Goal: Information Seeking & Learning: Check status

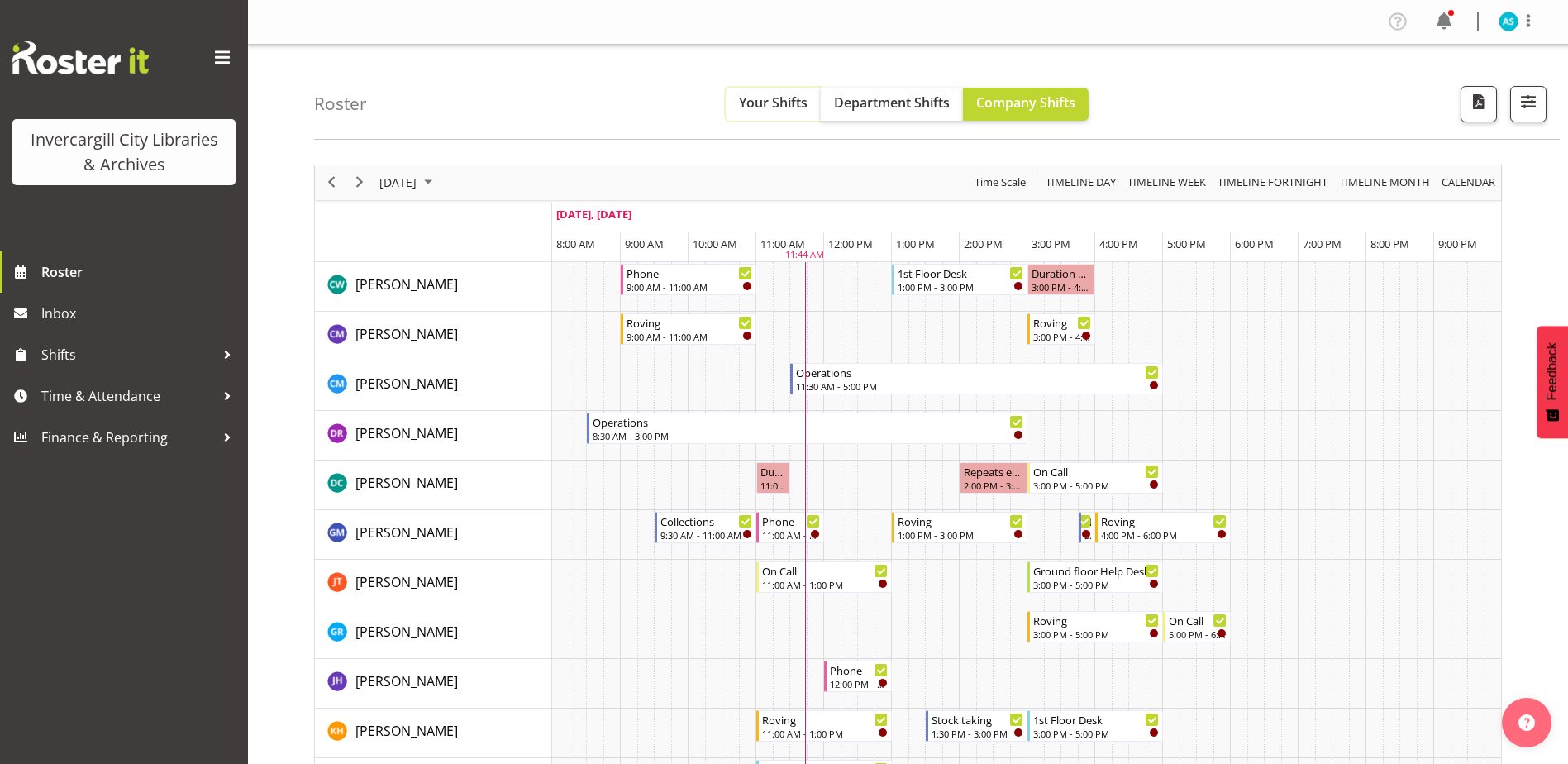
click at [759, 103] on span "Your Shifts" at bounding box center [774, 102] width 69 height 18
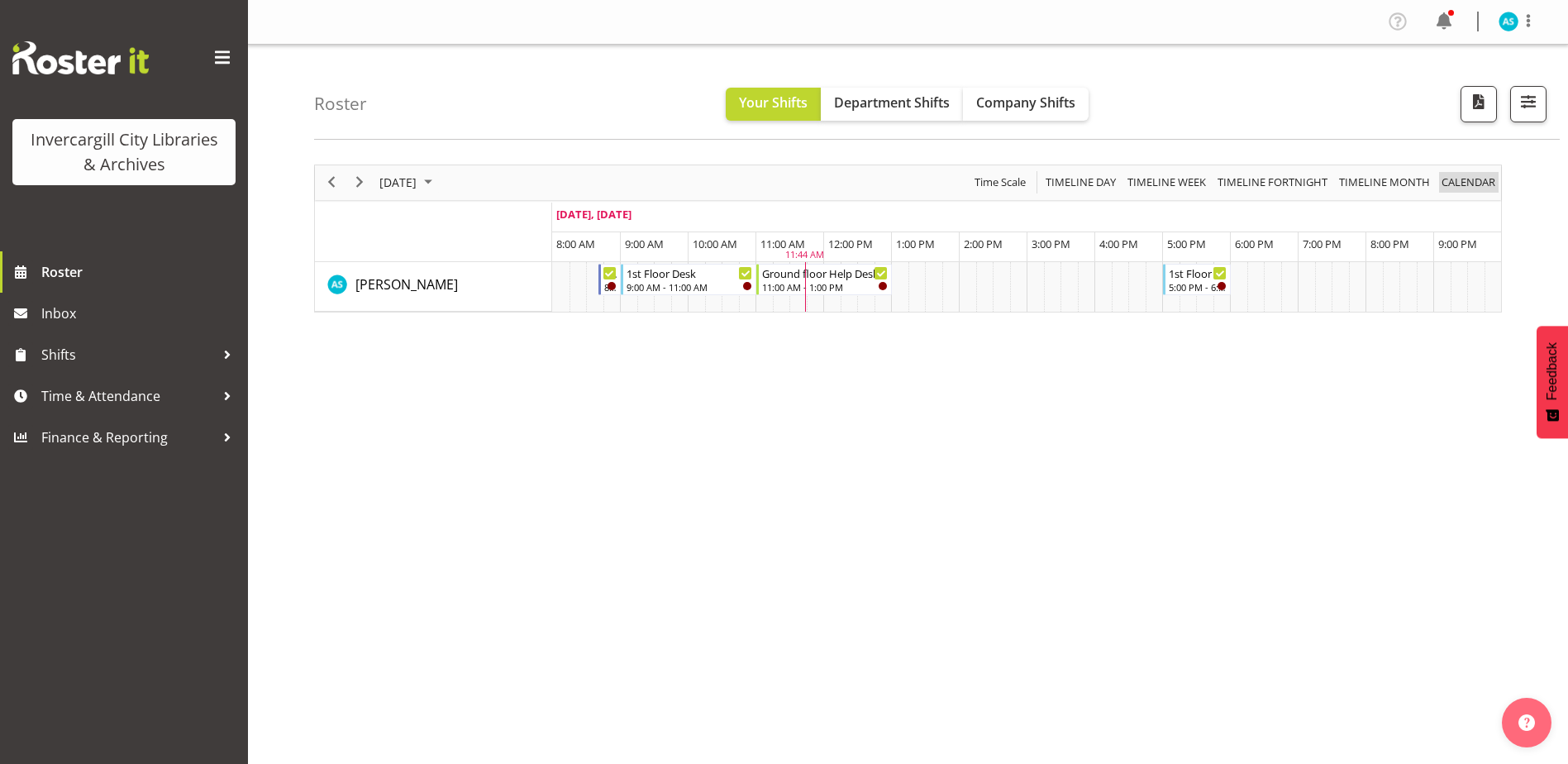
click at [1465, 178] on span "calendar" at bounding box center [1468, 183] width 57 height 21
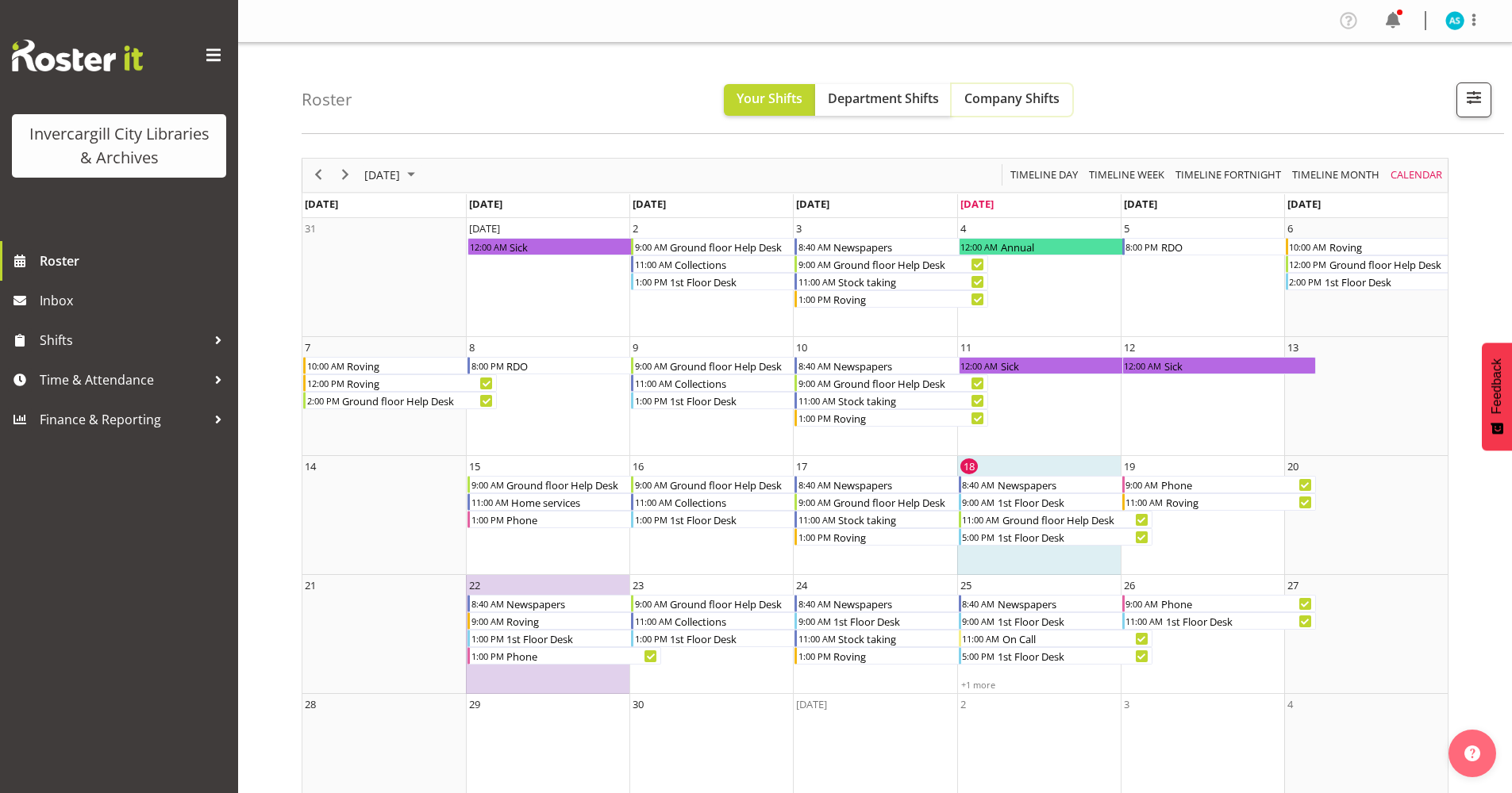
click at [1041, 100] on span "Company Shifts" at bounding box center [1012, 98] width 95 height 17
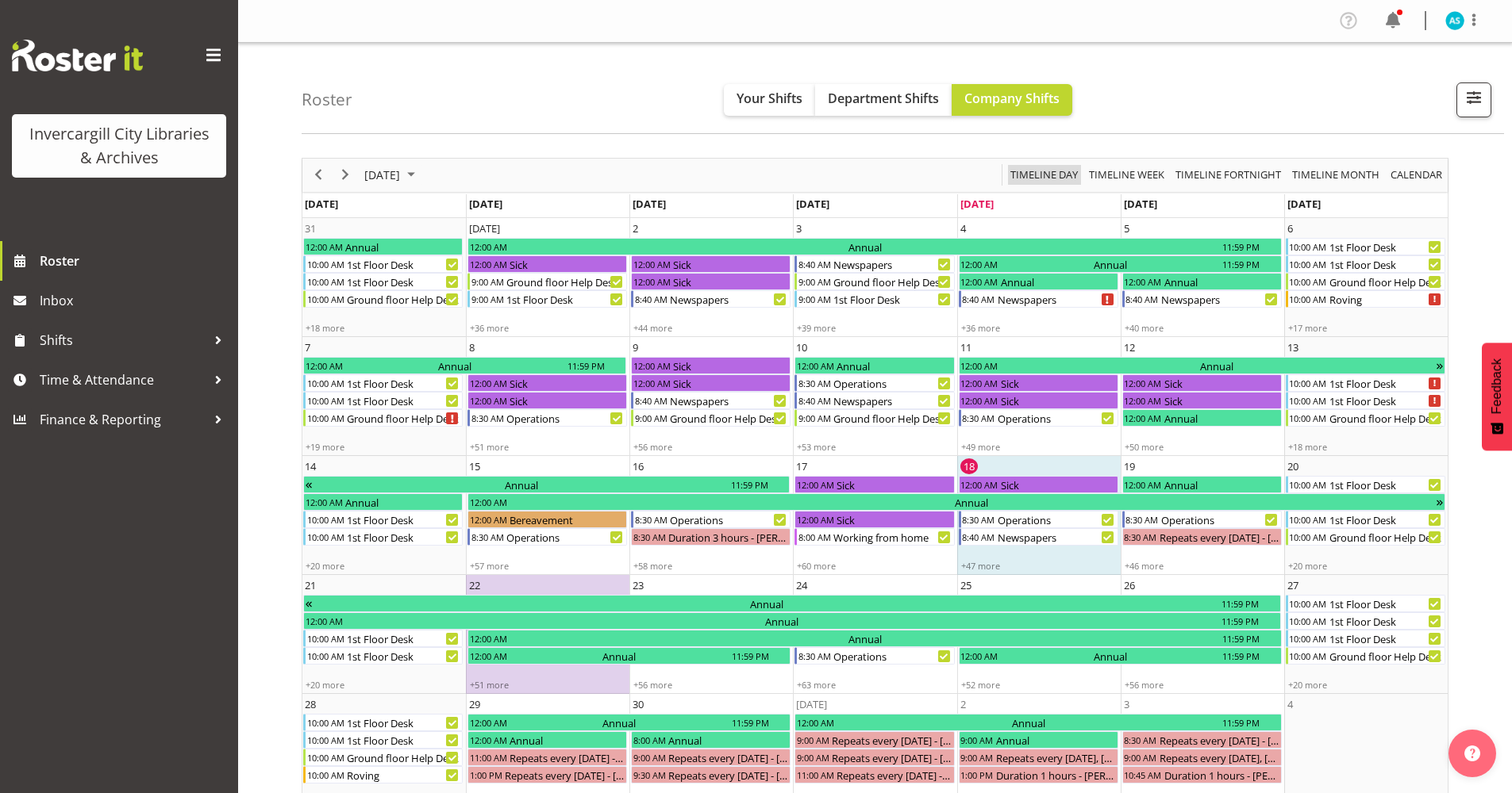
click at [1049, 174] on span "Timeline Day" at bounding box center [1044, 175] width 70 height 20
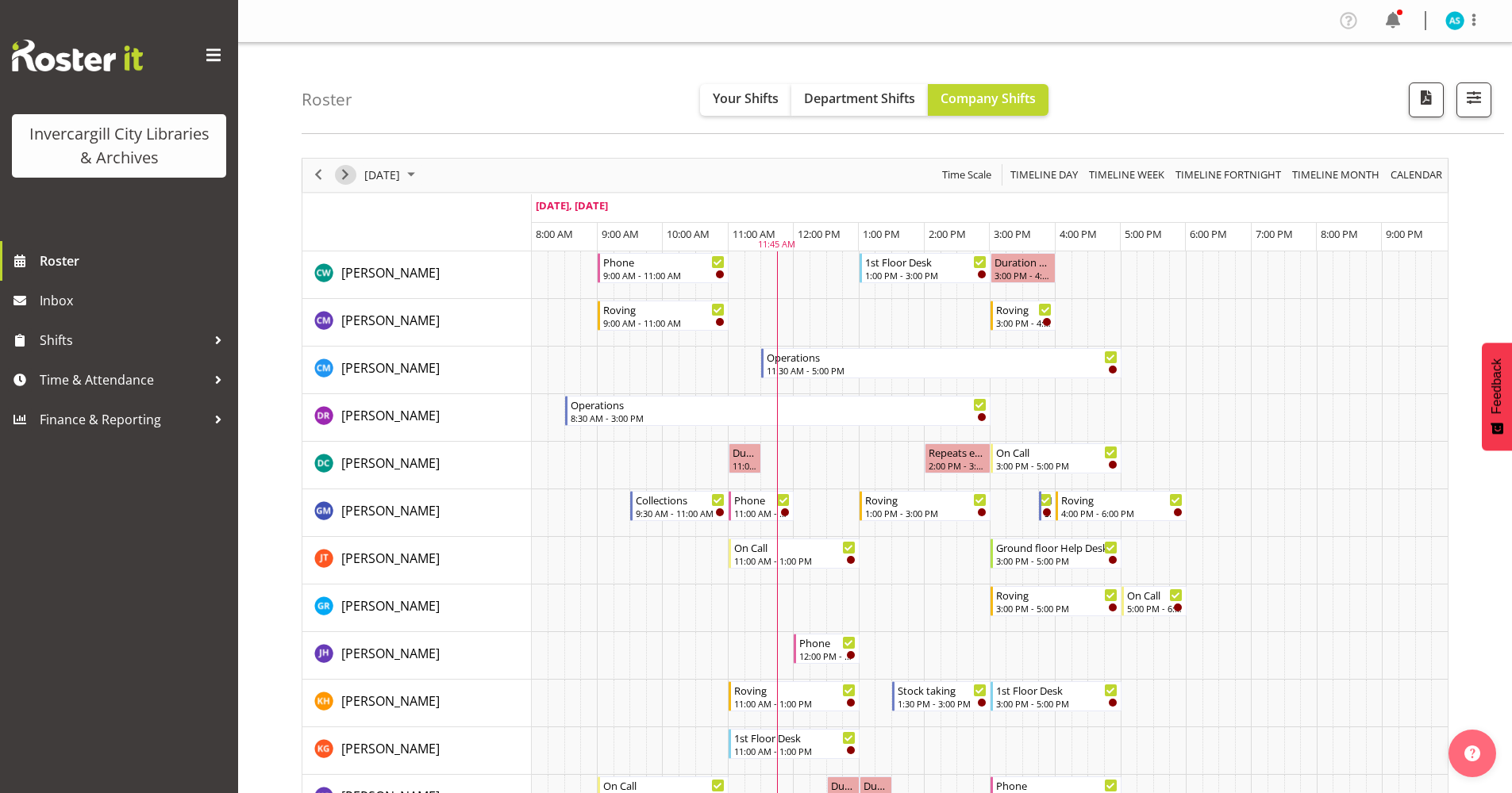
click at [343, 176] on span "Next" at bounding box center [345, 175] width 19 height 20
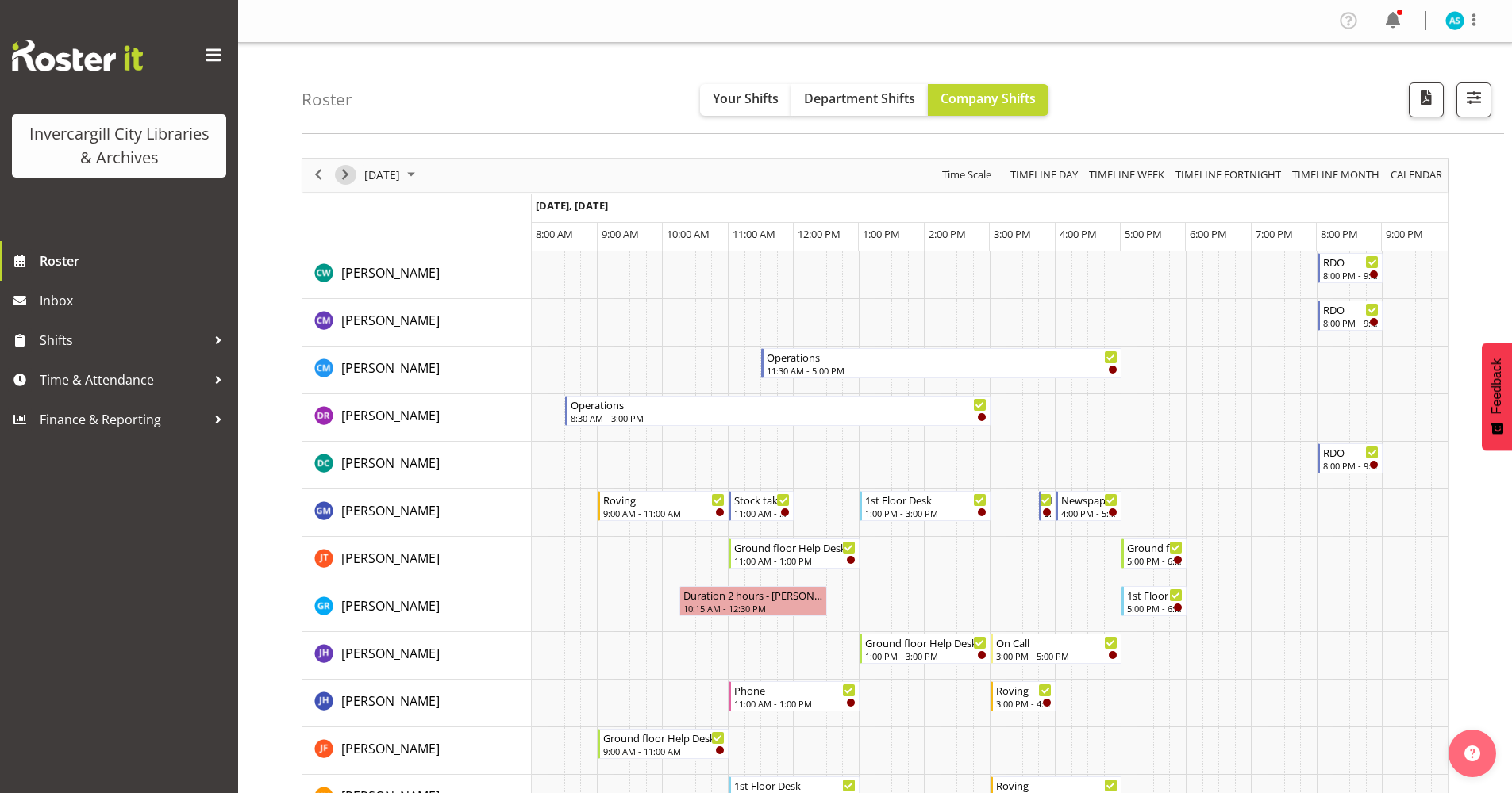
click at [343, 176] on span "Next" at bounding box center [345, 175] width 19 height 20
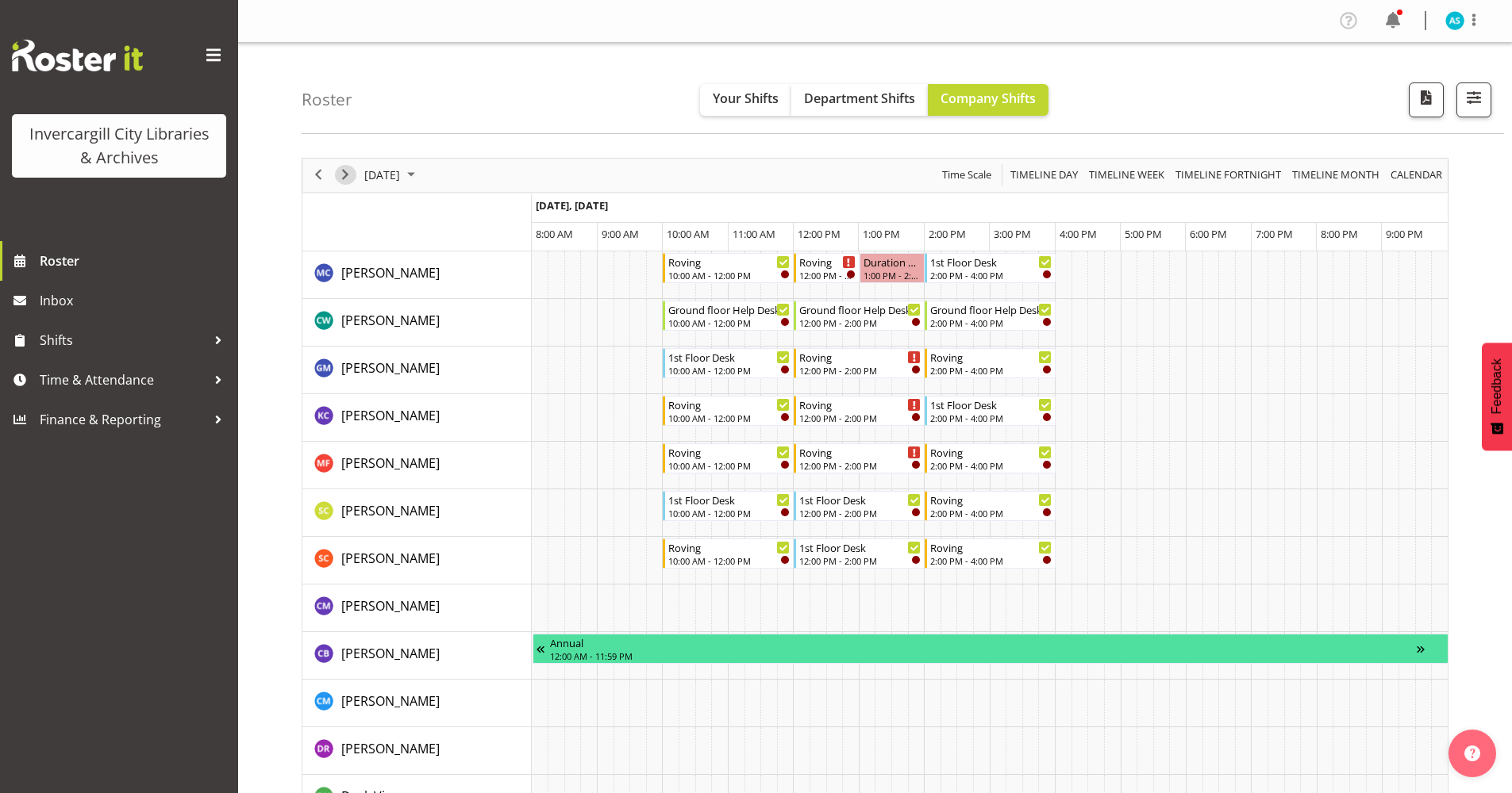
click at [343, 175] on span "Next" at bounding box center [345, 175] width 19 height 20
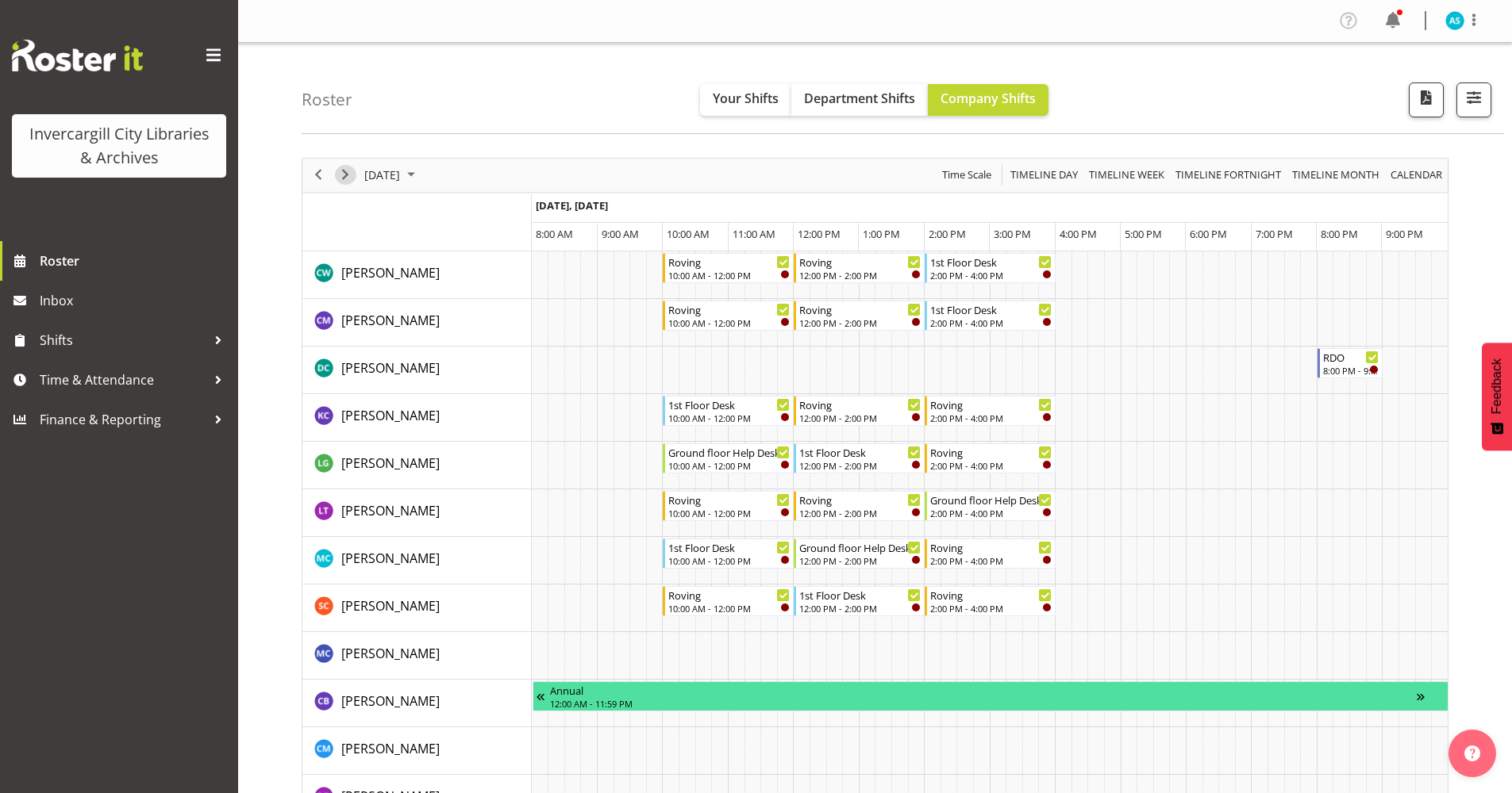
click at [346, 175] on span "Next" at bounding box center [345, 175] width 19 height 20
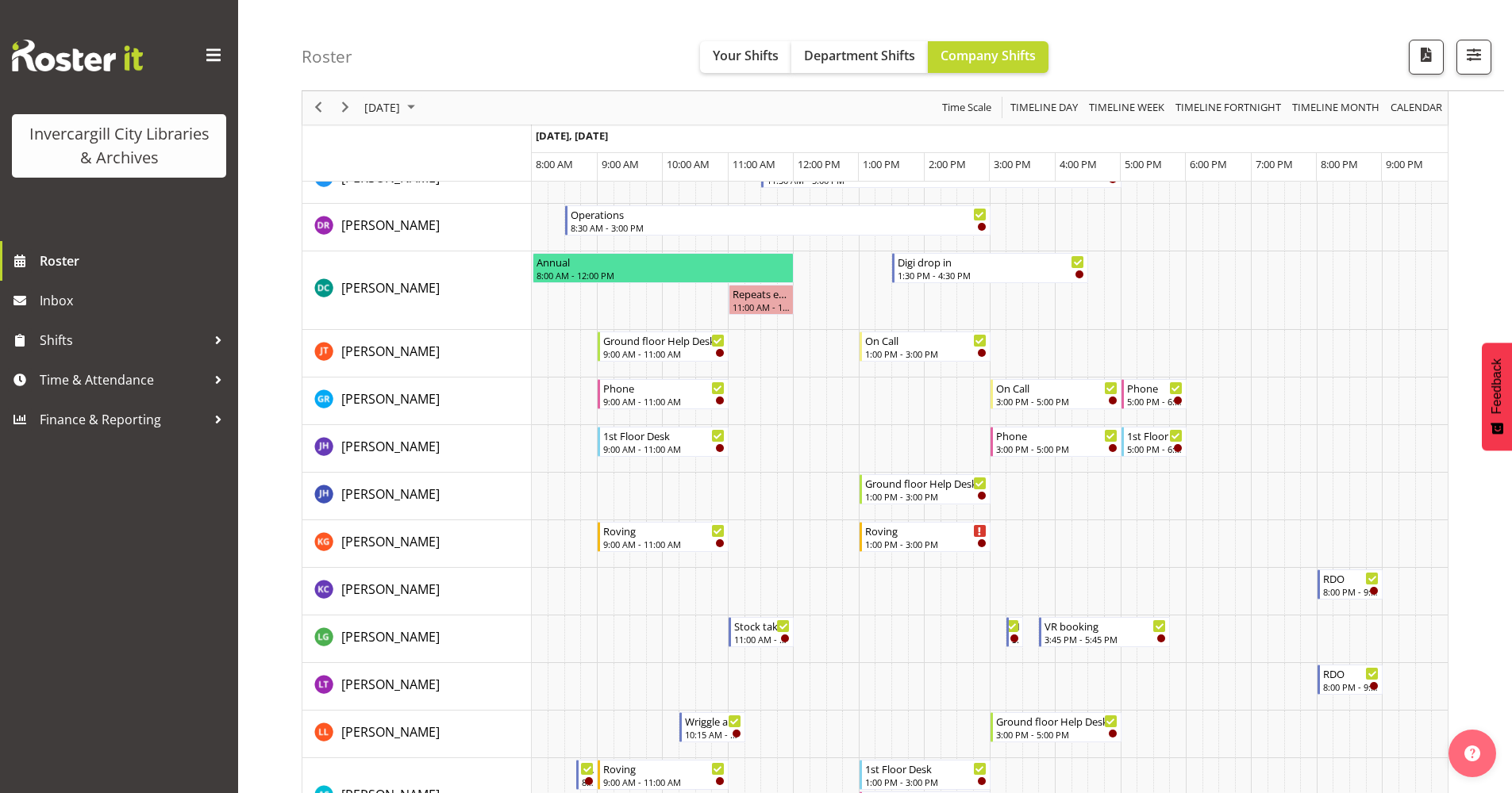
scroll to position [476, 0]
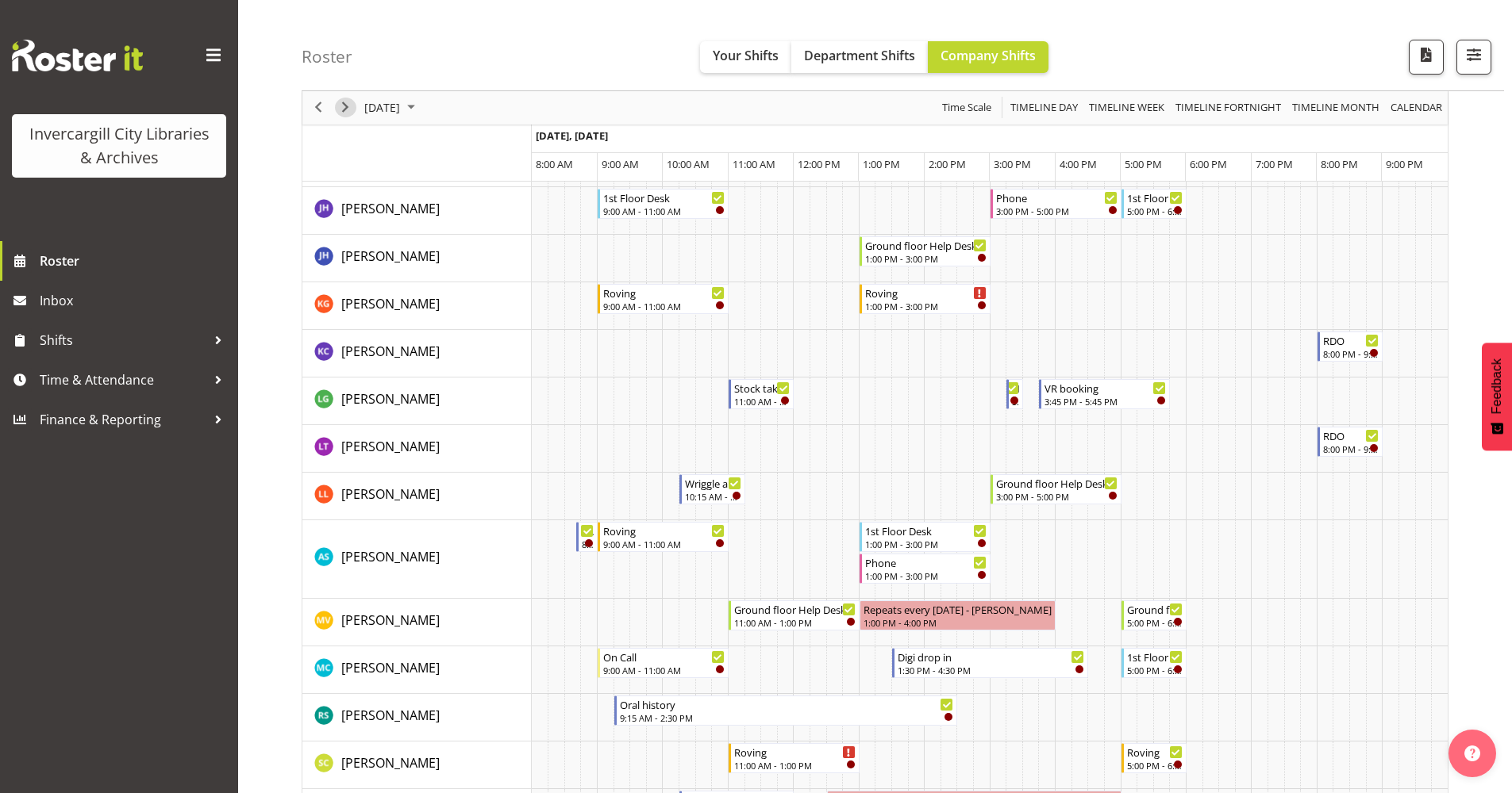
click at [344, 107] on span "Next" at bounding box center [345, 108] width 19 height 20
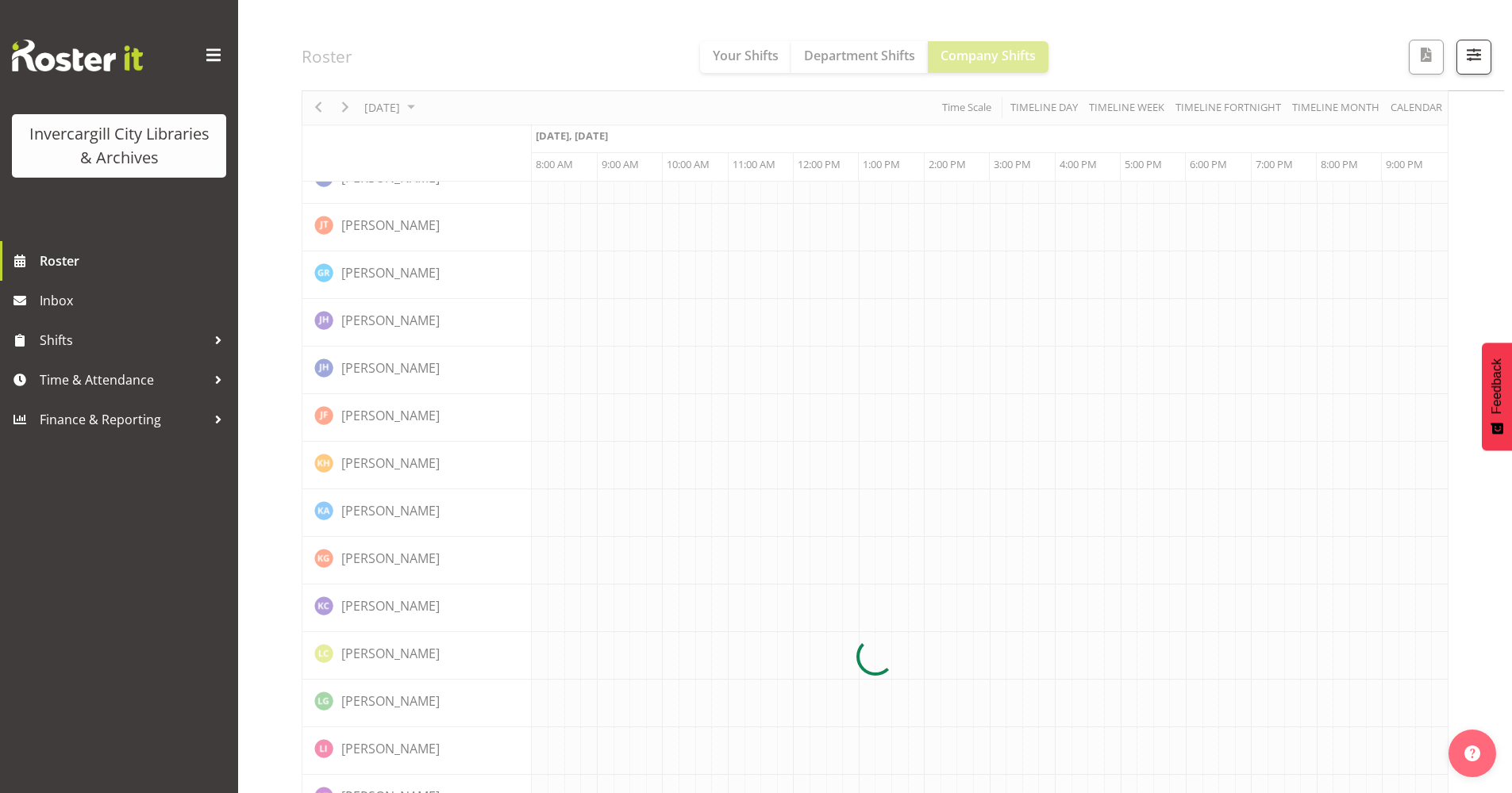
scroll to position [0, 0]
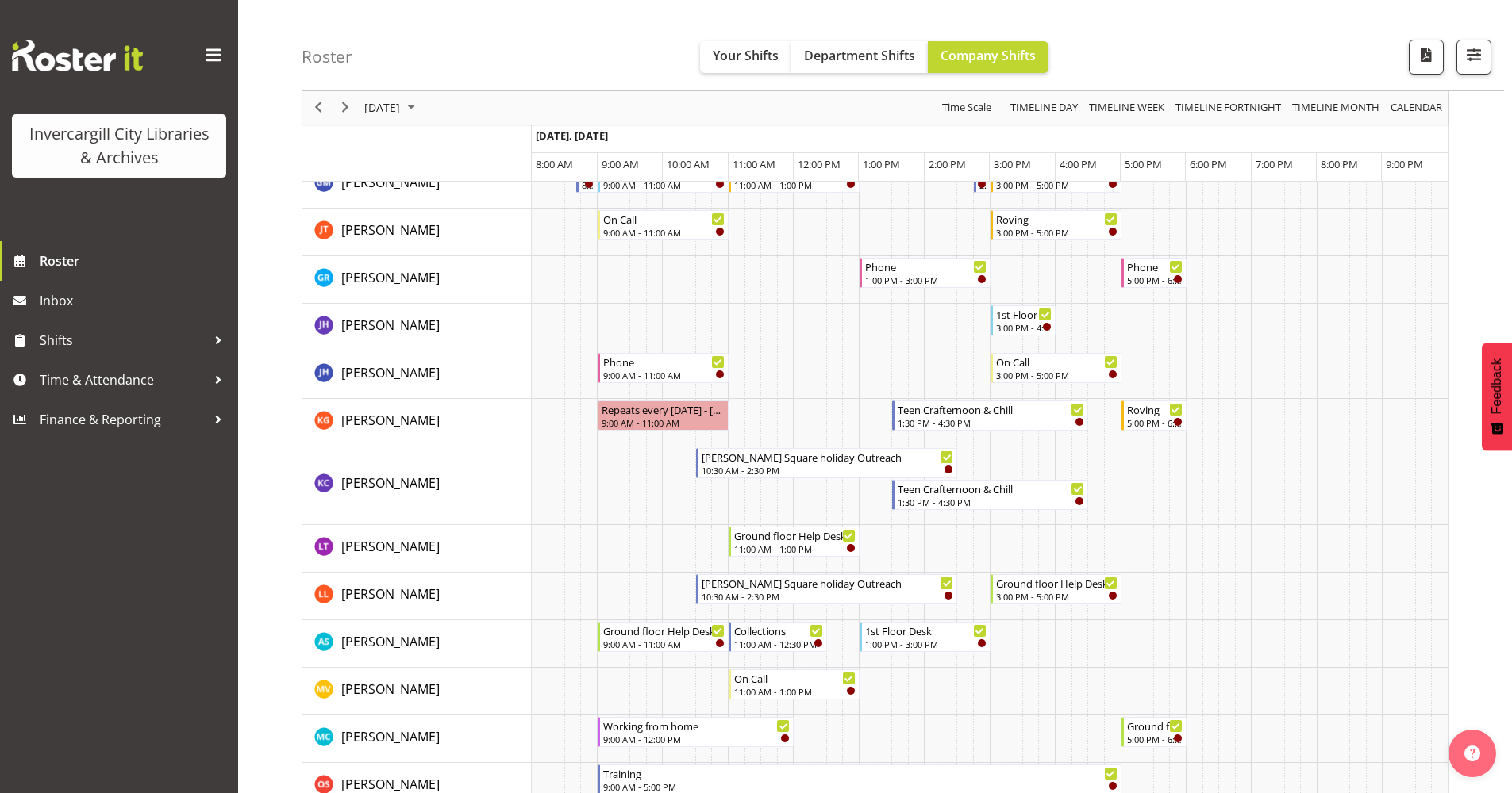
scroll to position [397, 0]
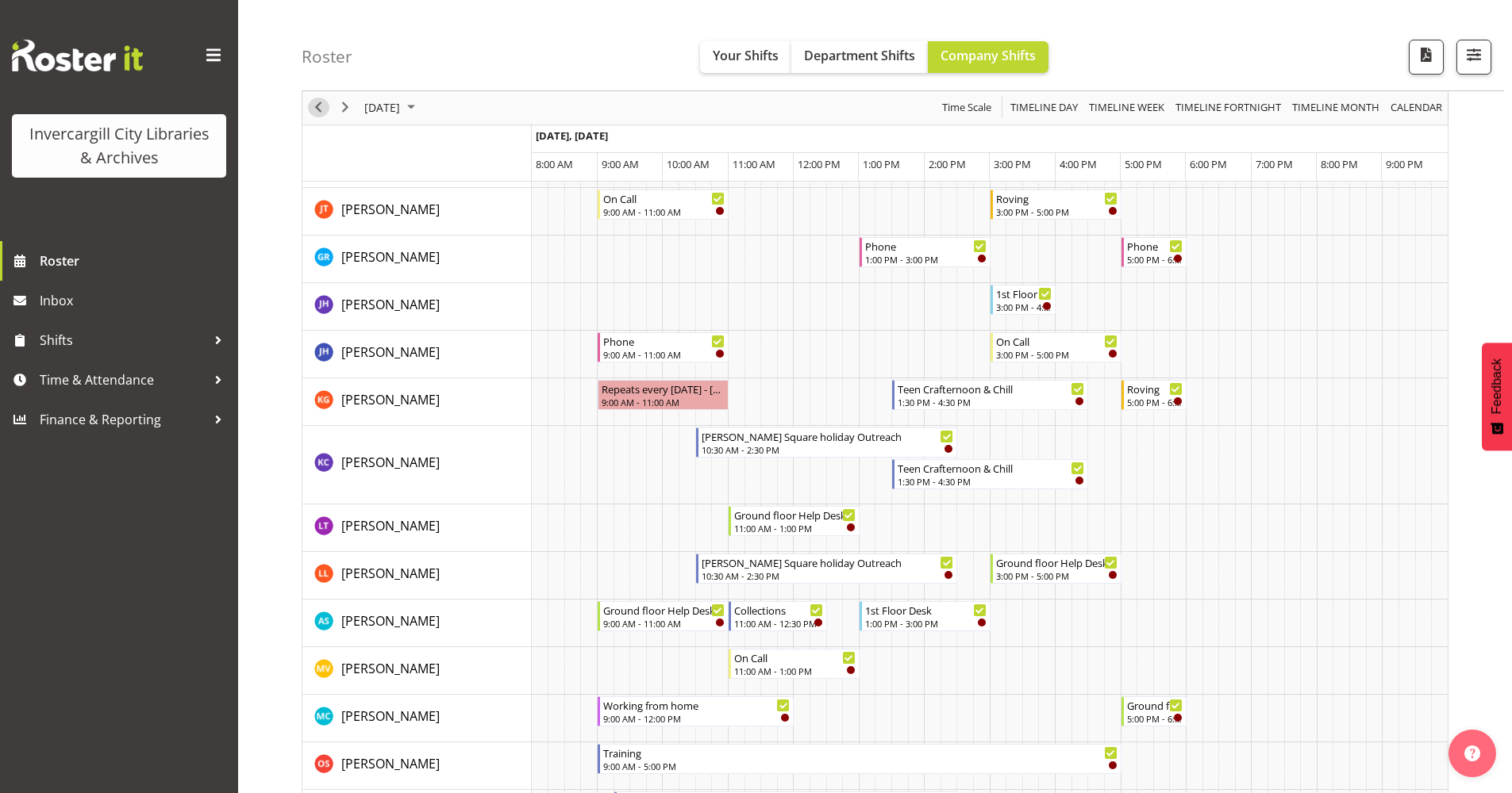
click at [316, 107] on span "Previous" at bounding box center [318, 108] width 19 height 20
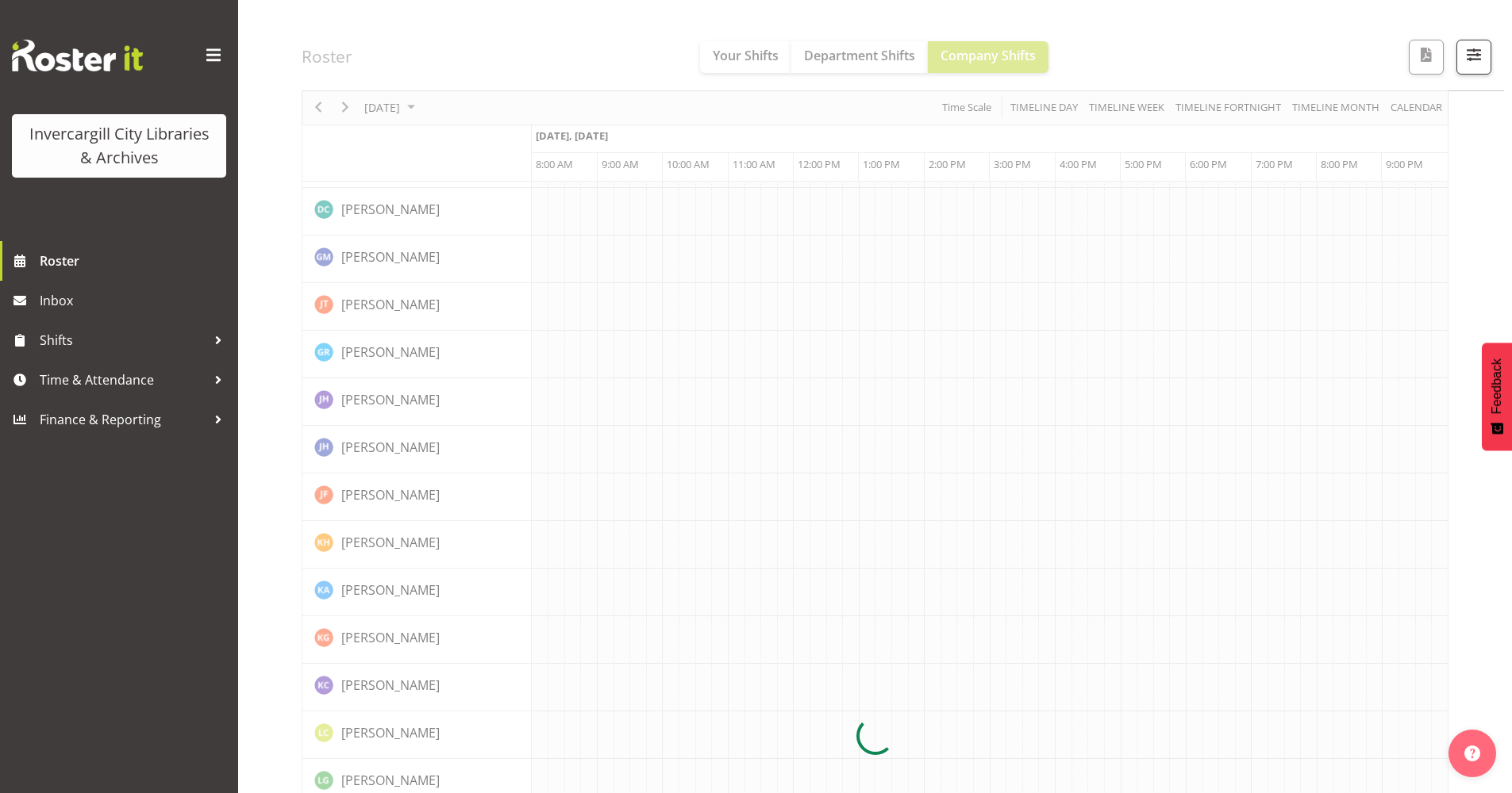
scroll to position [0, 0]
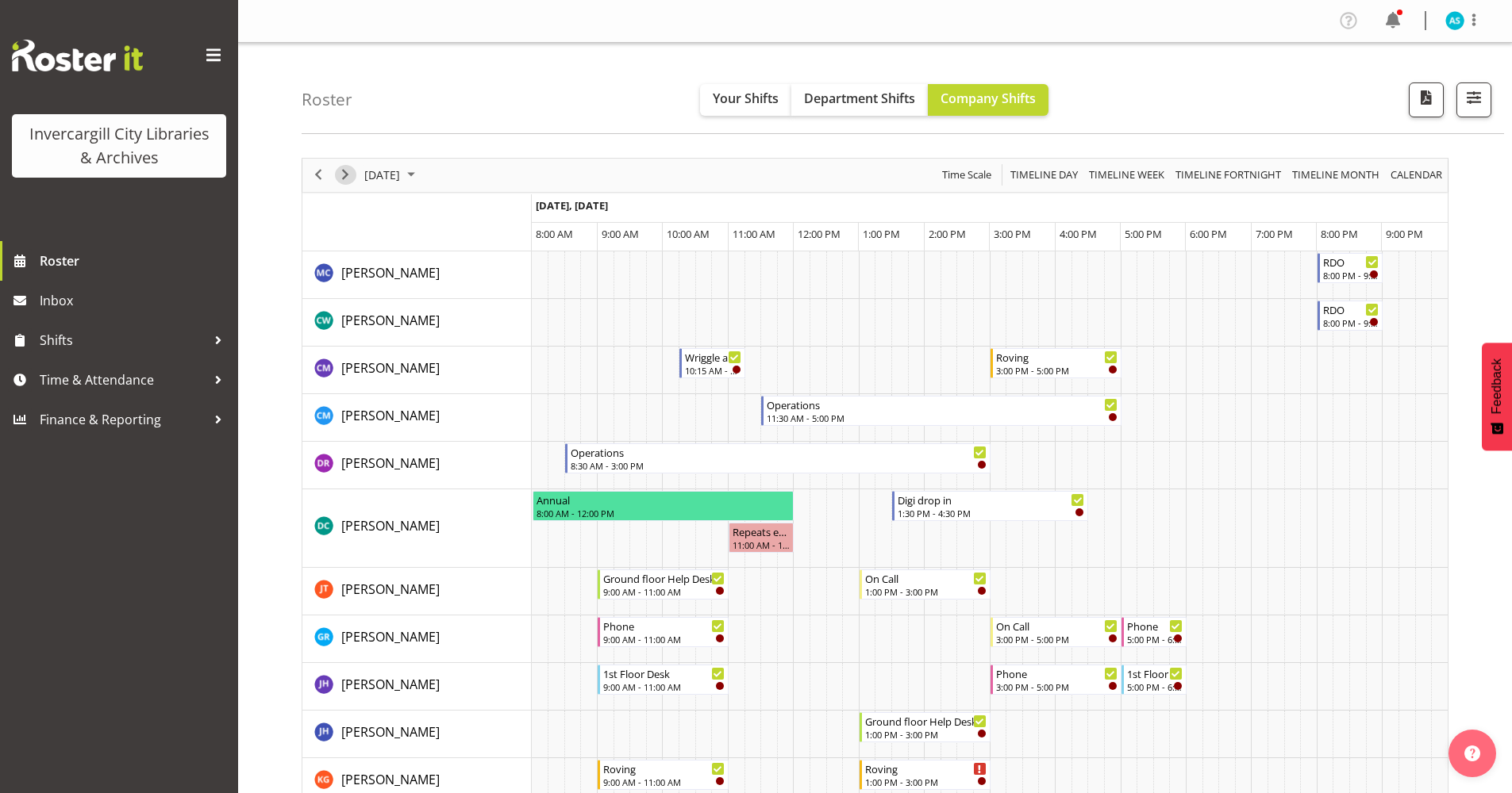
click at [344, 174] on span "Next" at bounding box center [345, 175] width 19 height 20
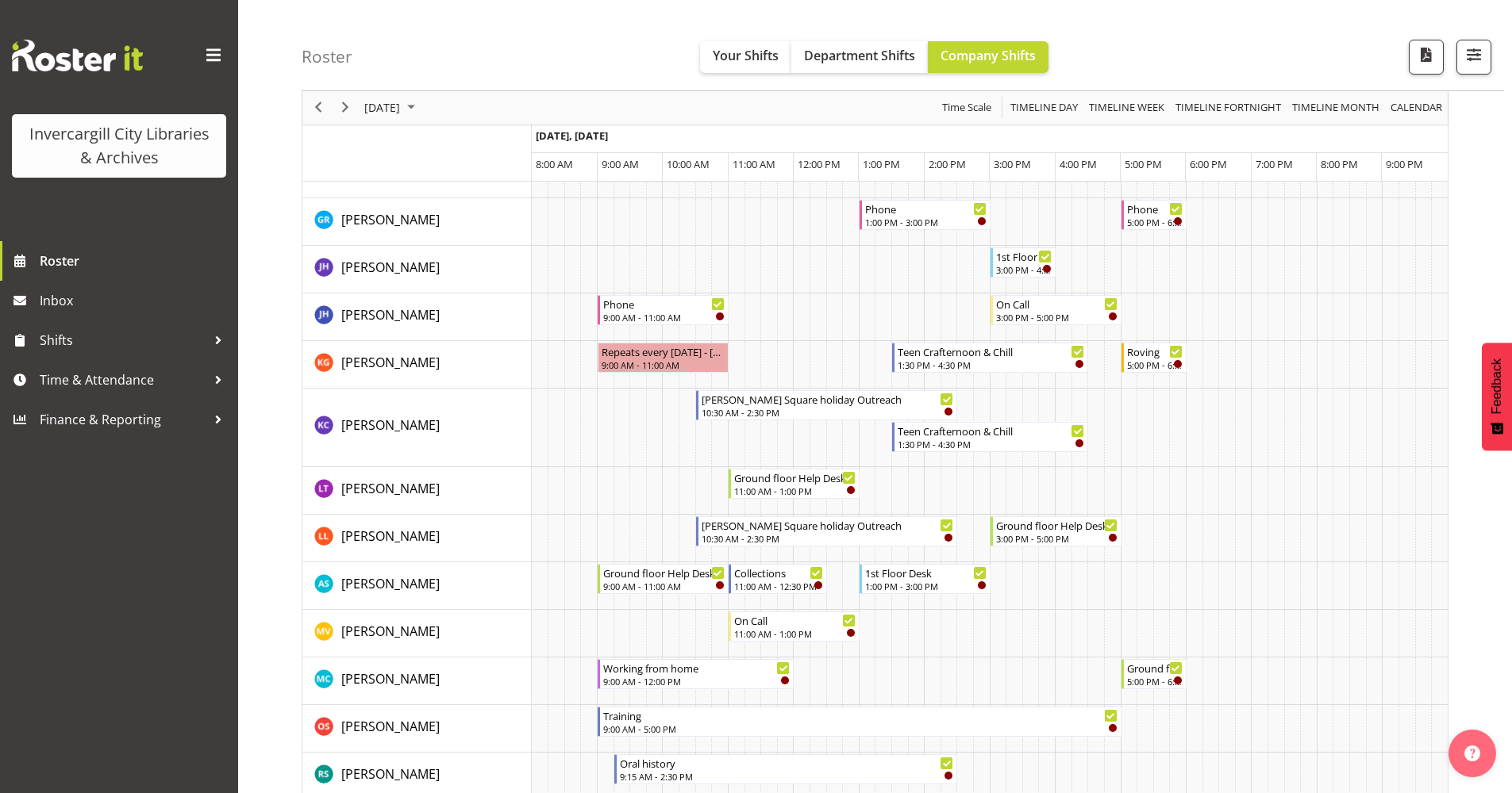
scroll to position [556, 0]
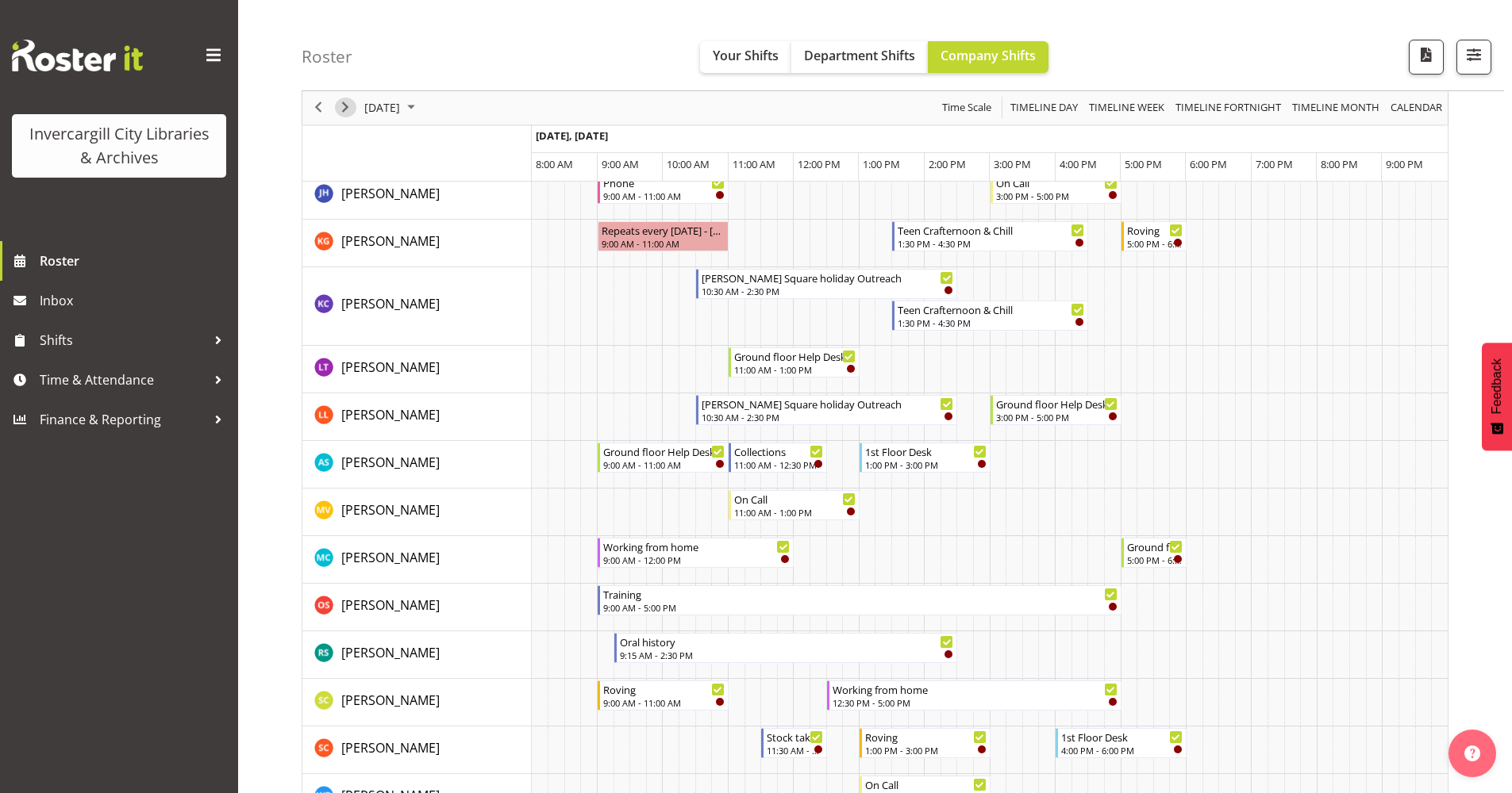
click at [342, 108] on span "Next" at bounding box center [345, 108] width 19 height 20
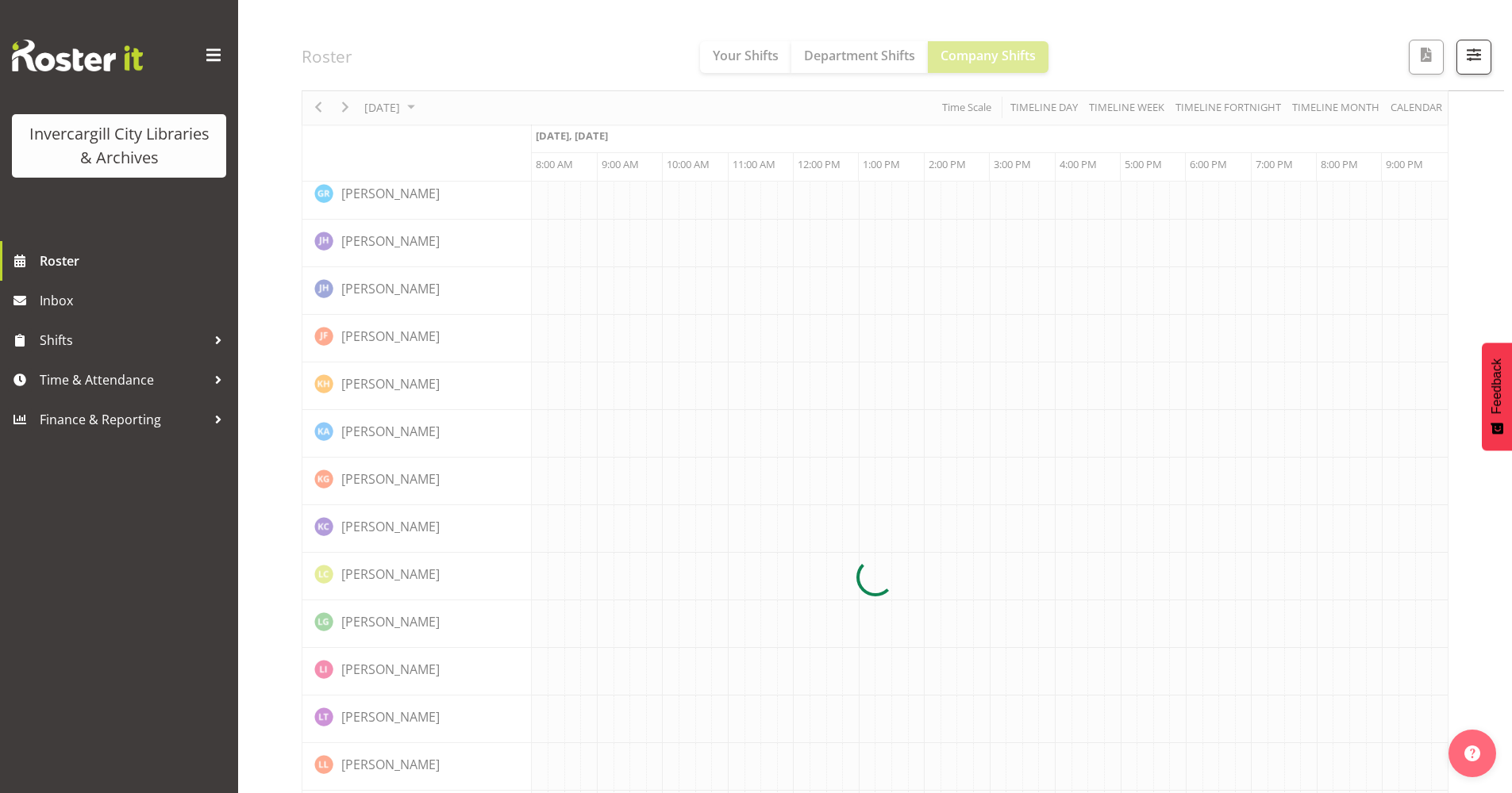
scroll to position [0, 0]
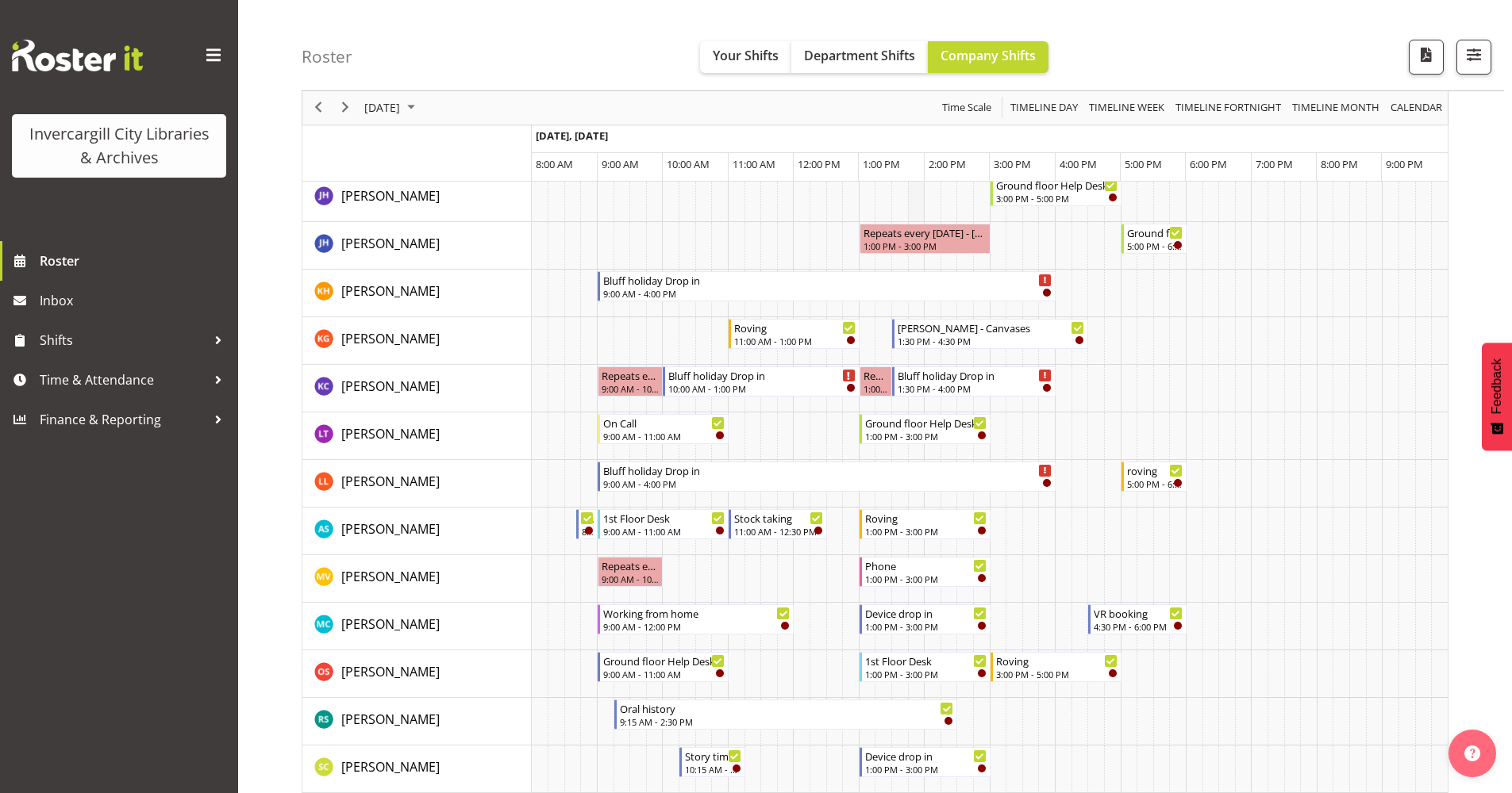
scroll to position [556, 0]
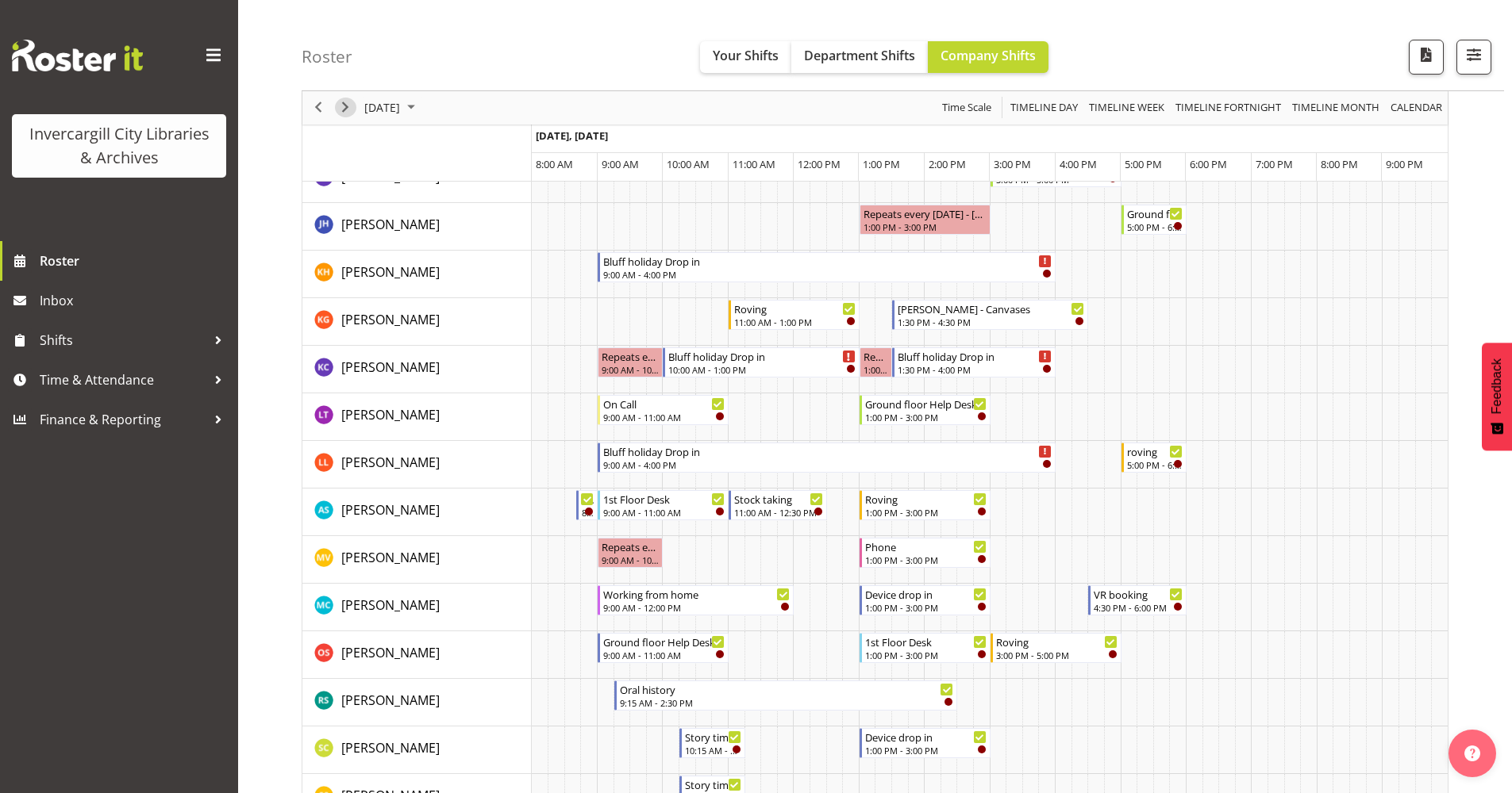
click at [346, 107] on span "Next" at bounding box center [345, 108] width 19 height 20
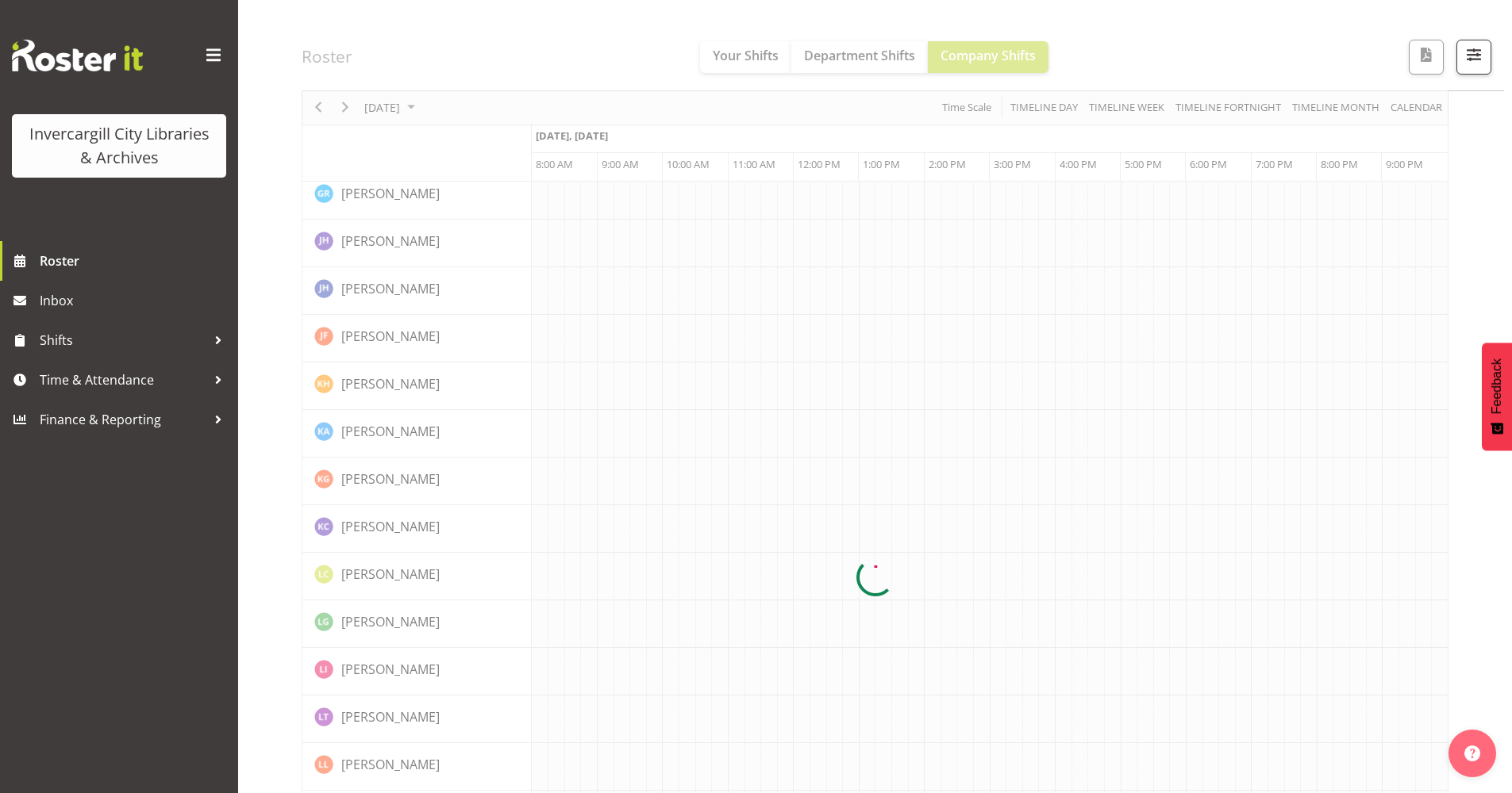
scroll to position [0, 0]
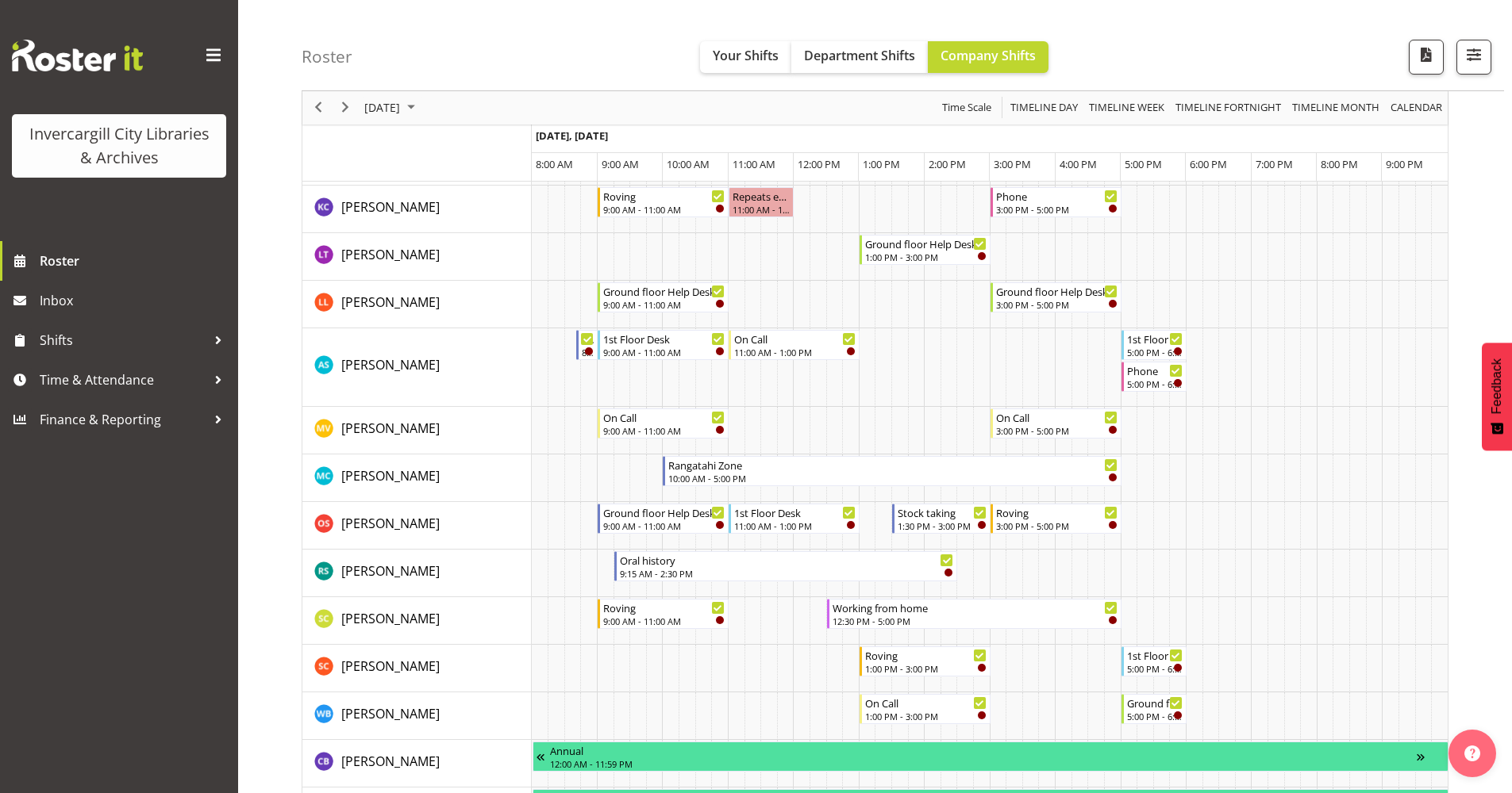
scroll to position [476, 0]
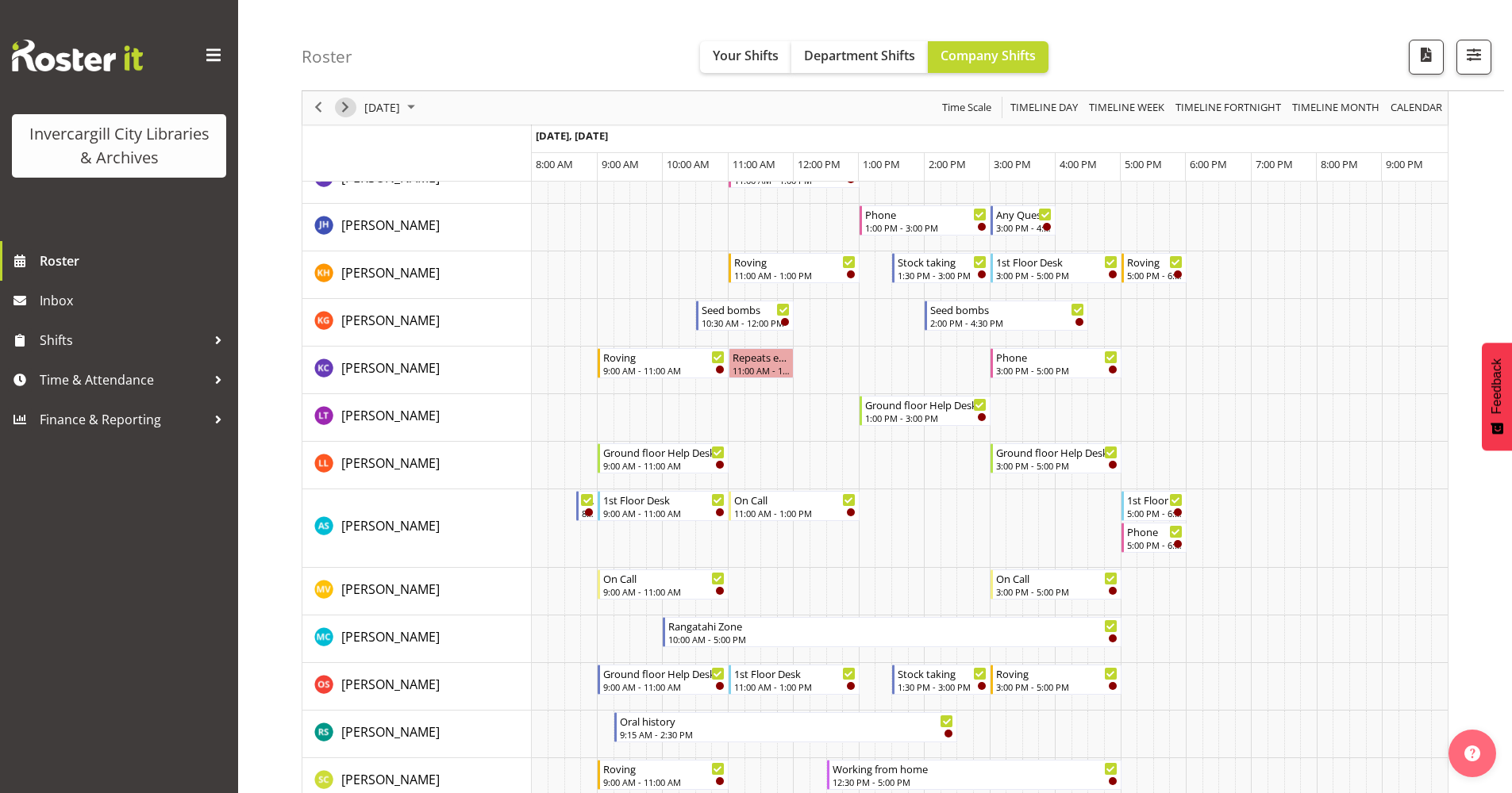
click at [345, 107] on span "Next" at bounding box center [345, 108] width 19 height 20
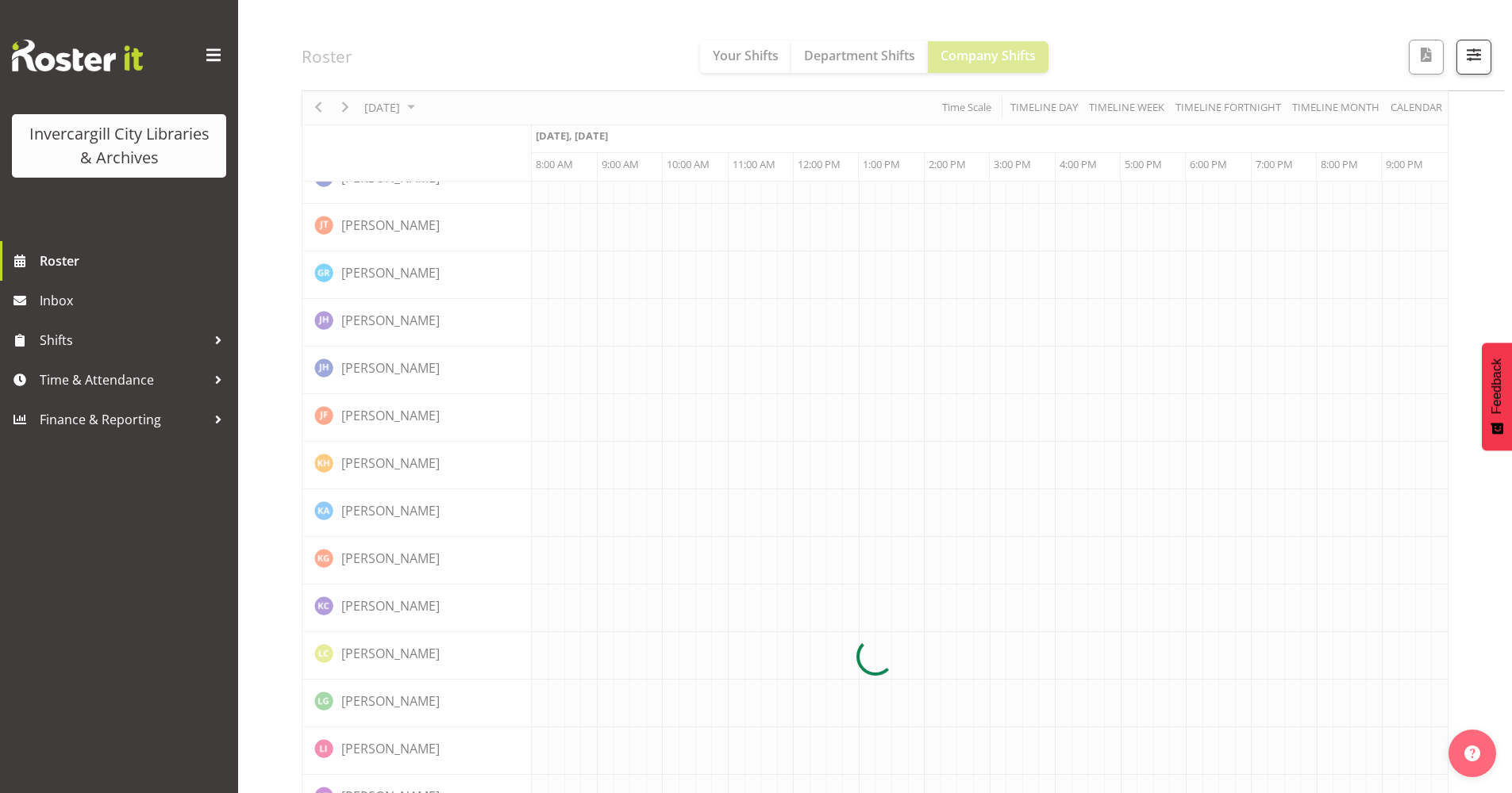
scroll to position [0, 0]
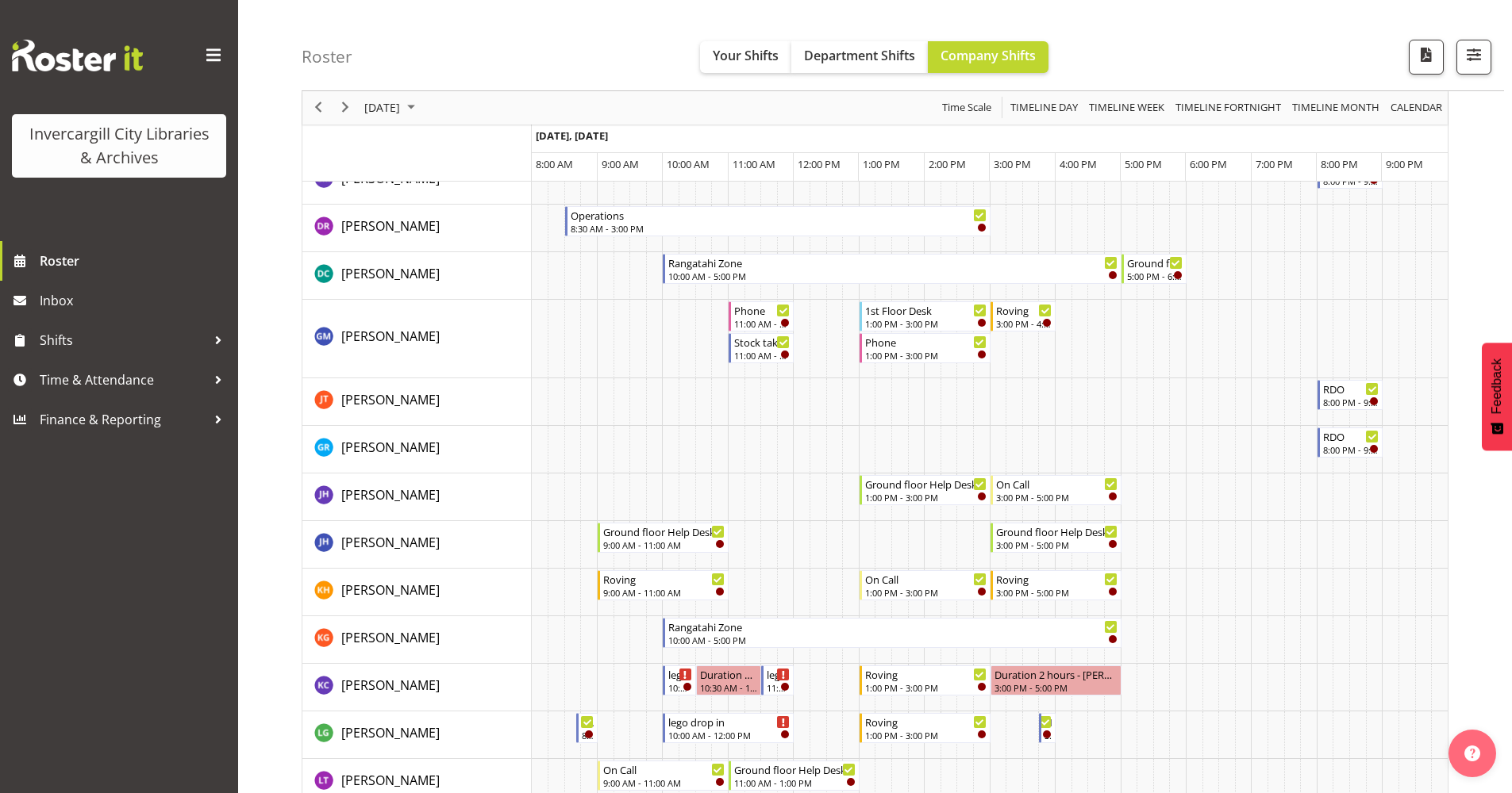
scroll to position [318, 0]
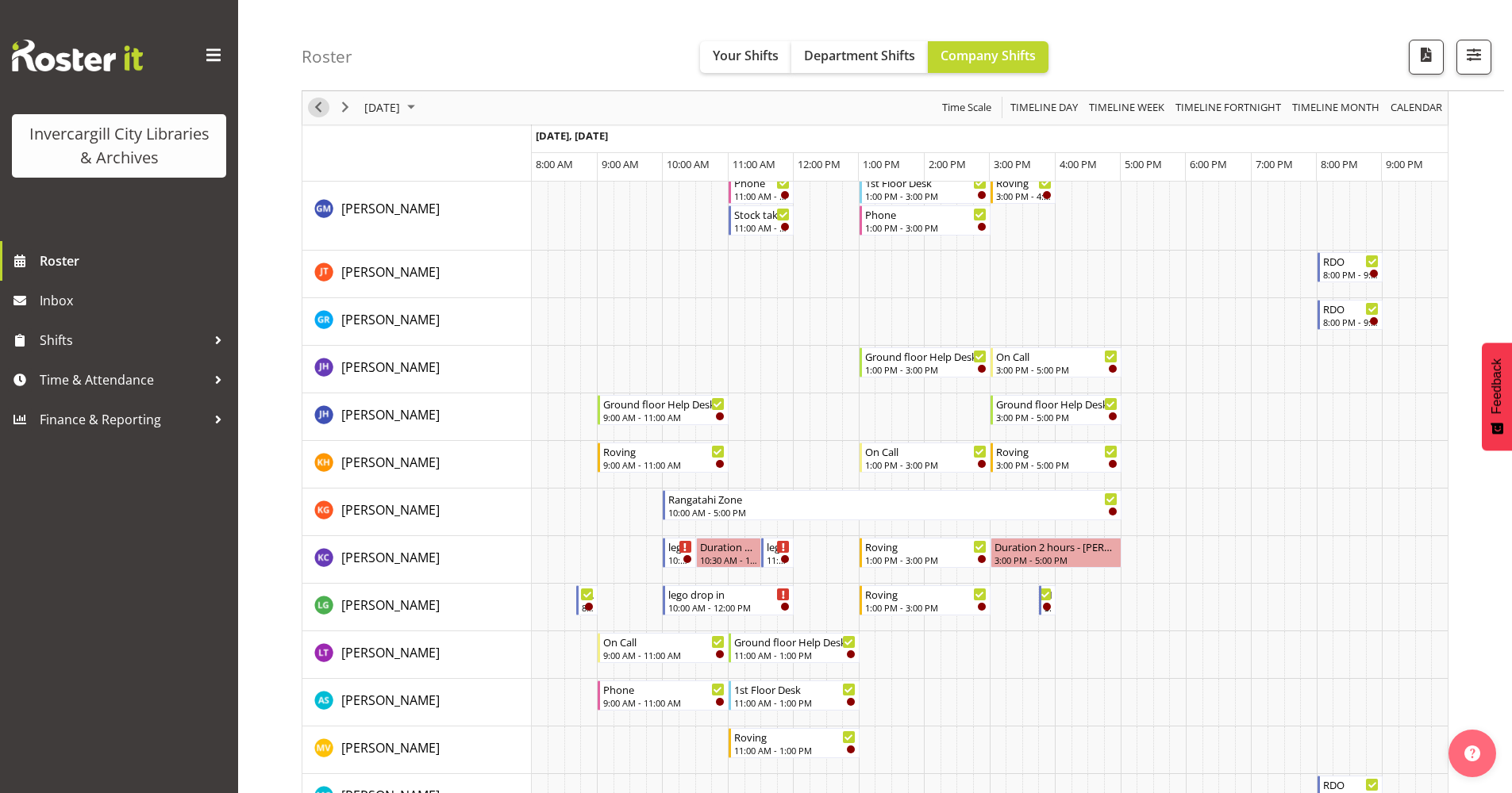
click at [316, 107] on span "Previous" at bounding box center [318, 108] width 19 height 20
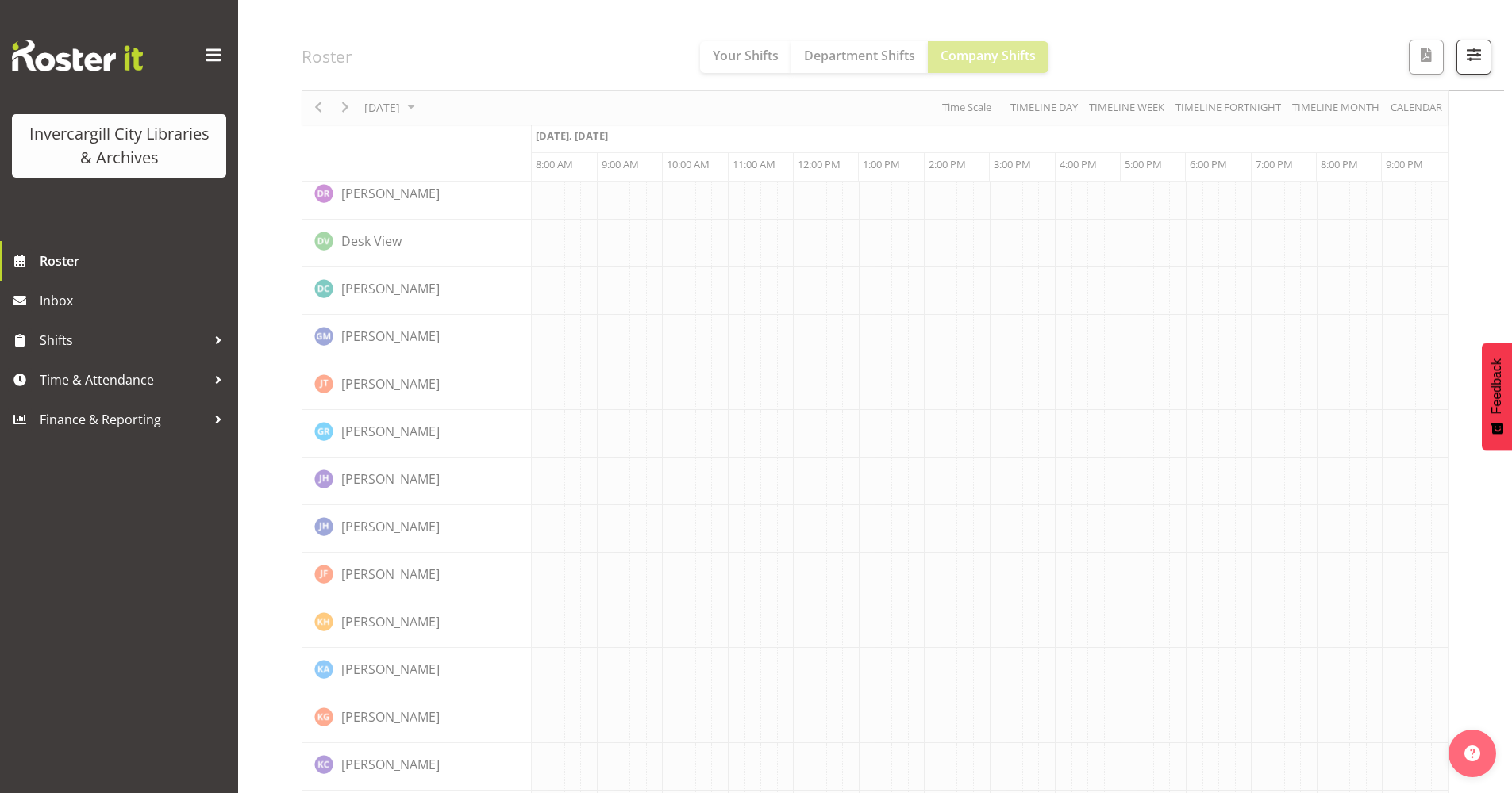
scroll to position [0, 0]
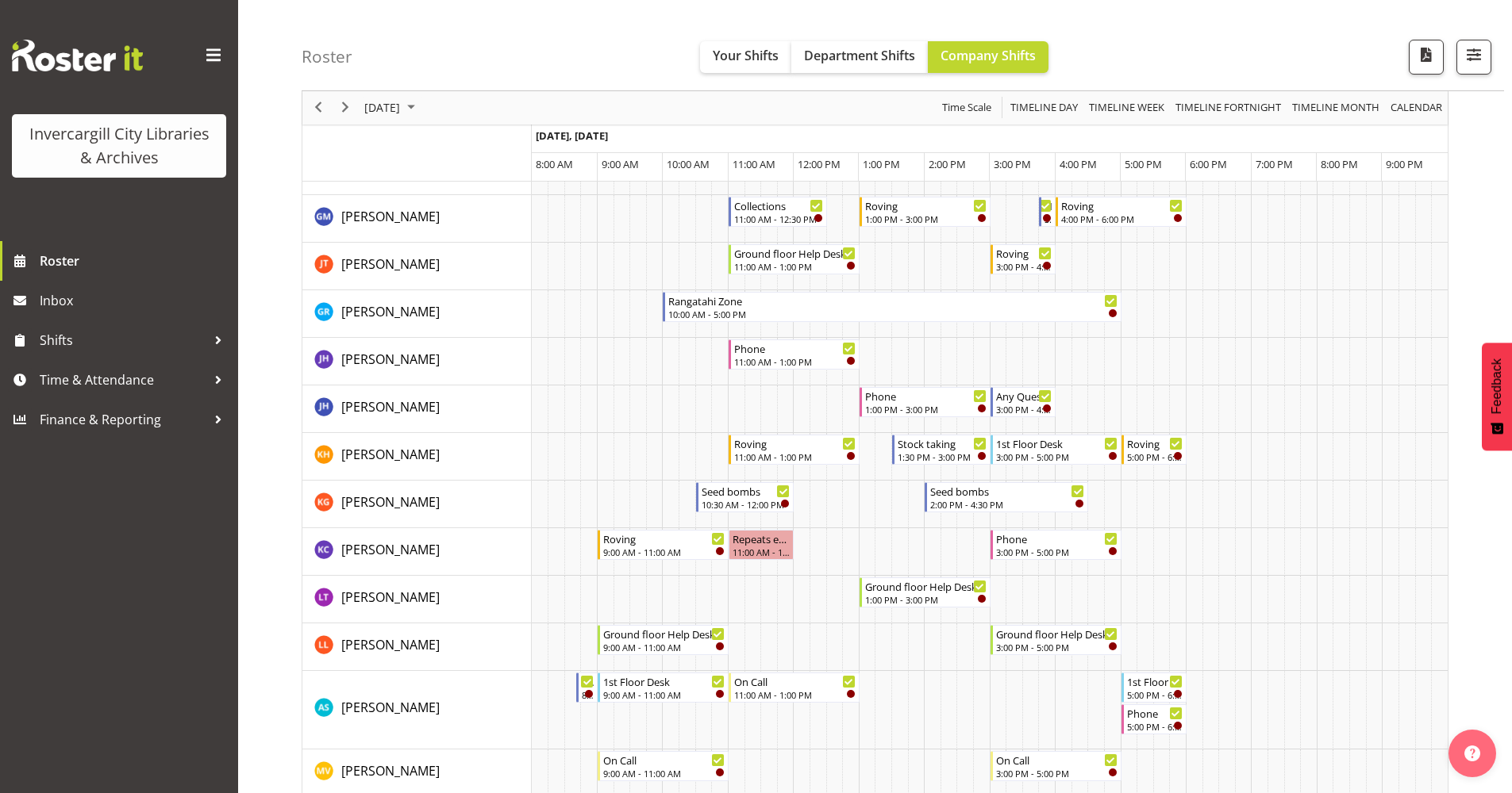
scroll to position [318, 0]
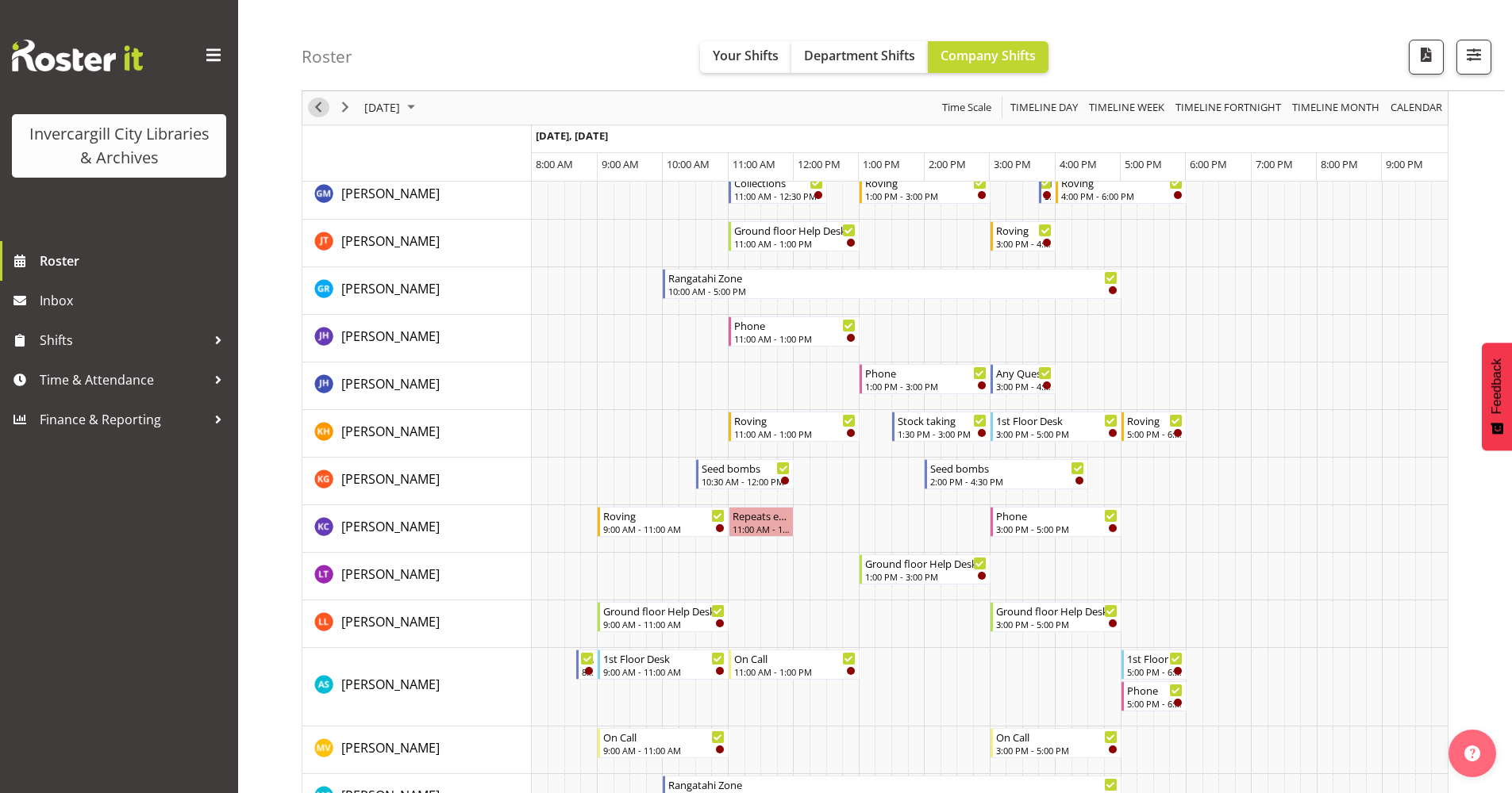
click at [315, 108] on span "Previous" at bounding box center [318, 108] width 19 height 20
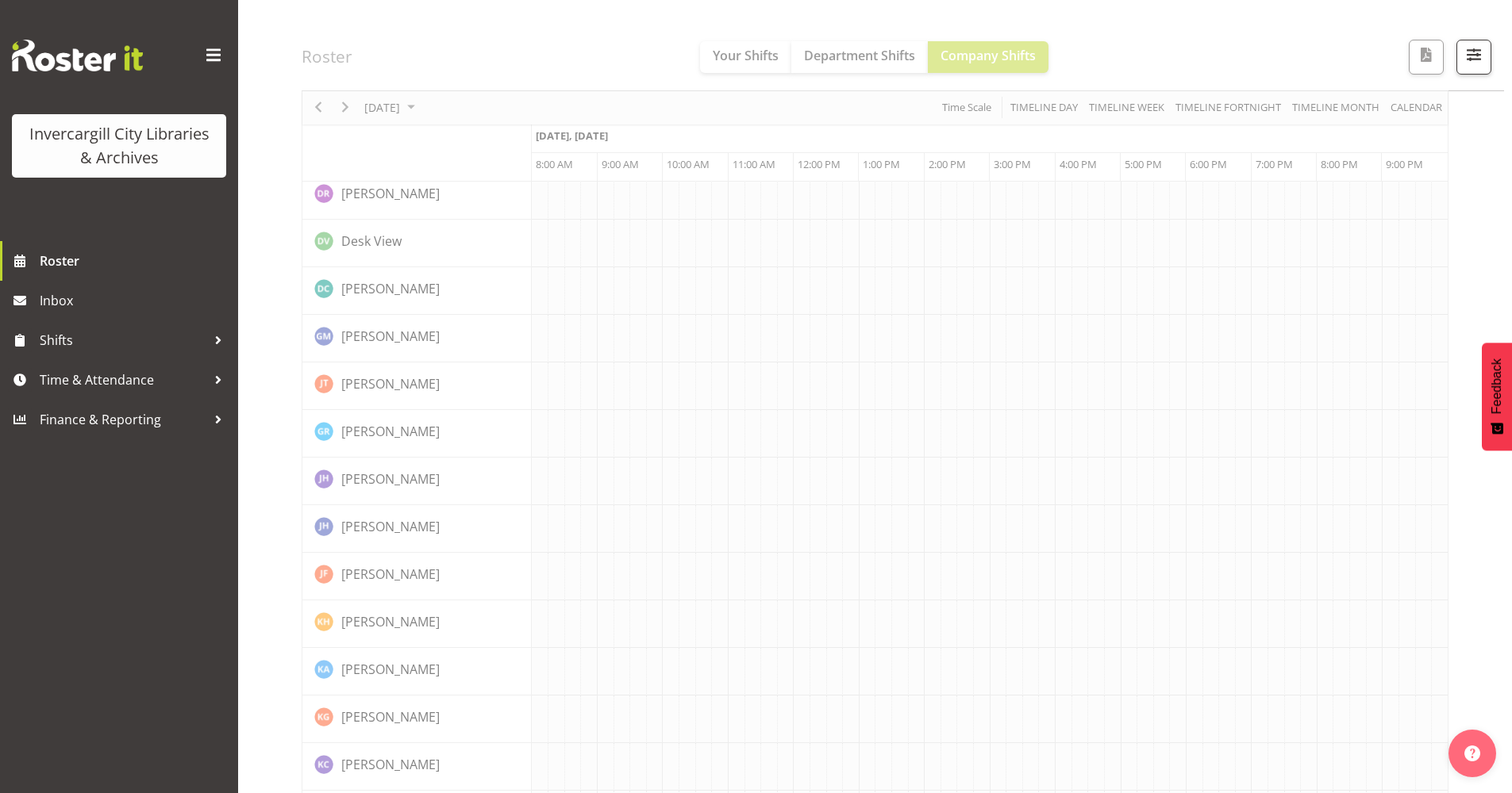
scroll to position [0, 0]
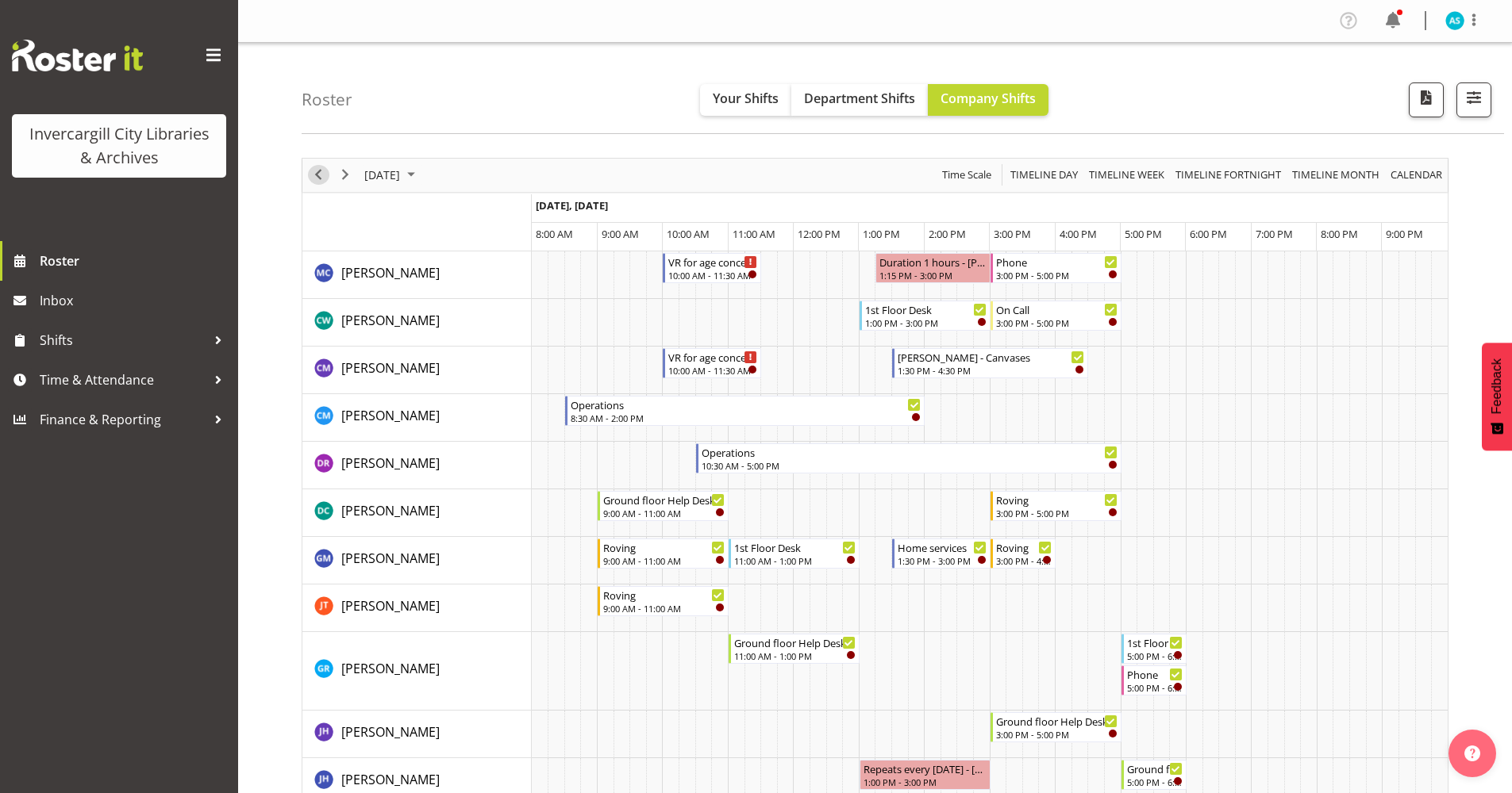
click at [315, 174] on span "Previous" at bounding box center [318, 175] width 19 height 20
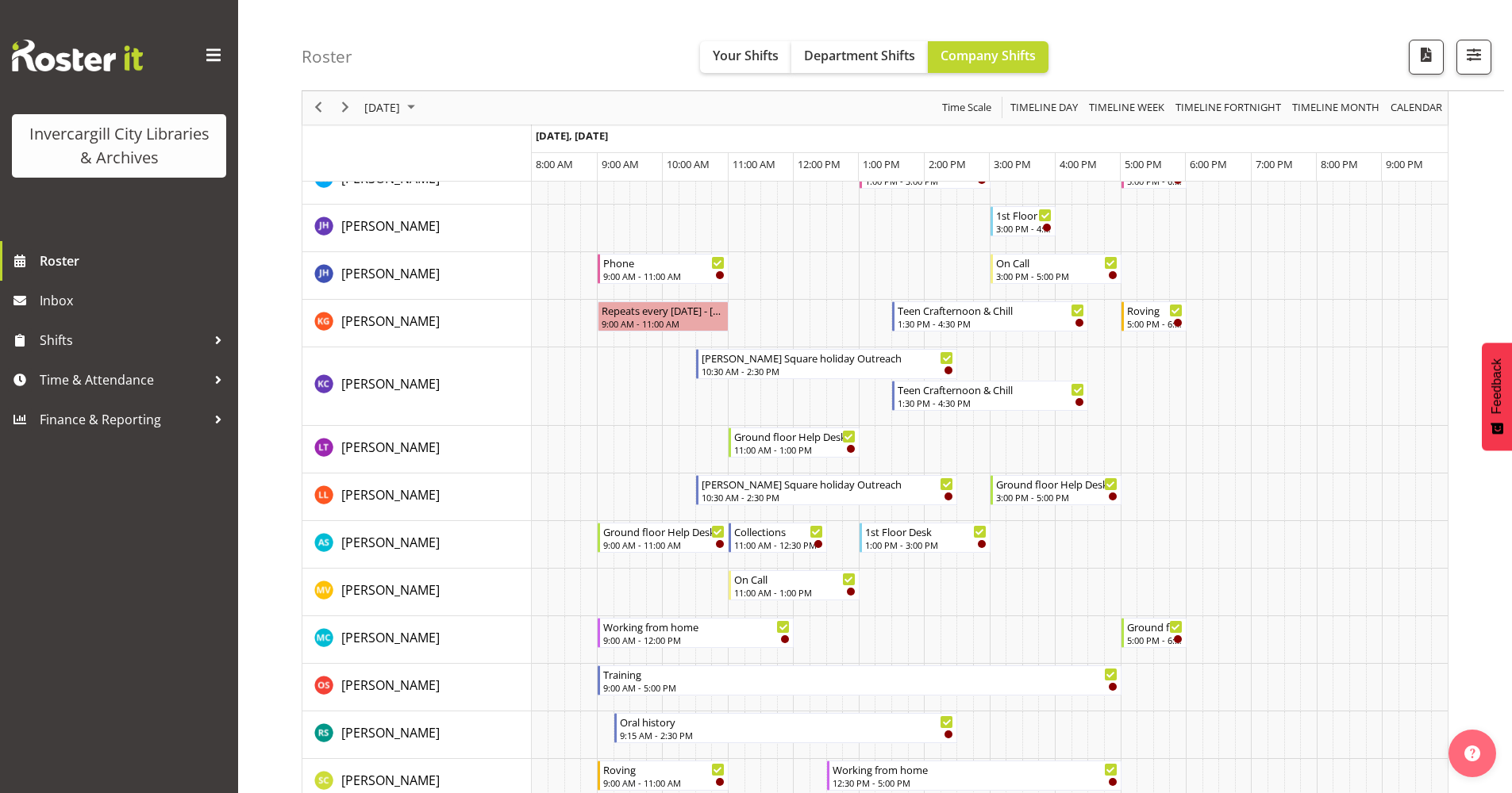
scroll to position [476, 0]
click at [318, 104] on span "Previous" at bounding box center [318, 108] width 19 height 20
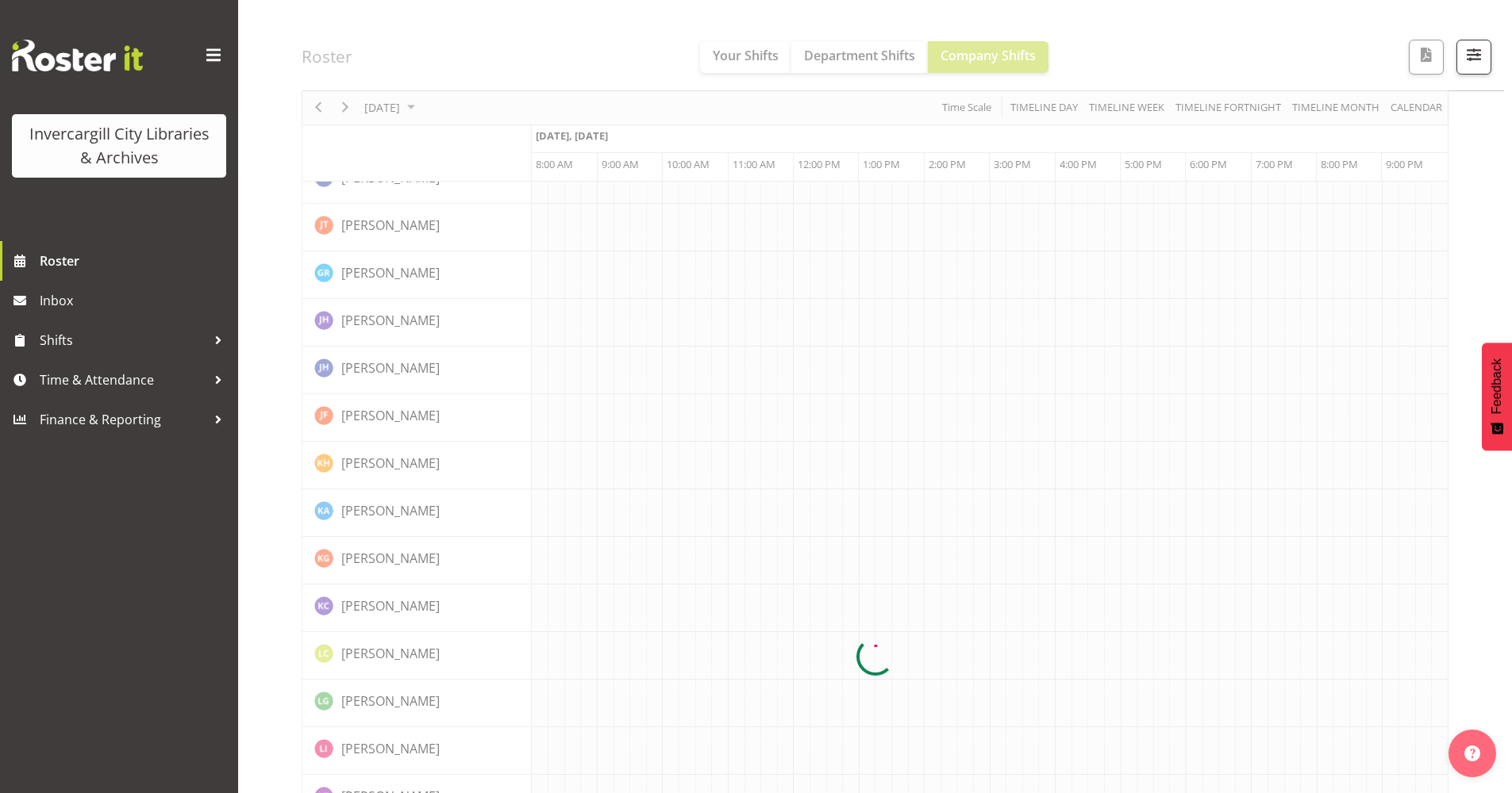
scroll to position [0, 0]
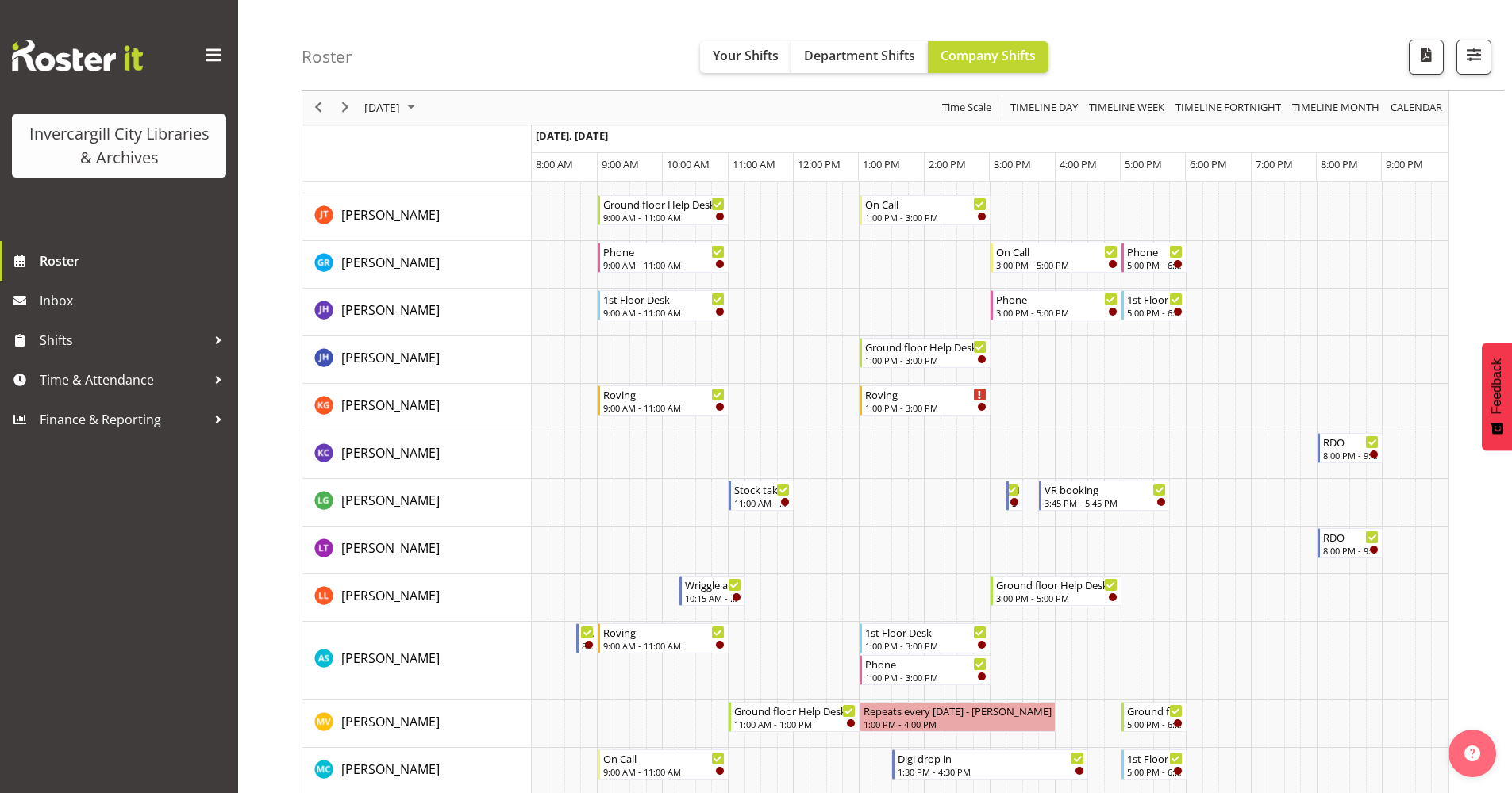
scroll to position [397, 0]
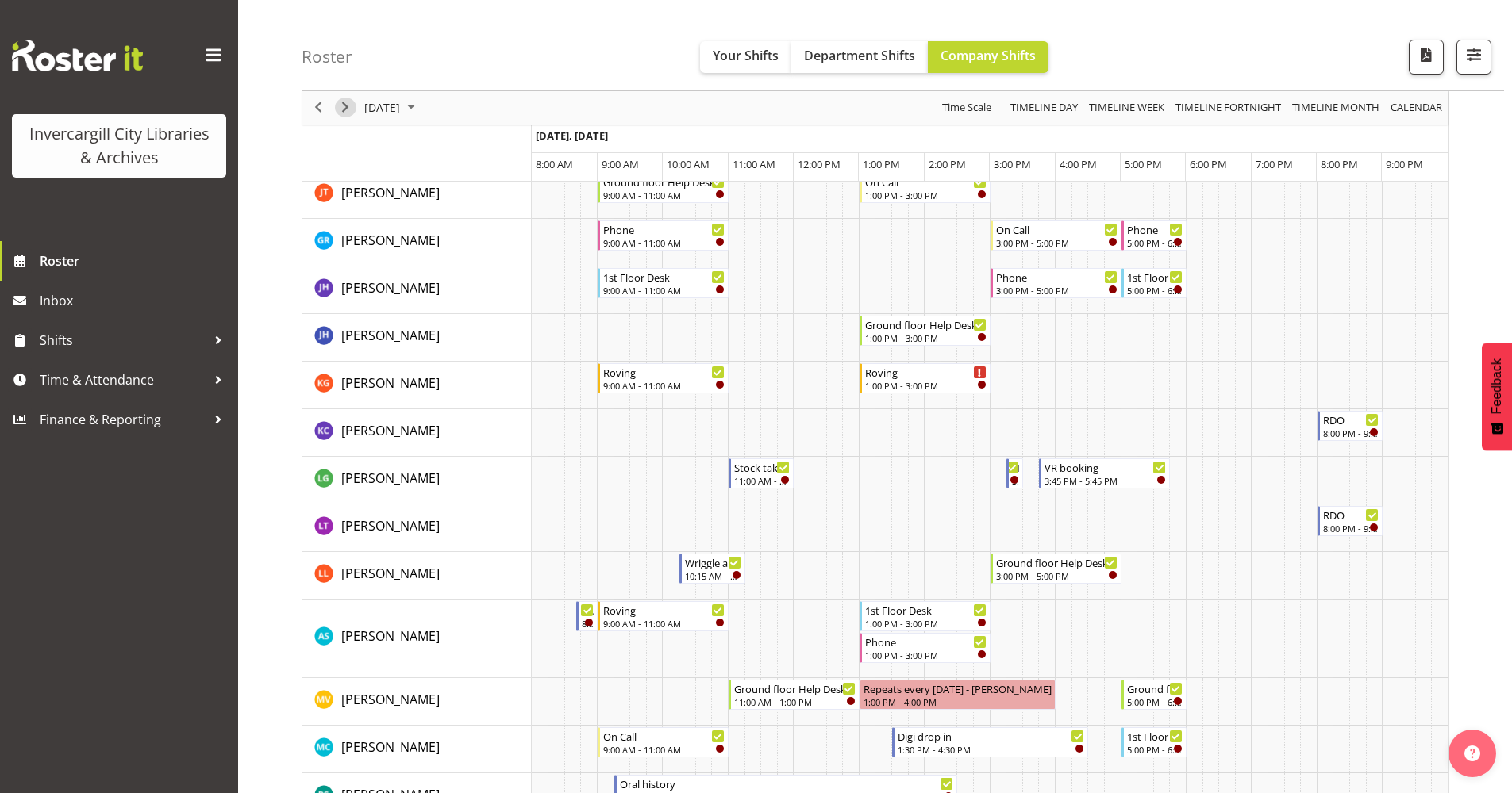
click at [345, 107] on span "Next" at bounding box center [345, 108] width 19 height 20
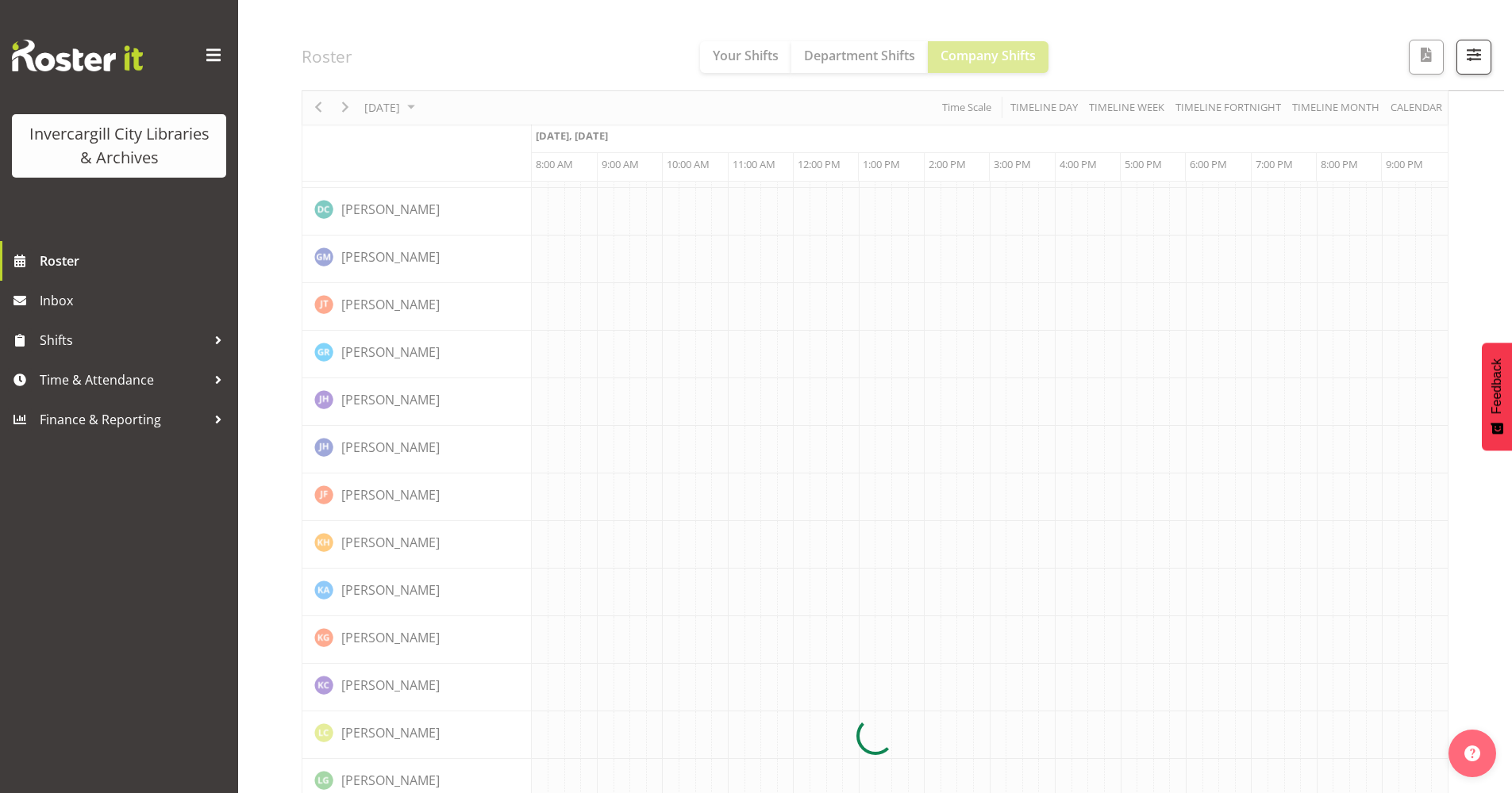
scroll to position [0, 0]
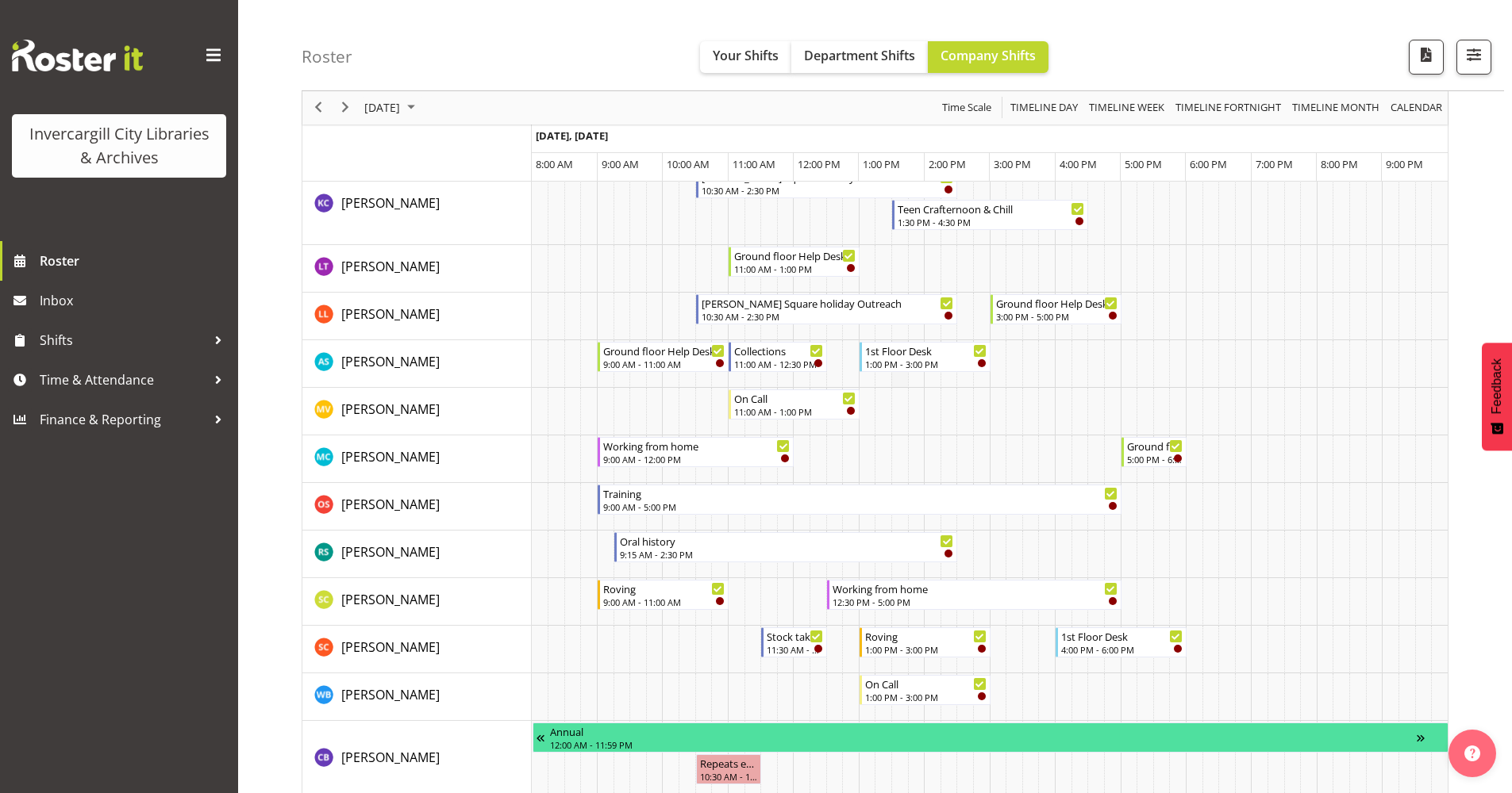
scroll to position [635, 0]
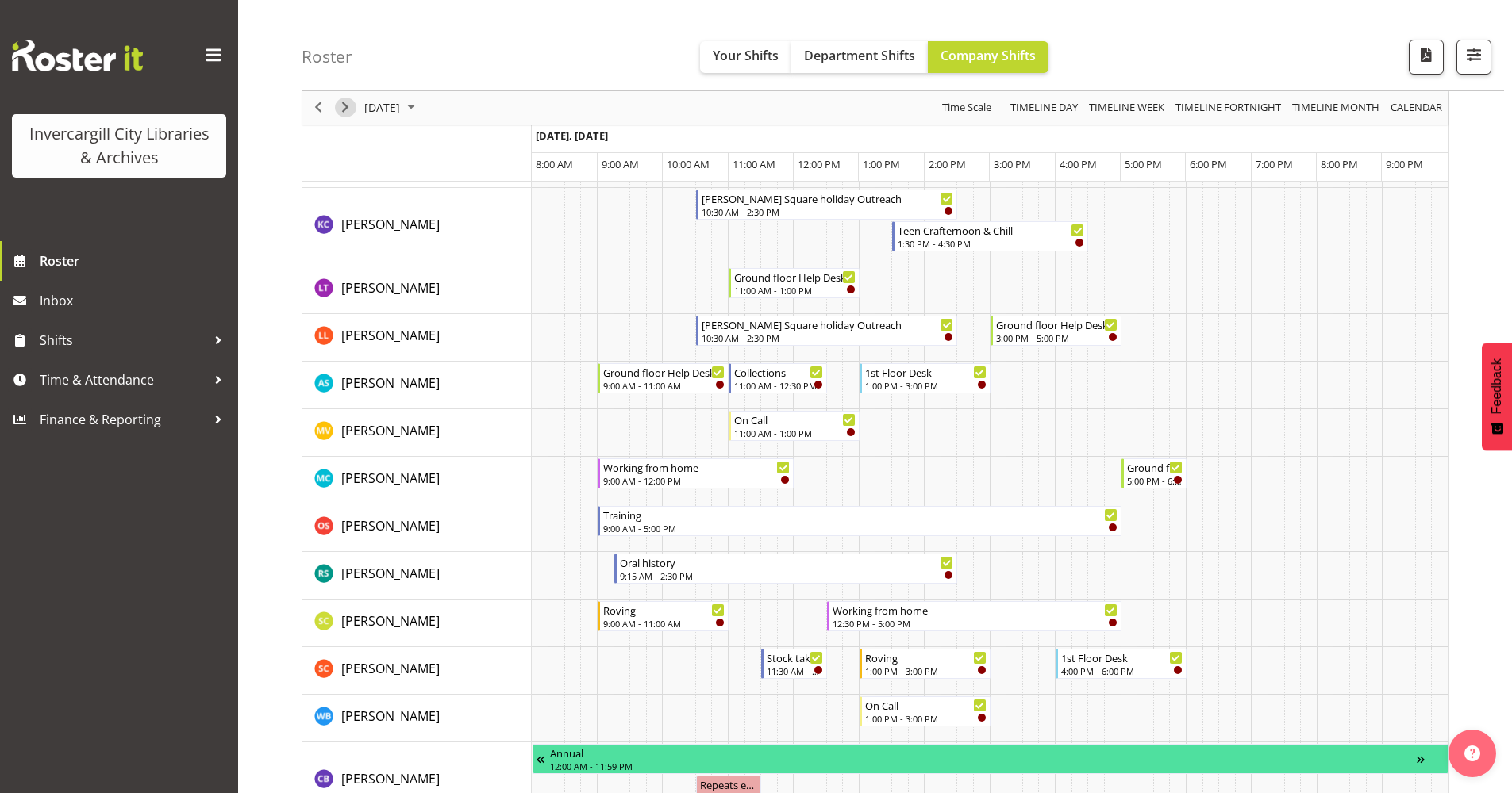
click at [348, 106] on span "Next" at bounding box center [345, 108] width 19 height 20
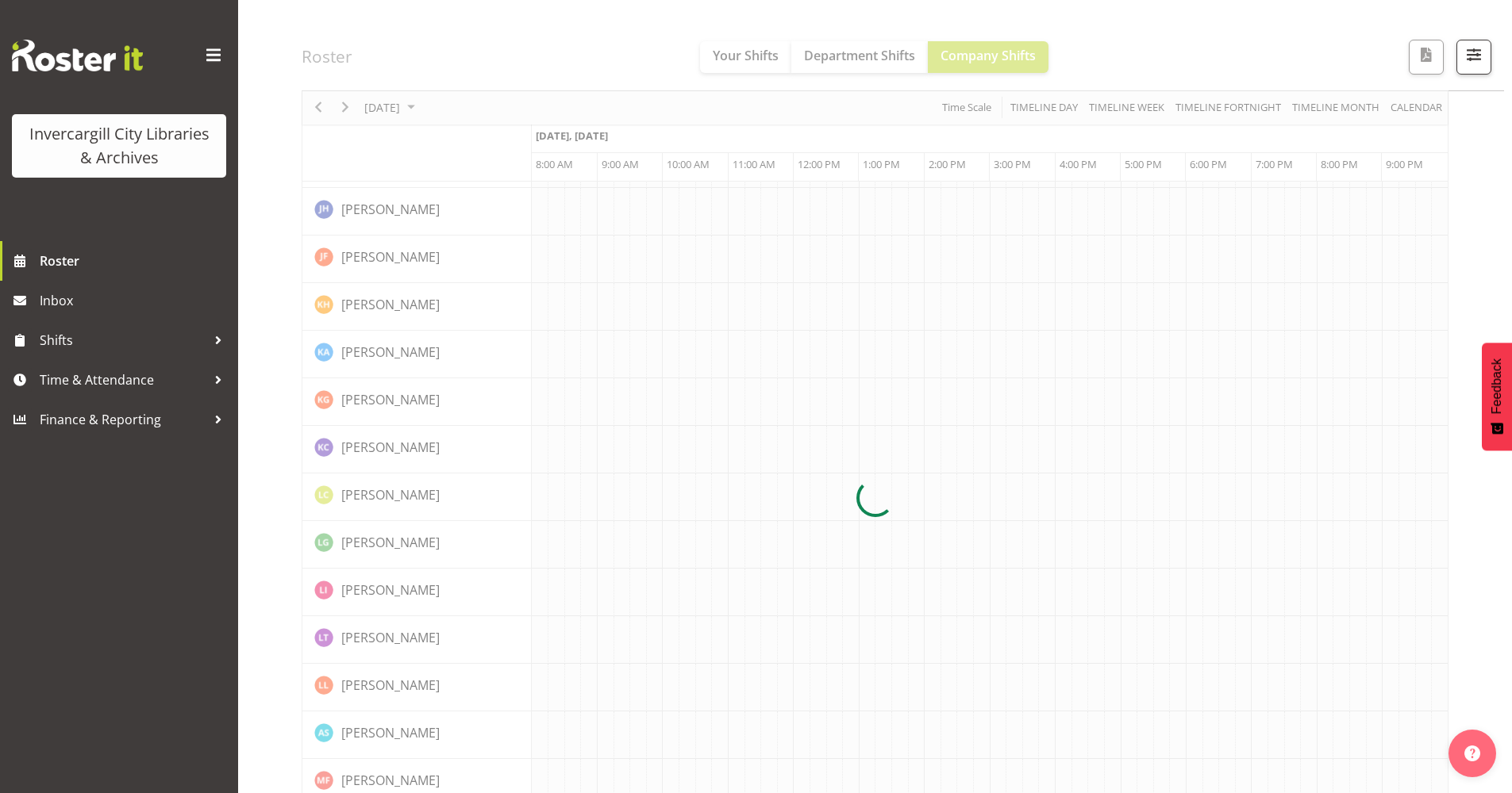
scroll to position [0, 0]
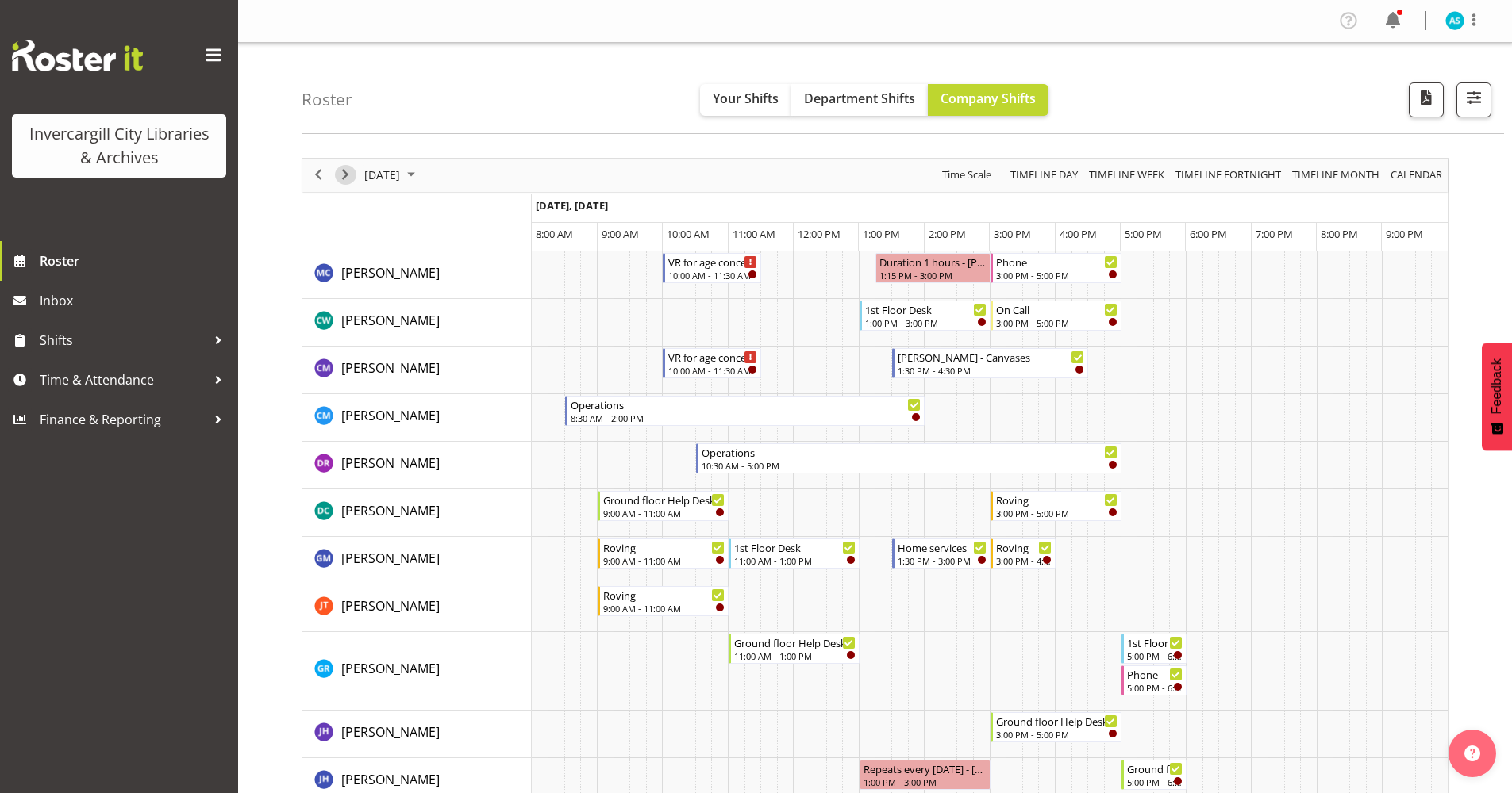
click at [342, 172] on span "Next" at bounding box center [345, 175] width 19 height 20
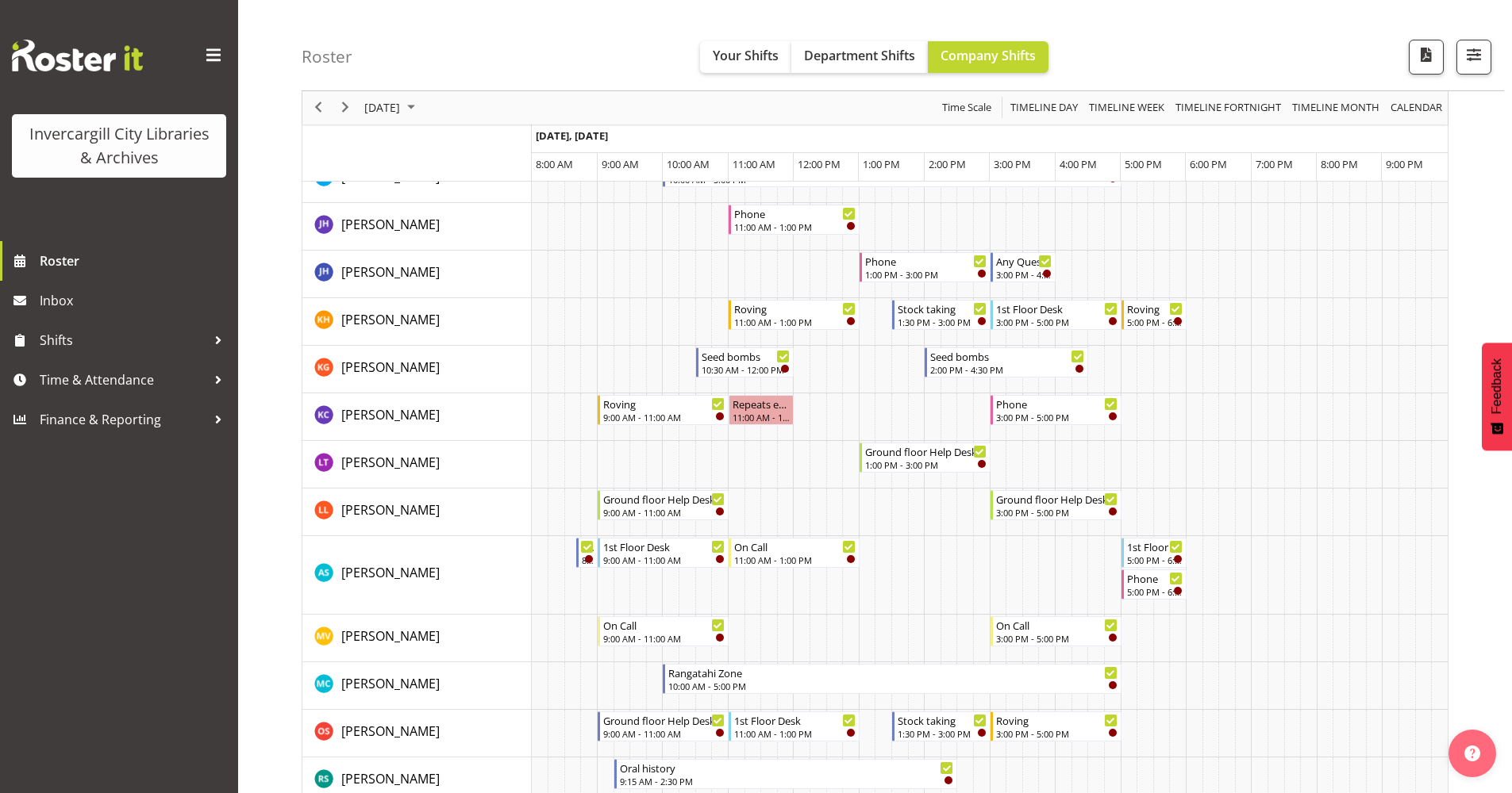
scroll to position [588, 0]
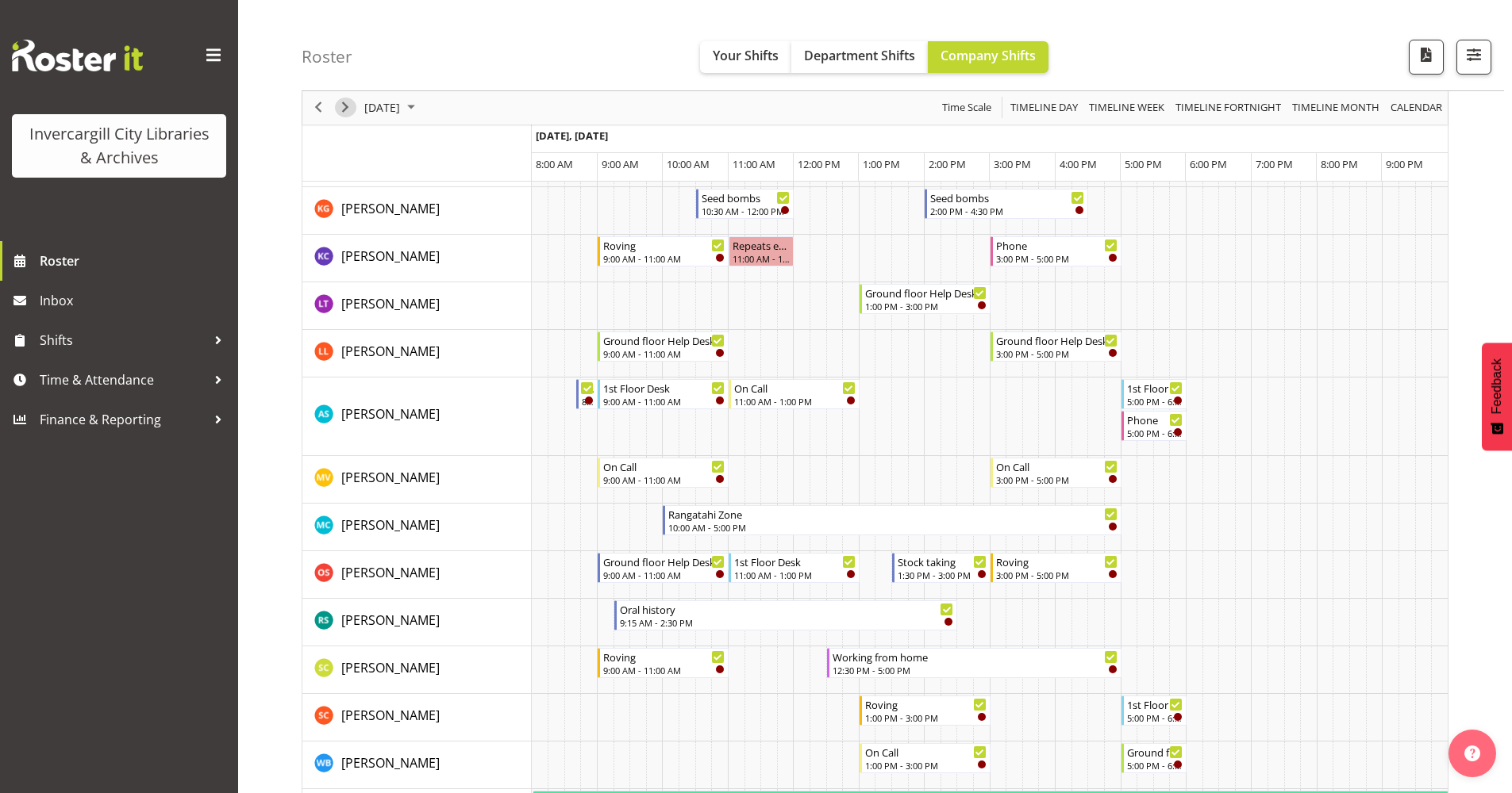
click at [342, 107] on span "Next" at bounding box center [345, 108] width 19 height 20
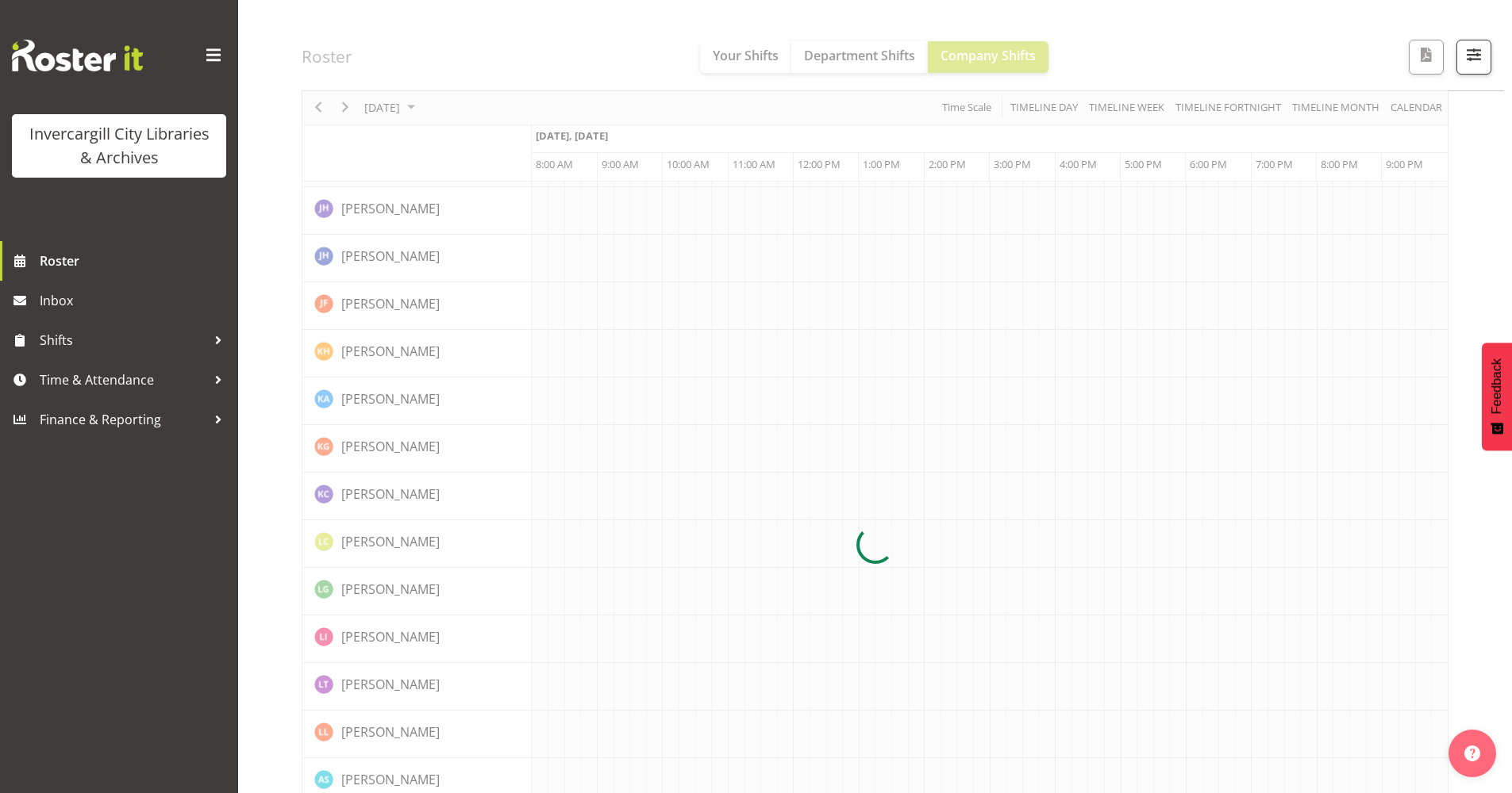
scroll to position [0, 0]
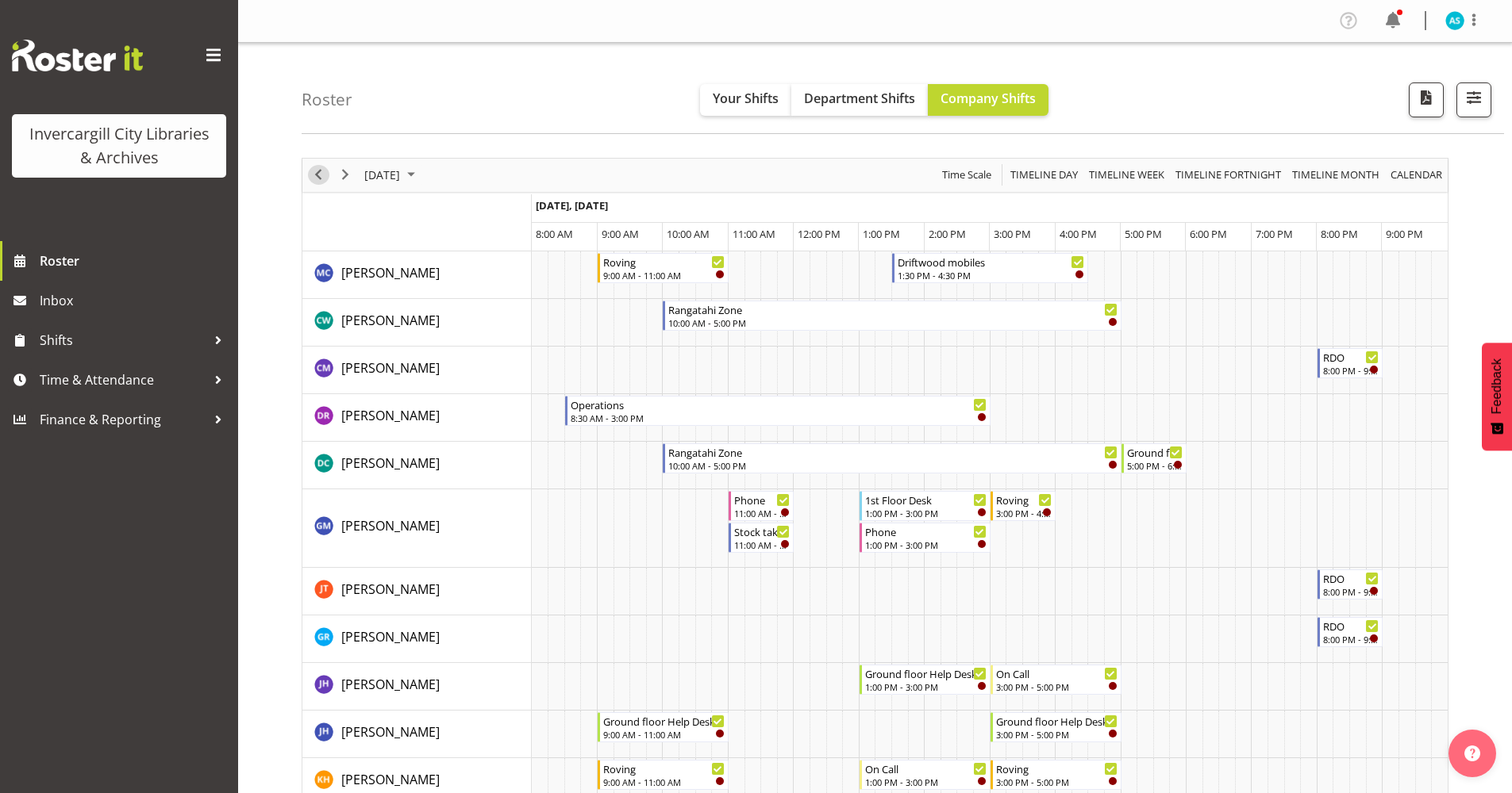
click at [315, 170] on span "Previous" at bounding box center [318, 175] width 19 height 20
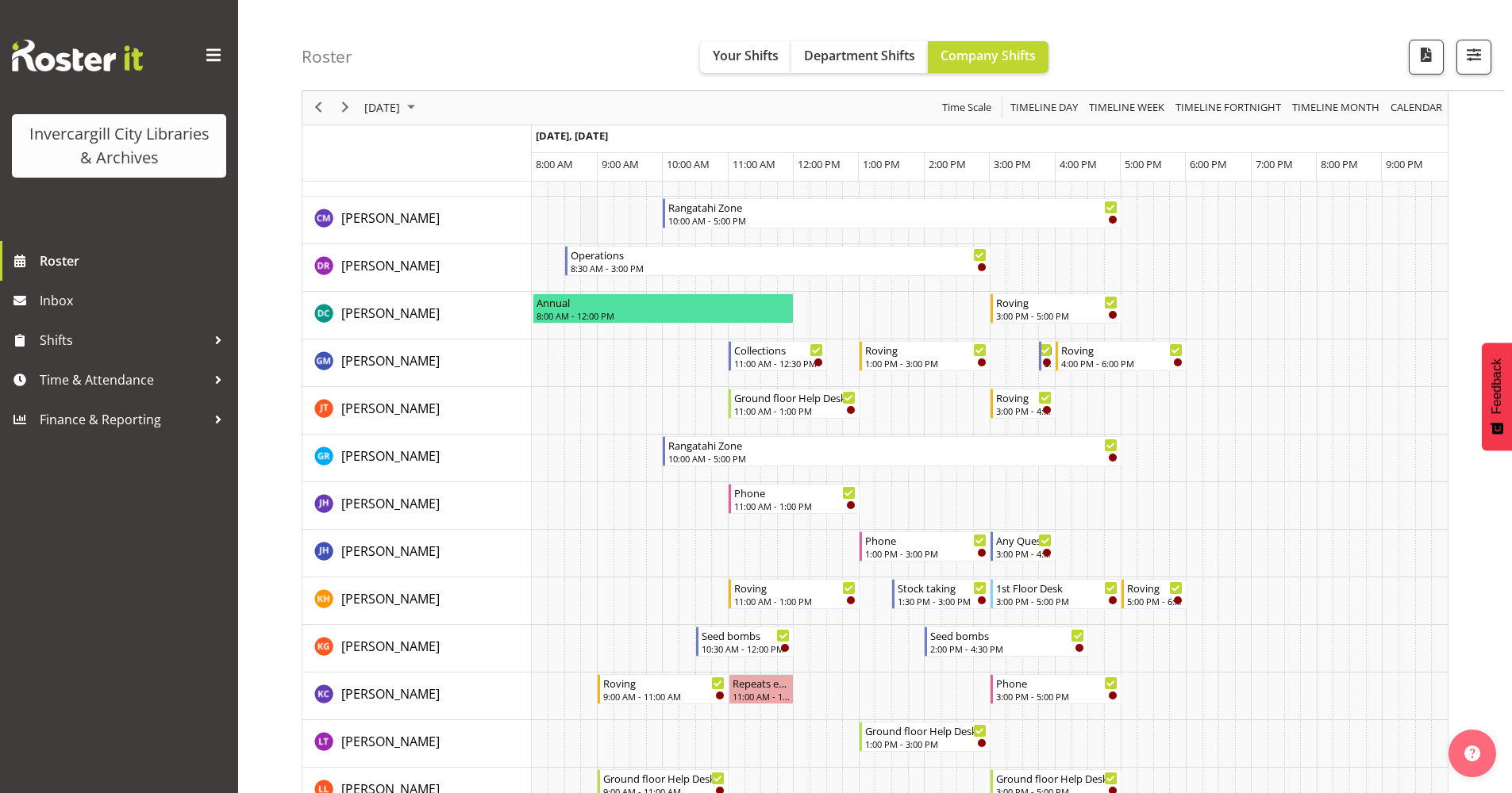
scroll to position [318, 0]
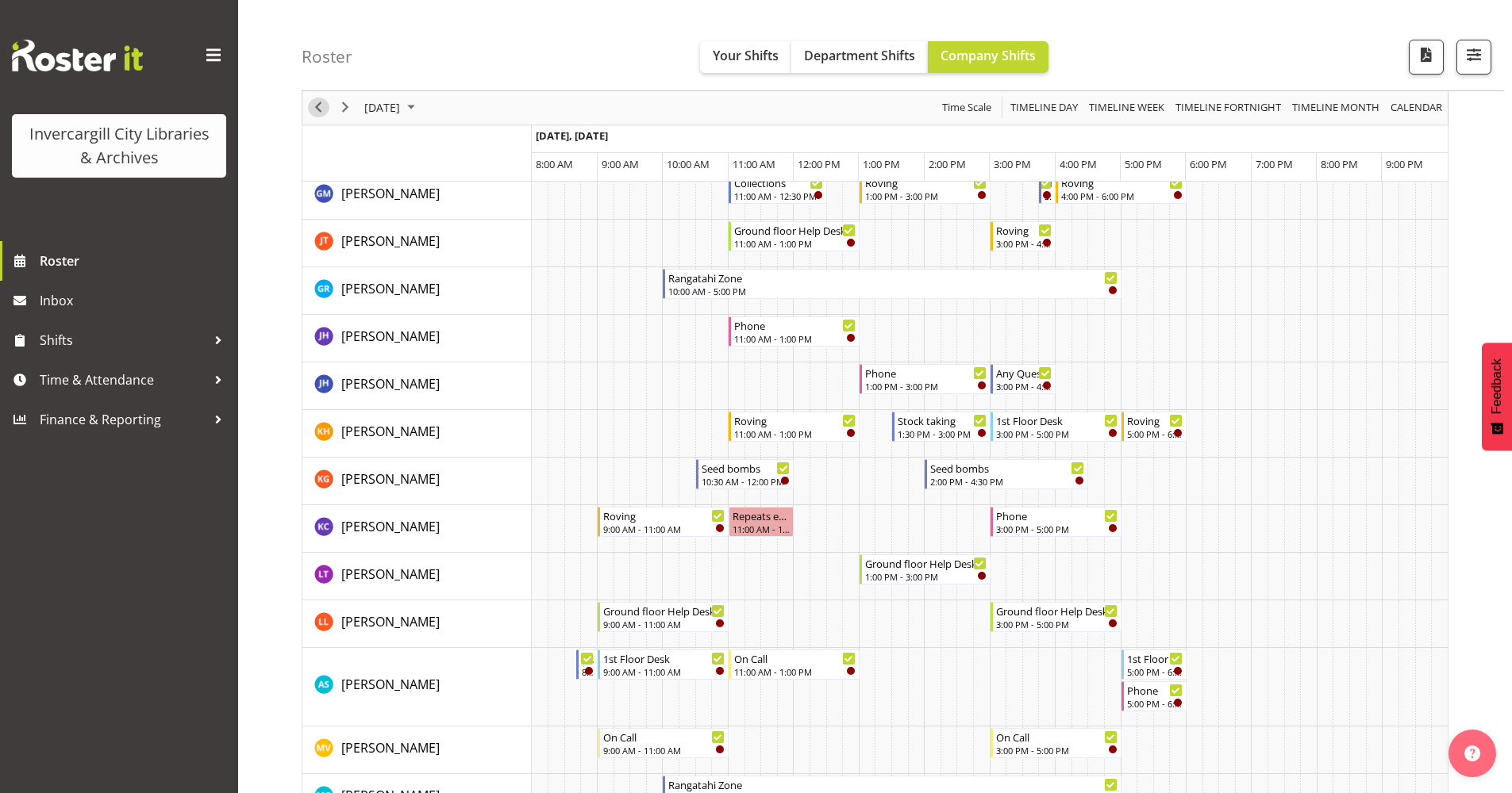
click at [314, 103] on span "Previous" at bounding box center [318, 108] width 19 height 20
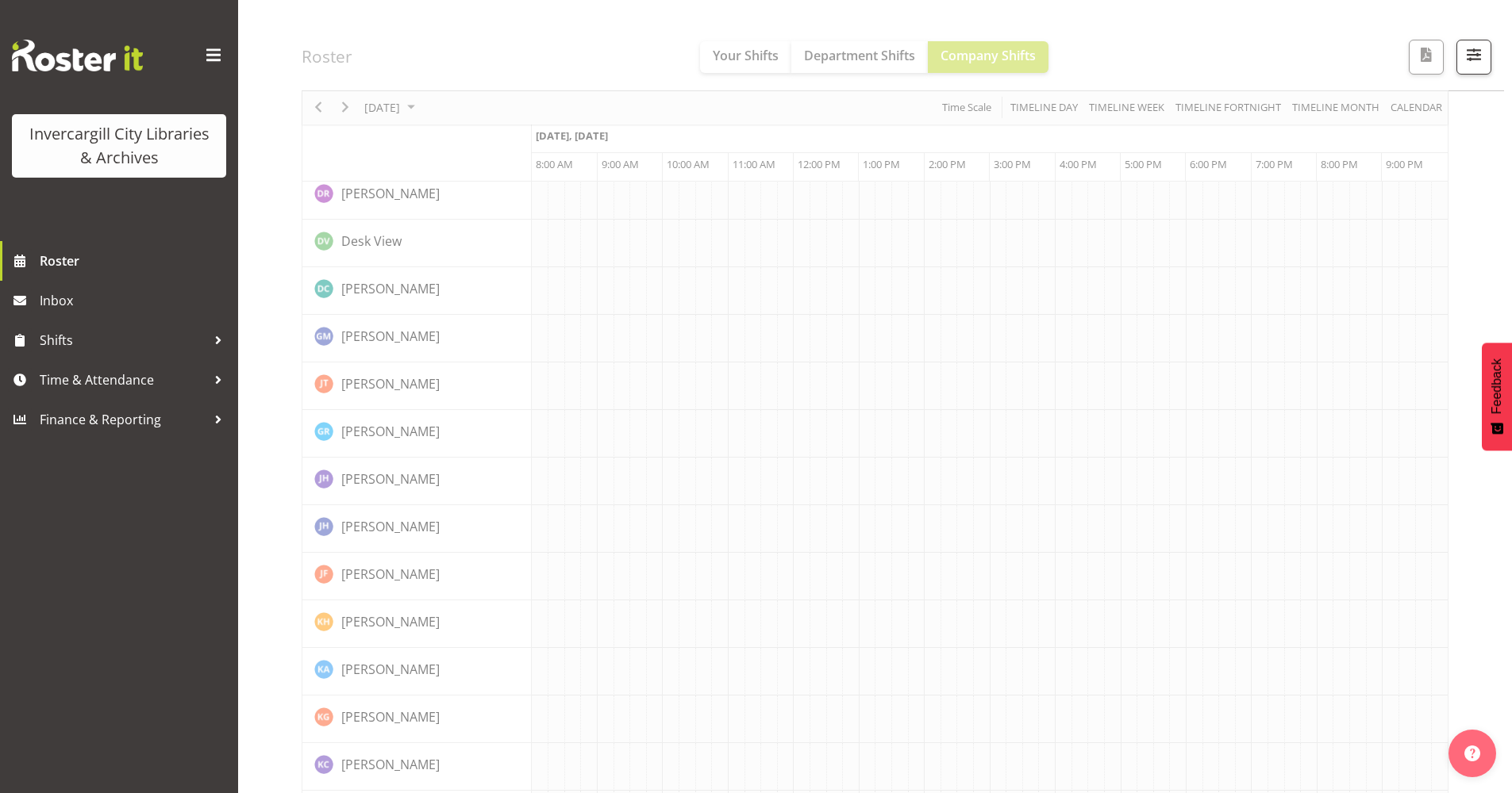
scroll to position [0, 0]
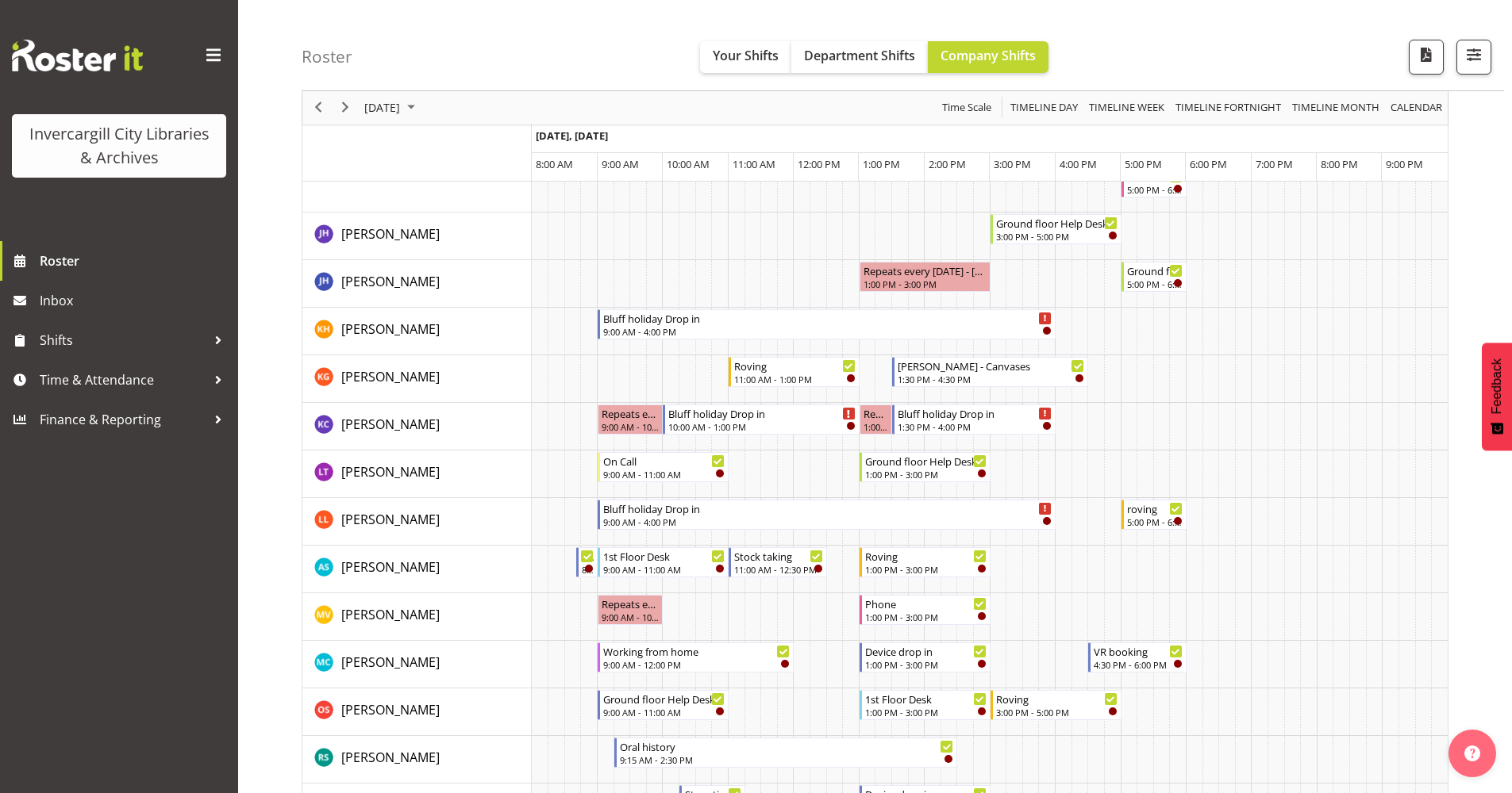
scroll to position [556, 0]
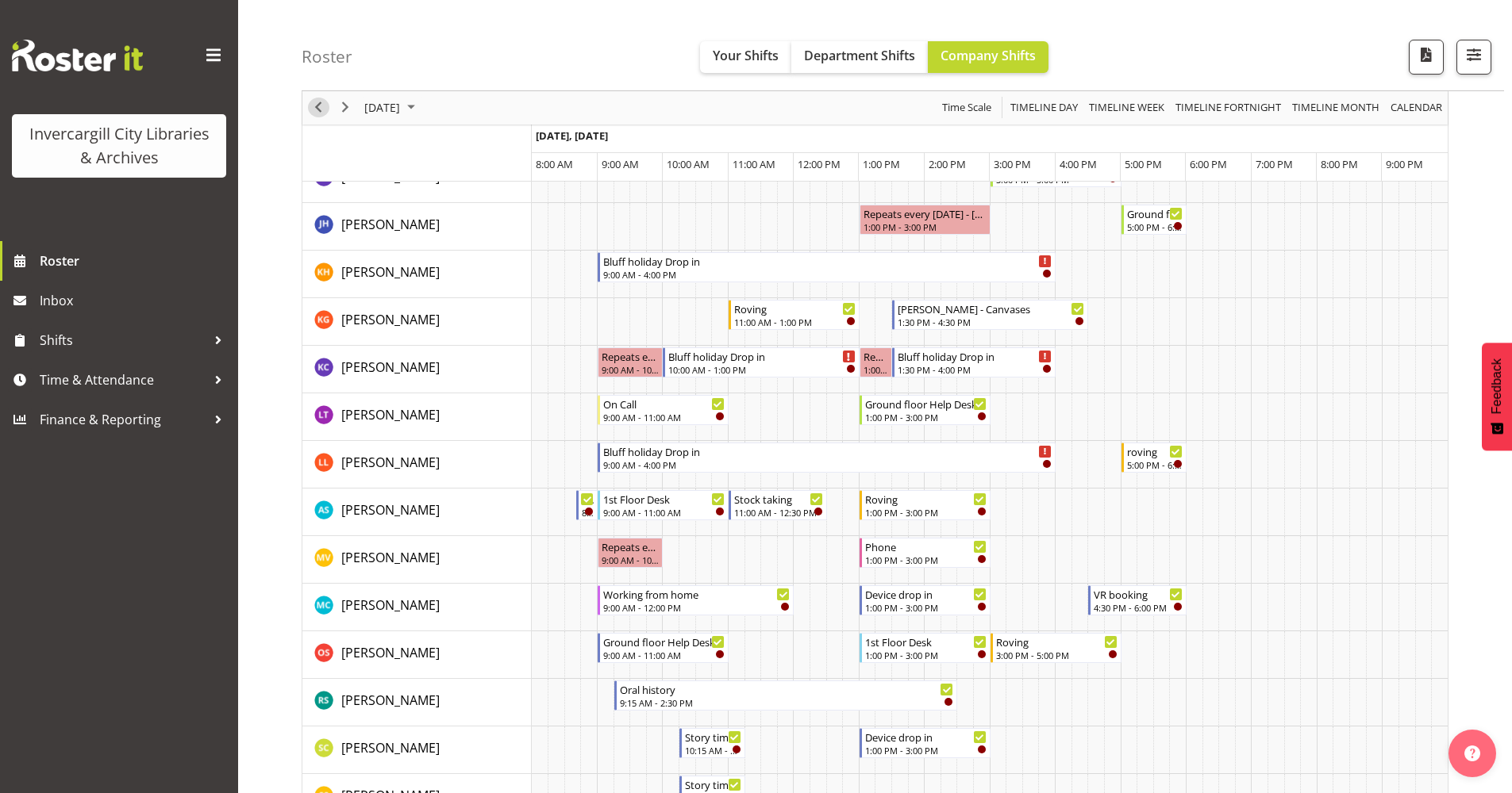
click at [318, 106] on span "Previous" at bounding box center [318, 108] width 19 height 20
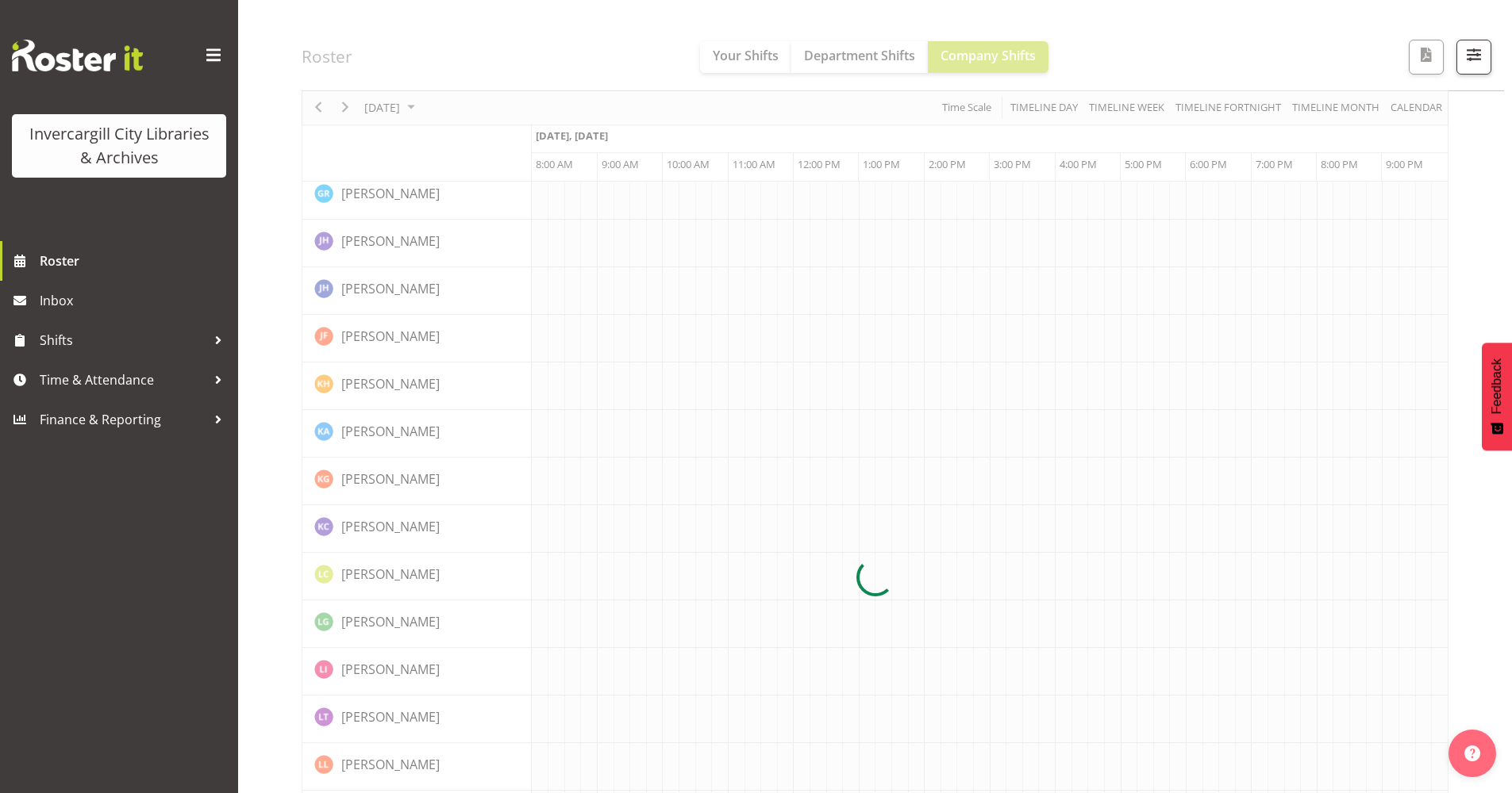
scroll to position [0, 0]
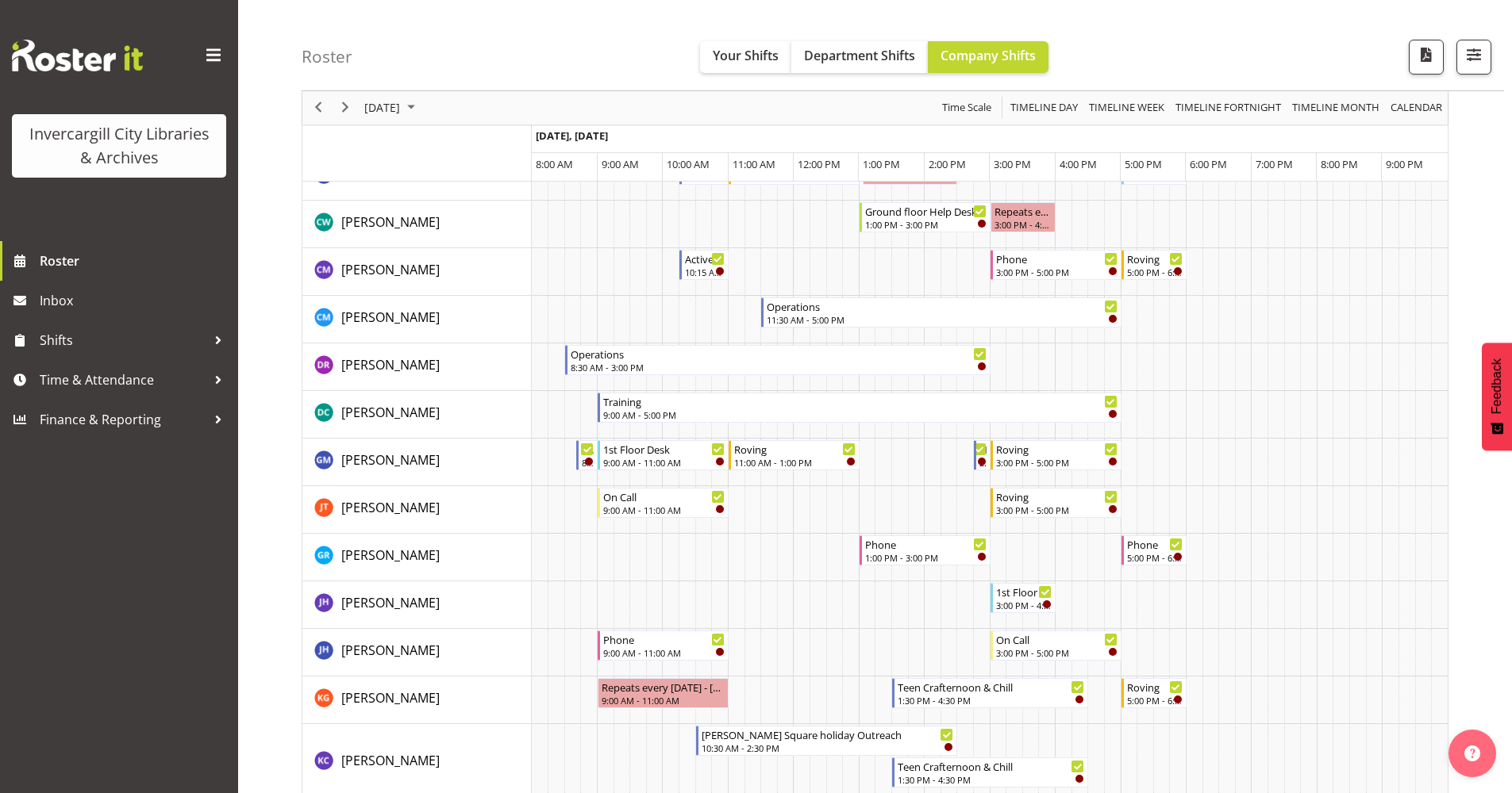
scroll to position [318, 0]
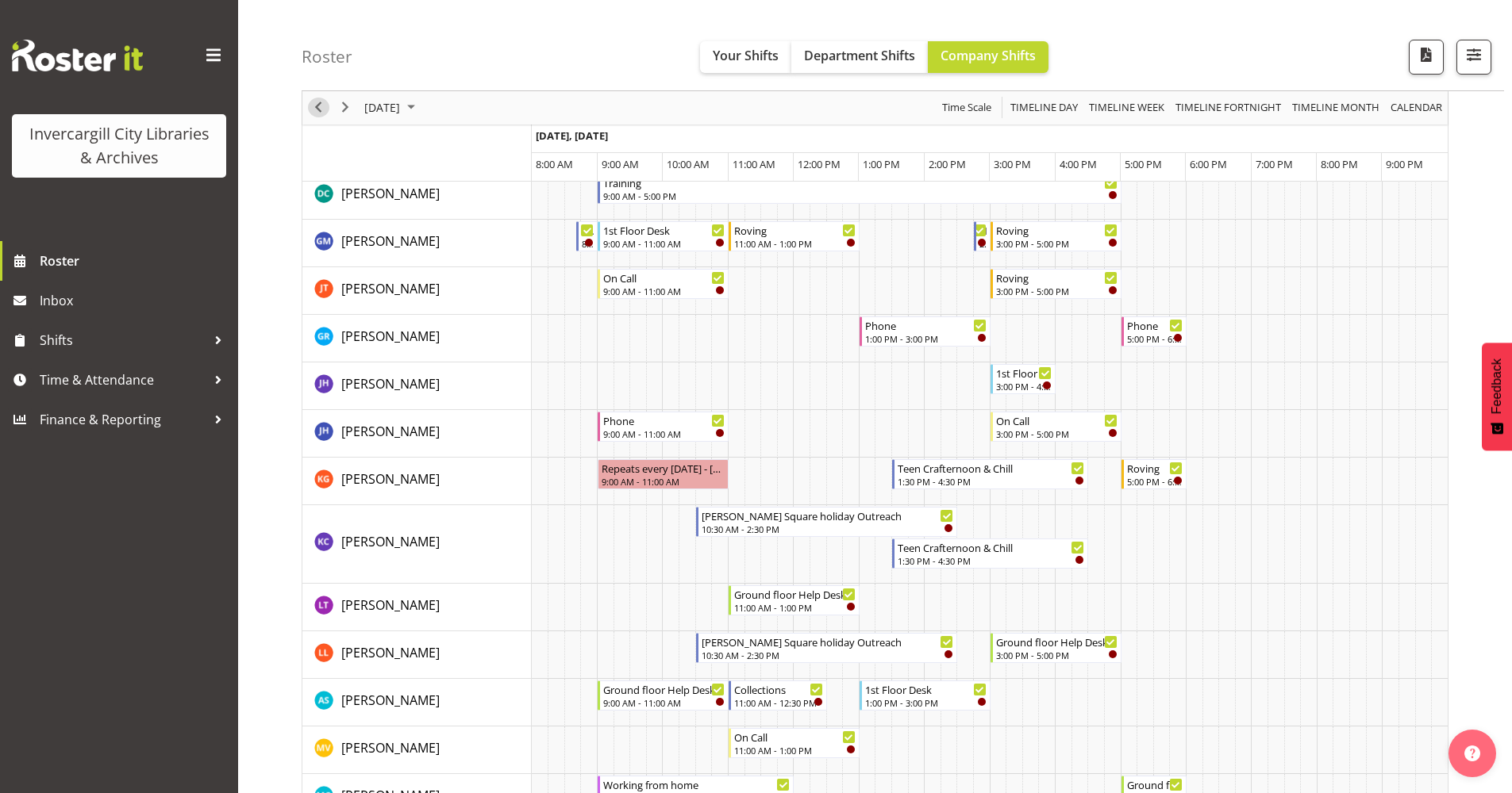
click at [318, 107] on span "Previous" at bounding box center [318, 108] width 19 height 20
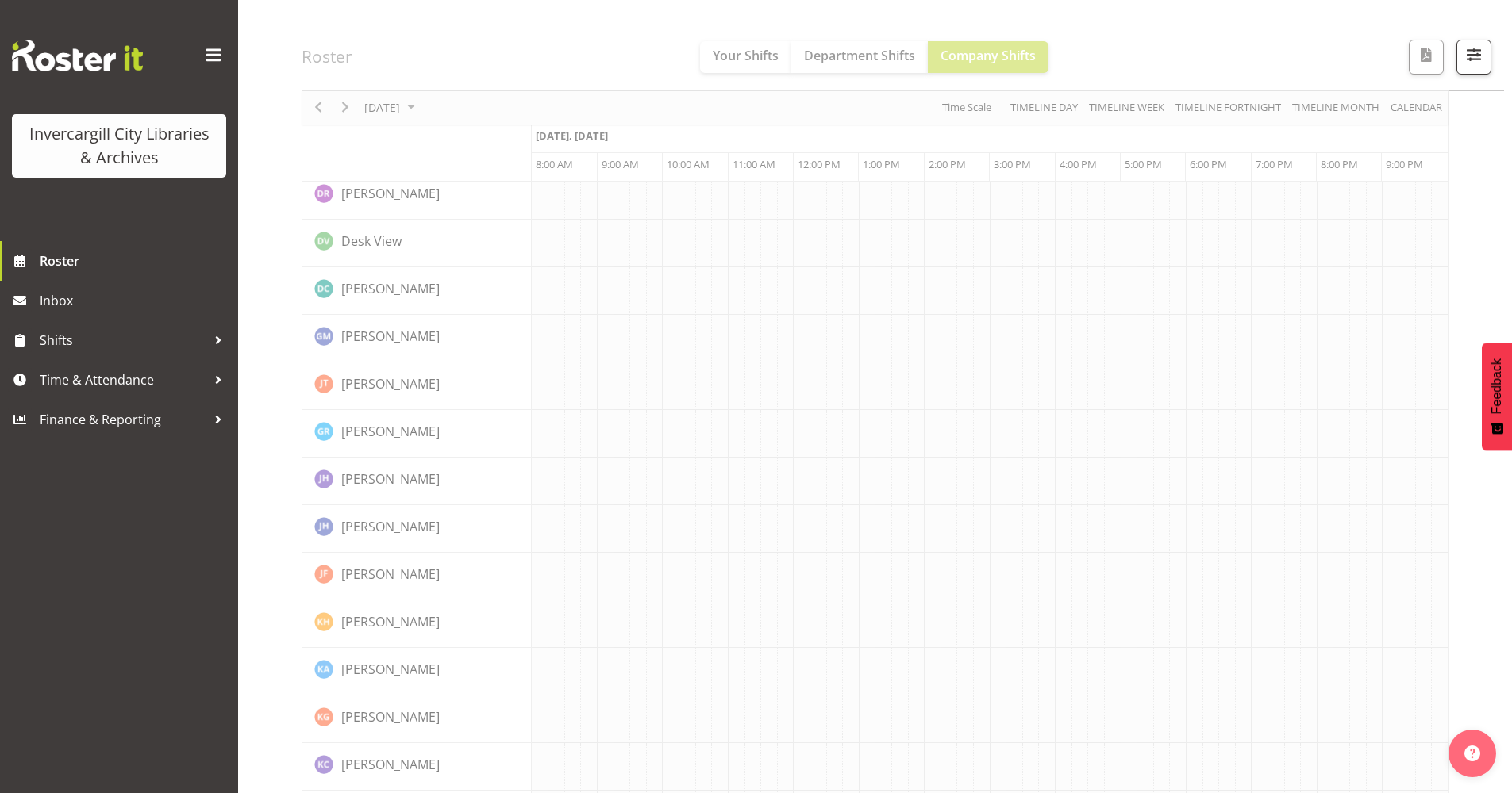
scroll to position [0, 0]
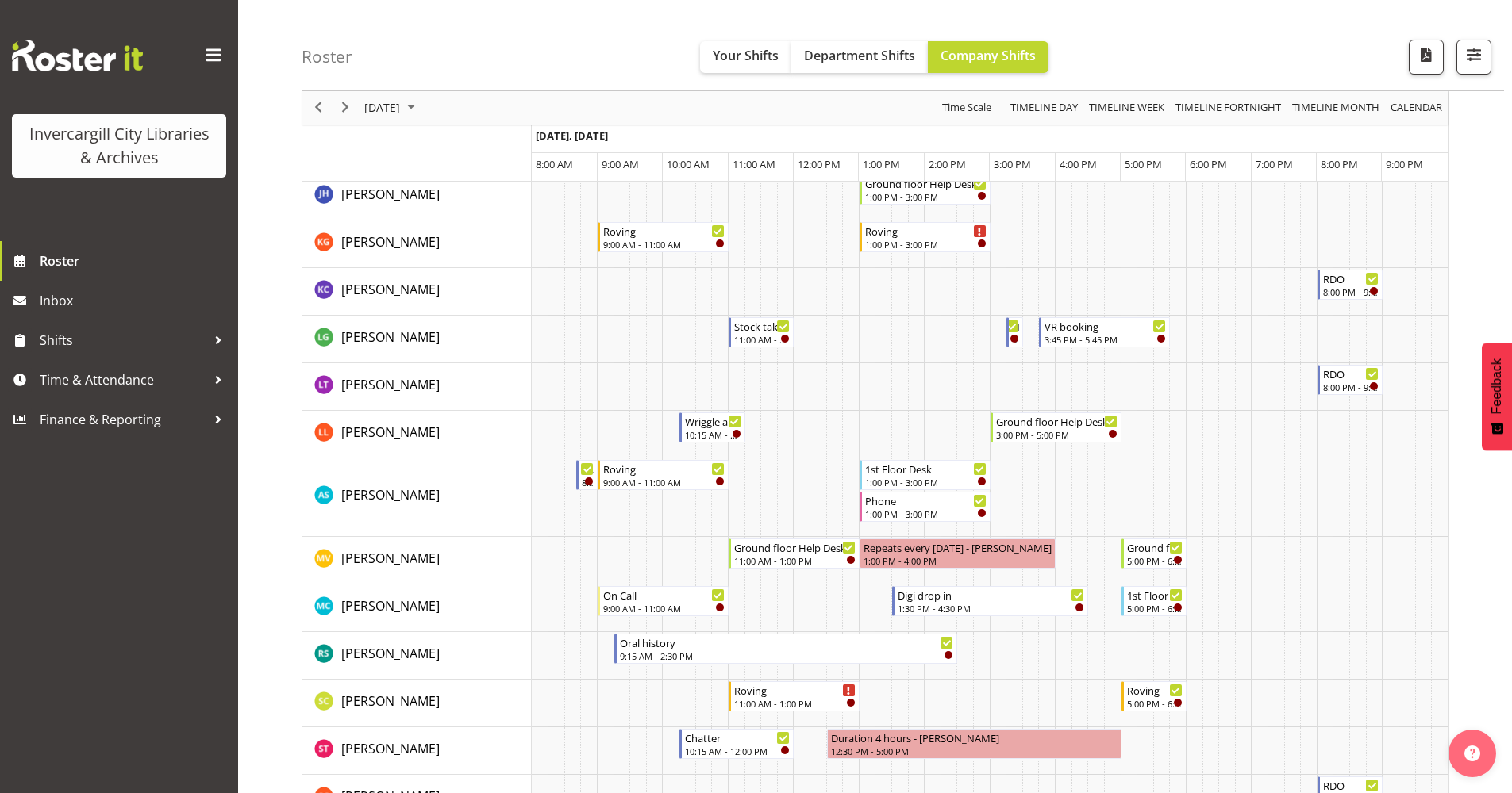
scroll to position [528, 0]
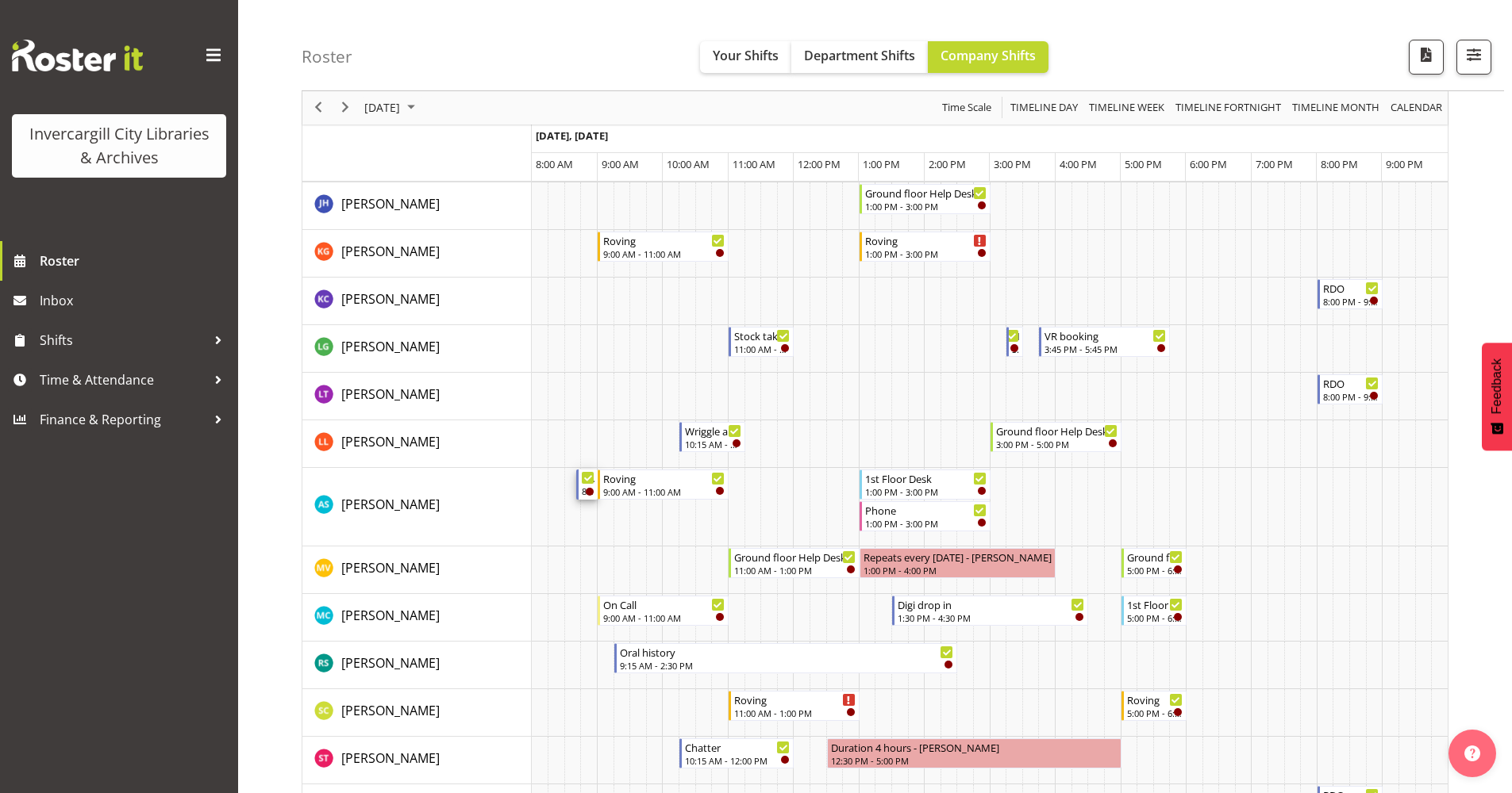
click at [584, 480] on icon "Timeline Day of September 22, 2025" at bounding box center [588, 479] width 8 height 8
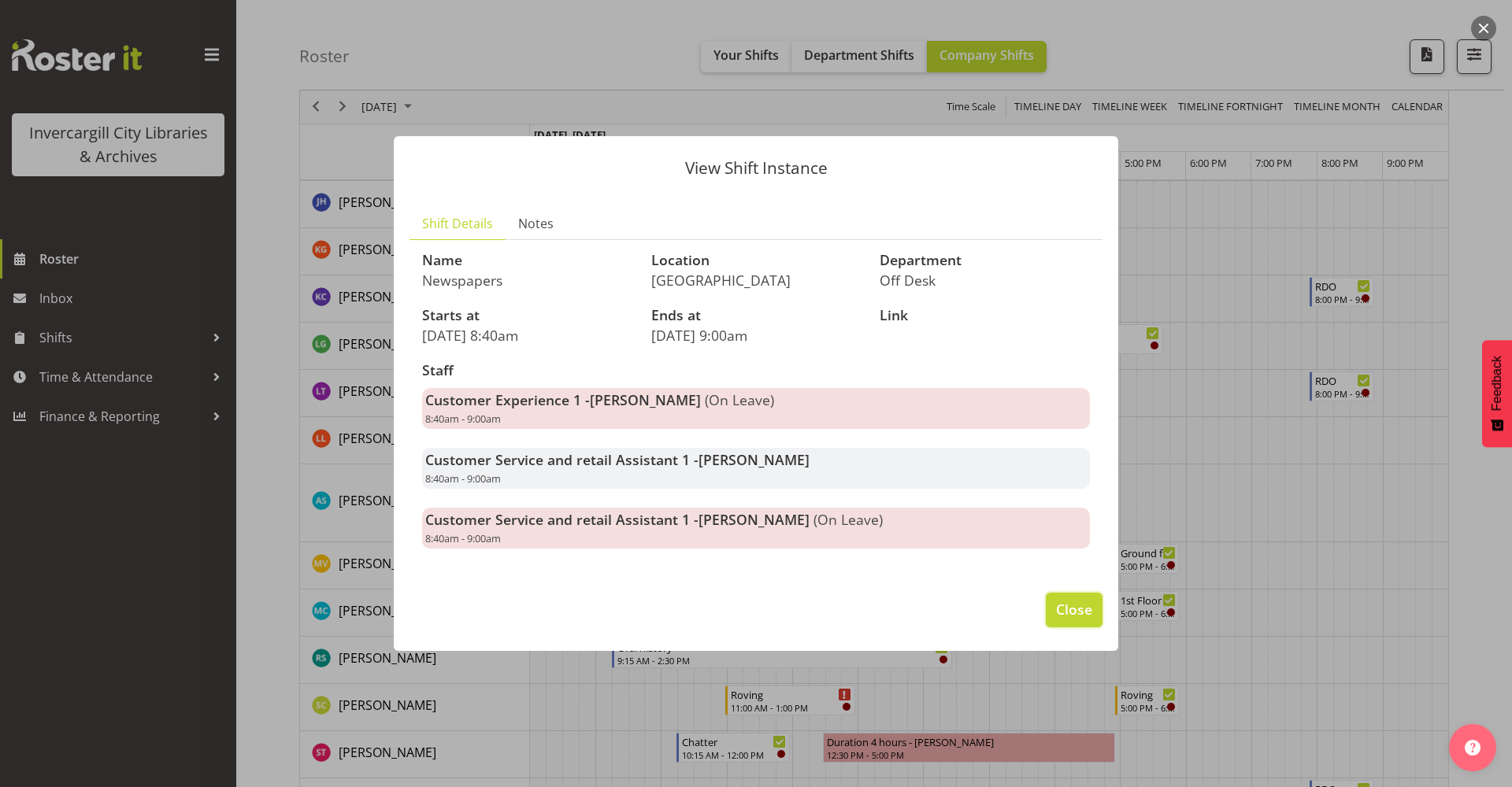
click at [1063, 611] on span "Close" at bounding box center [1074, 609] width 36 height 21
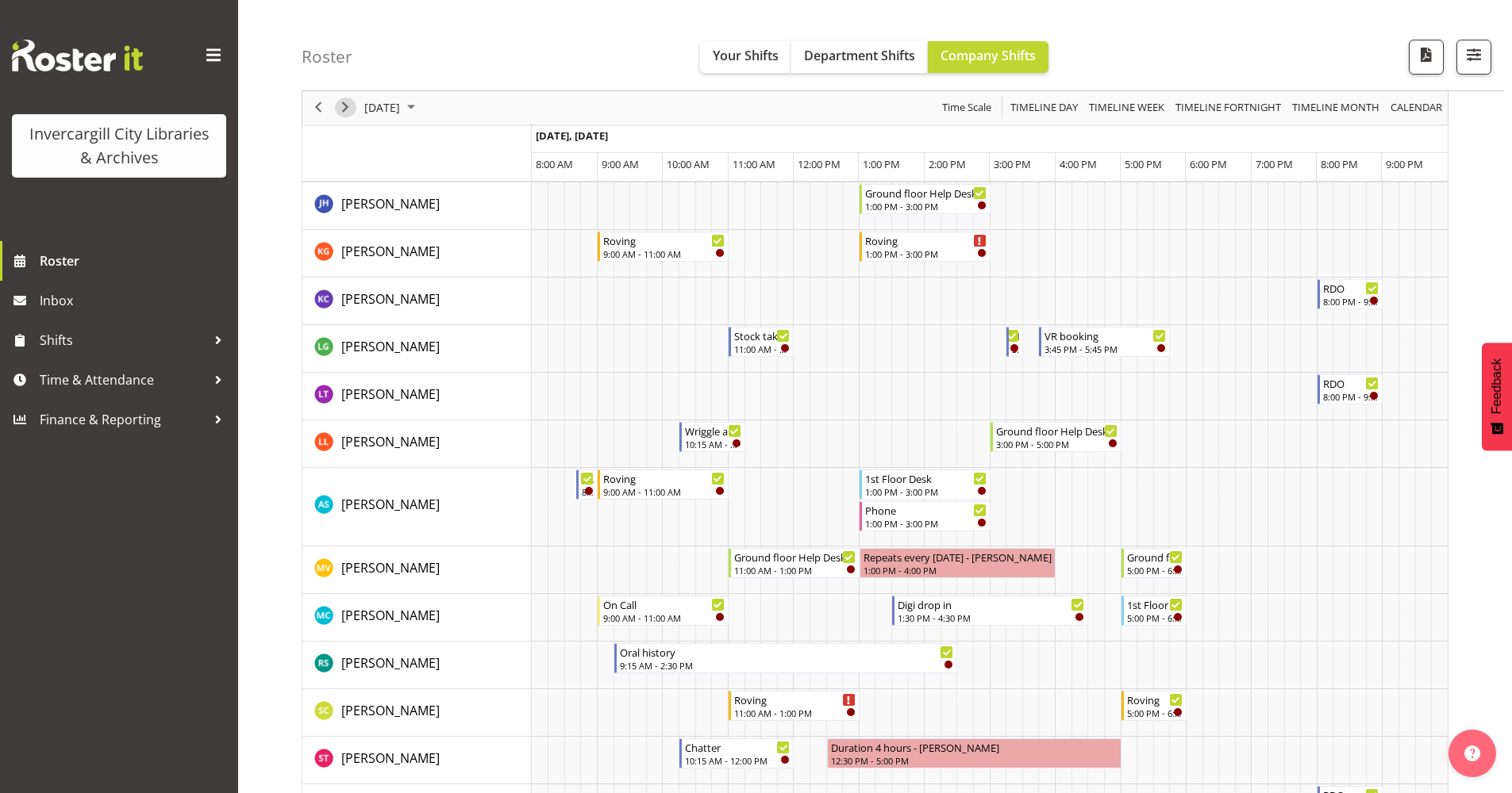
click at [343, 107] on span "Next" at bounding box center [345, 108] width 19 height 20
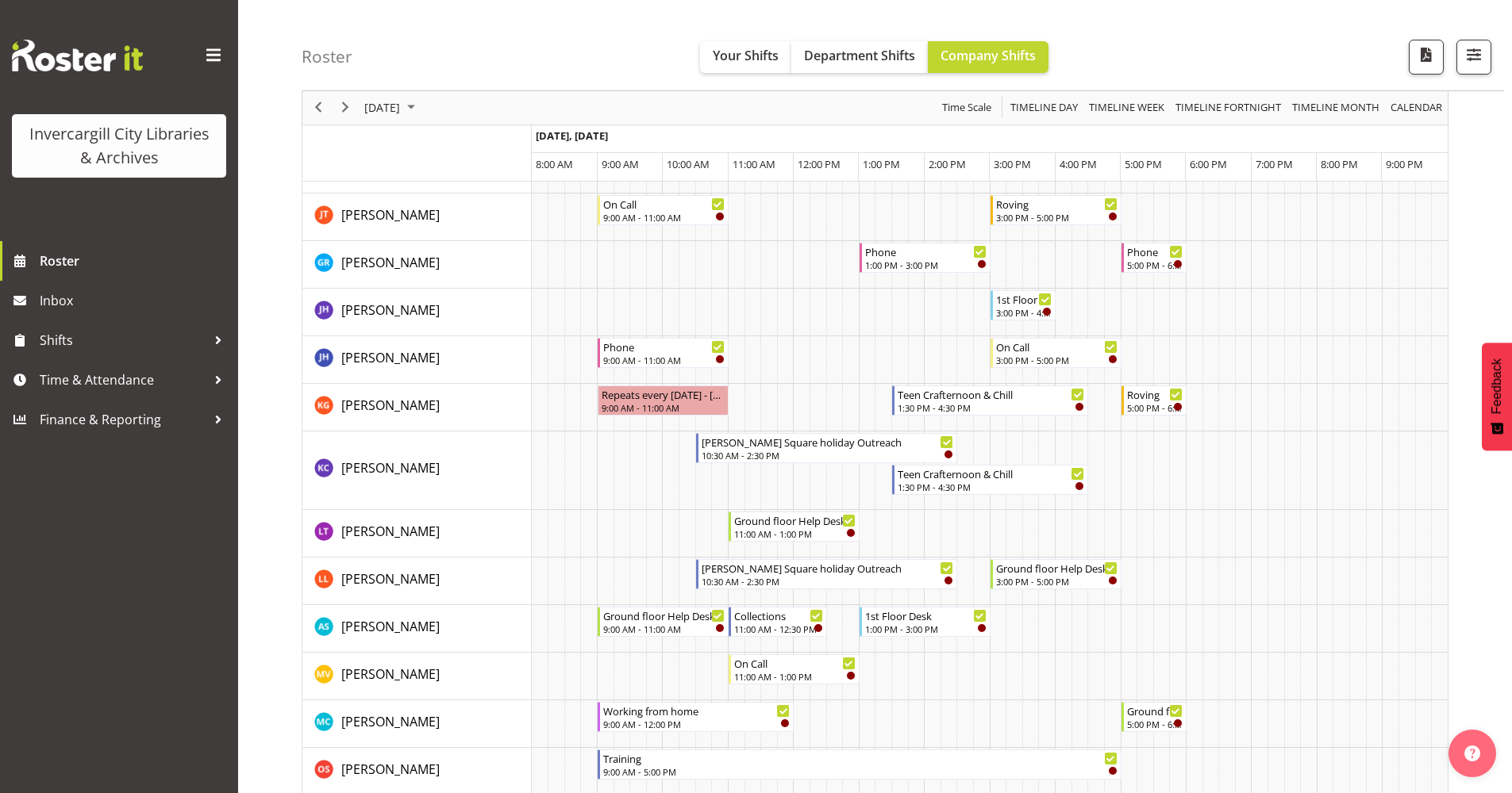
scroll to position [397, 0]
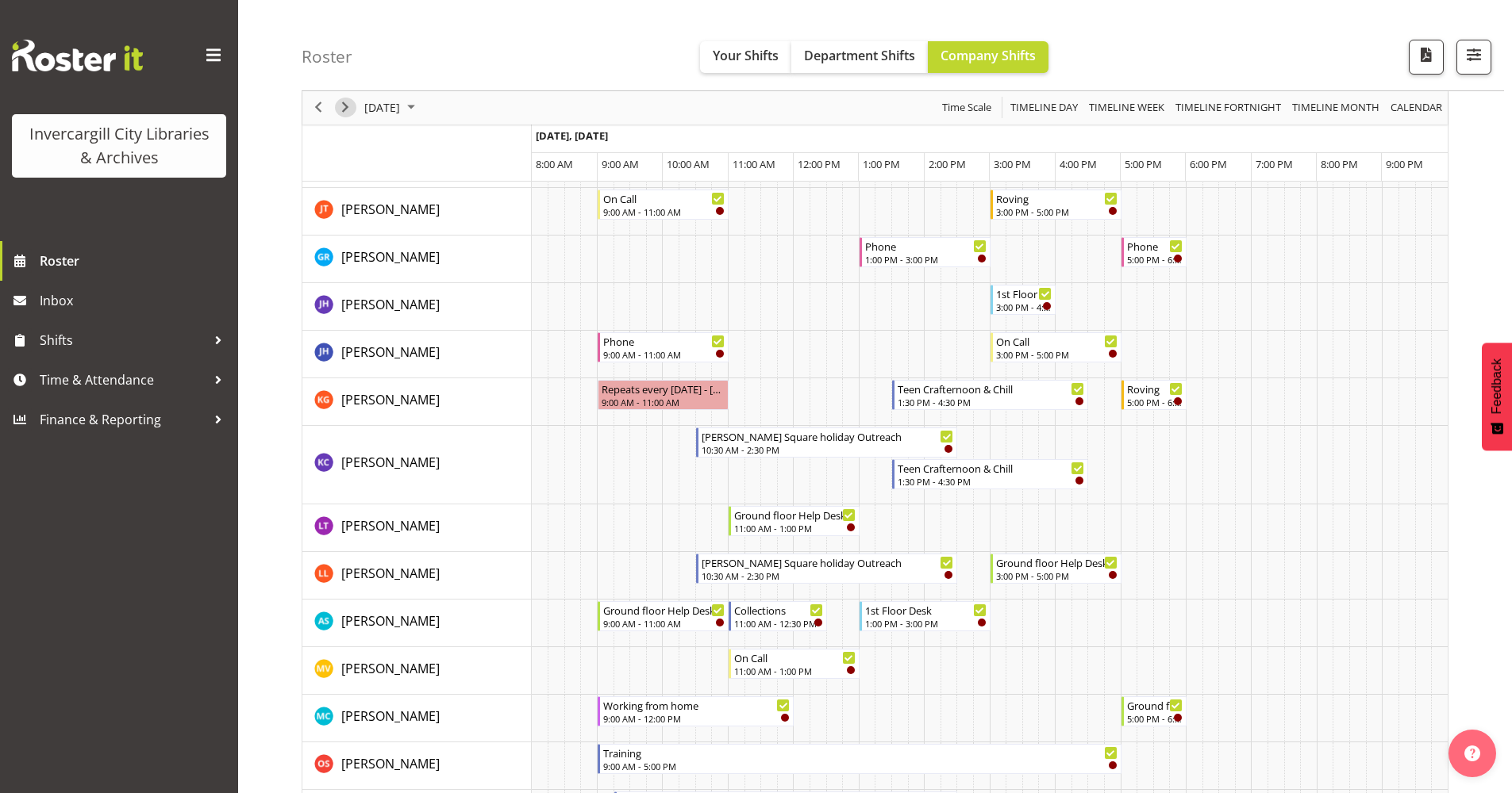
click at [342, 104] on span "Next" at bounding box center [345, 108] width 19 height 20
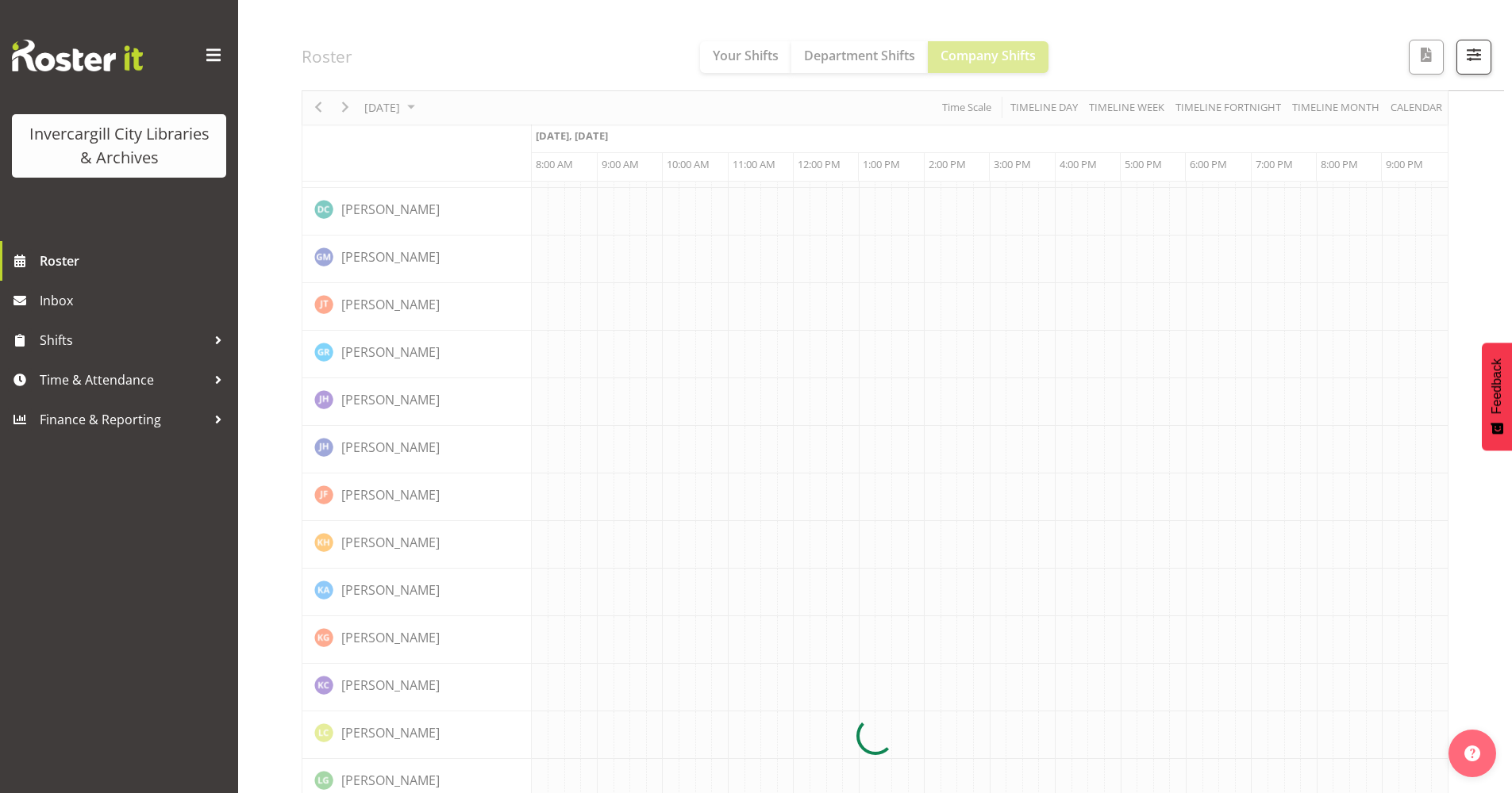
scroll to position [0, 0]
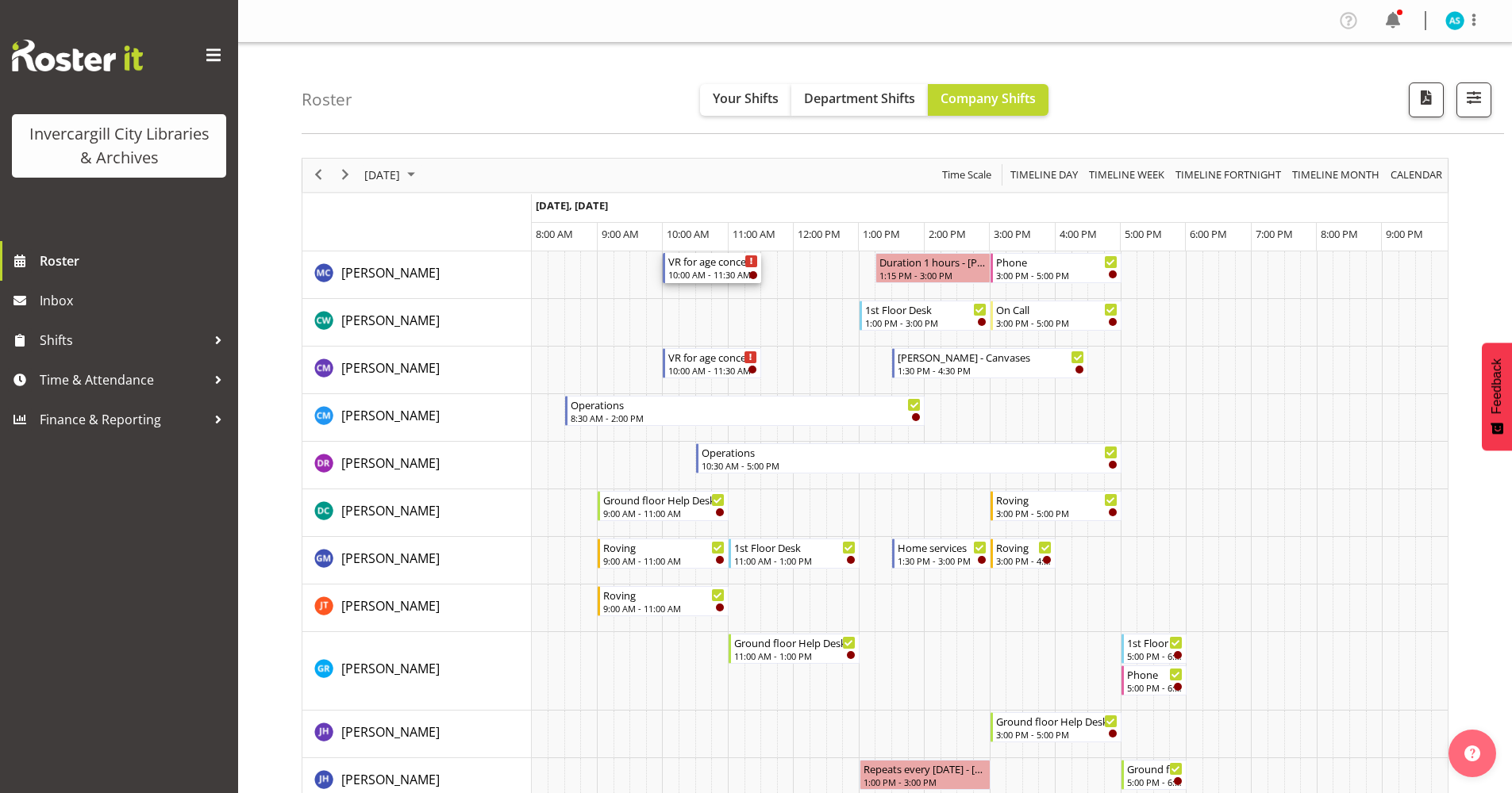
click at [749, 262] on div "Timeline Day of September 24, 2025" at bounding box center [751, 261] width 12 height 12
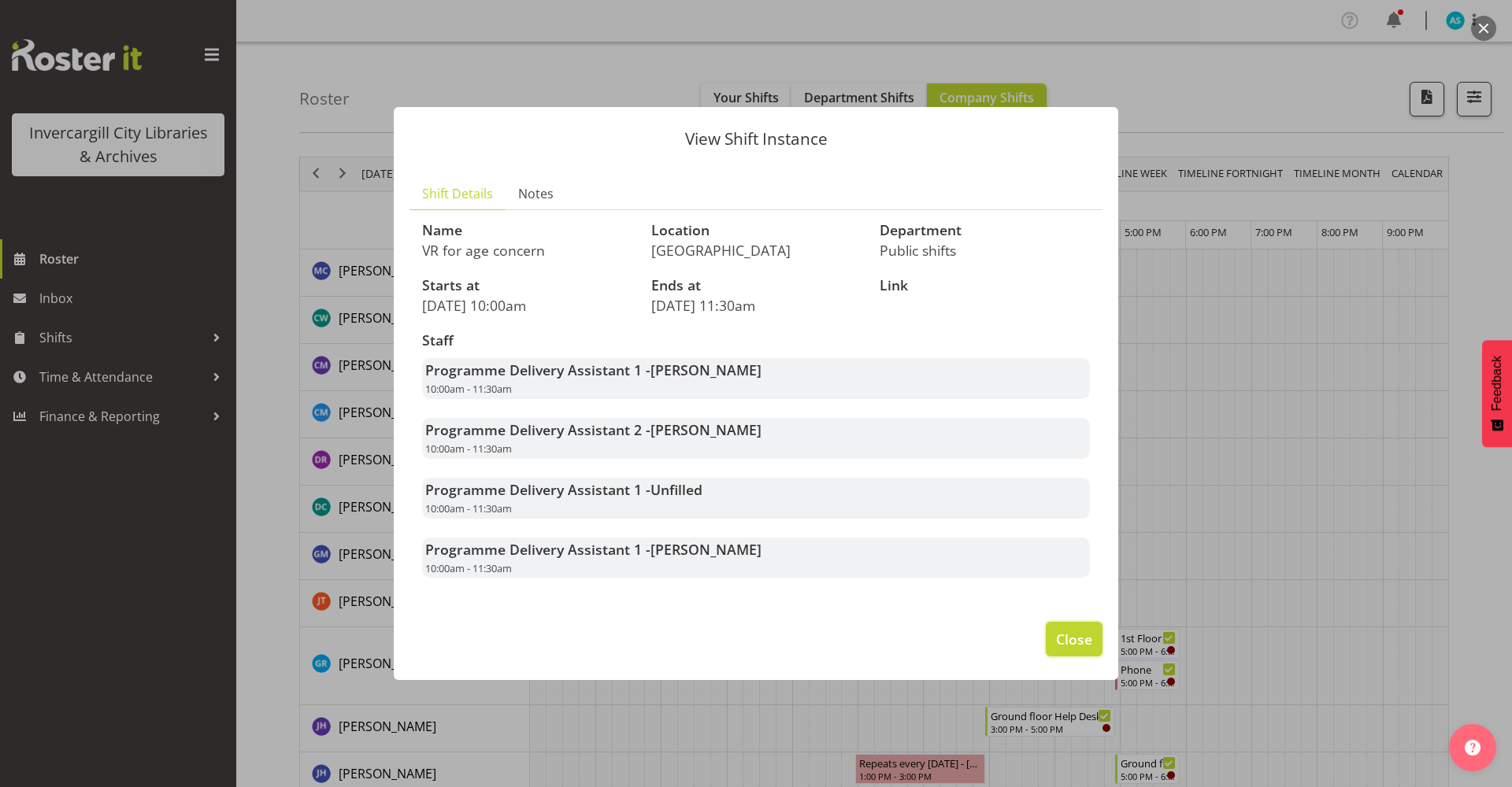
click at [1077, 638] on span "Close" at bounding box center [1074, 639] width 36 height 21
